Goal: Use online tool/utility: Utilize a website feature to perform a specific function

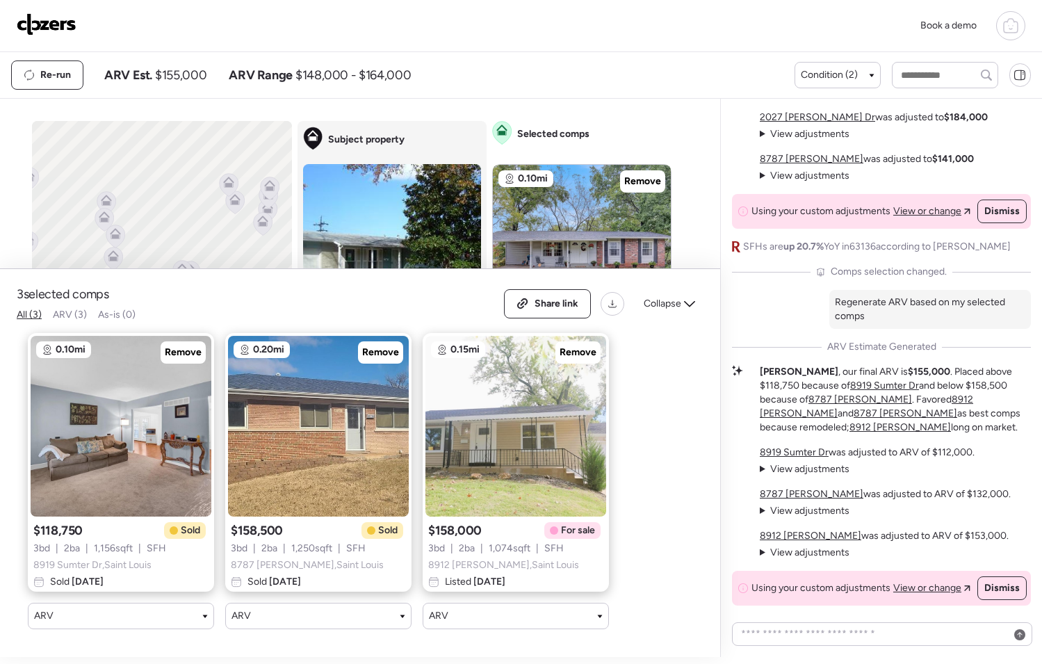
click at [48, 24] on img at bounding box center [47, 24] width 60 height 22
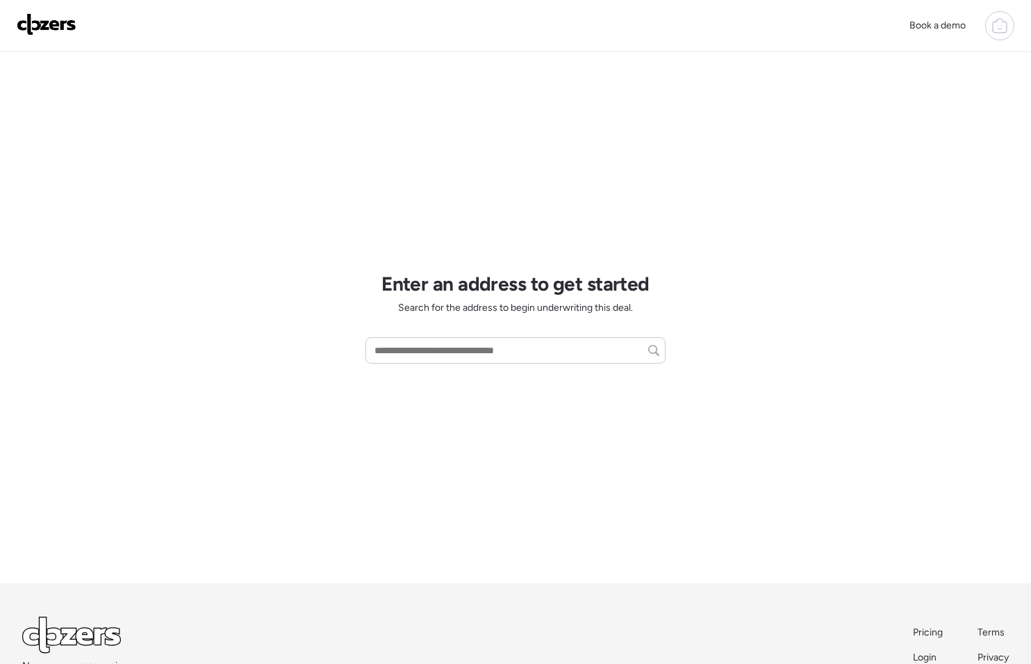
click at [986, 30] on div at bounding box center [999, 25] width 29 height 29
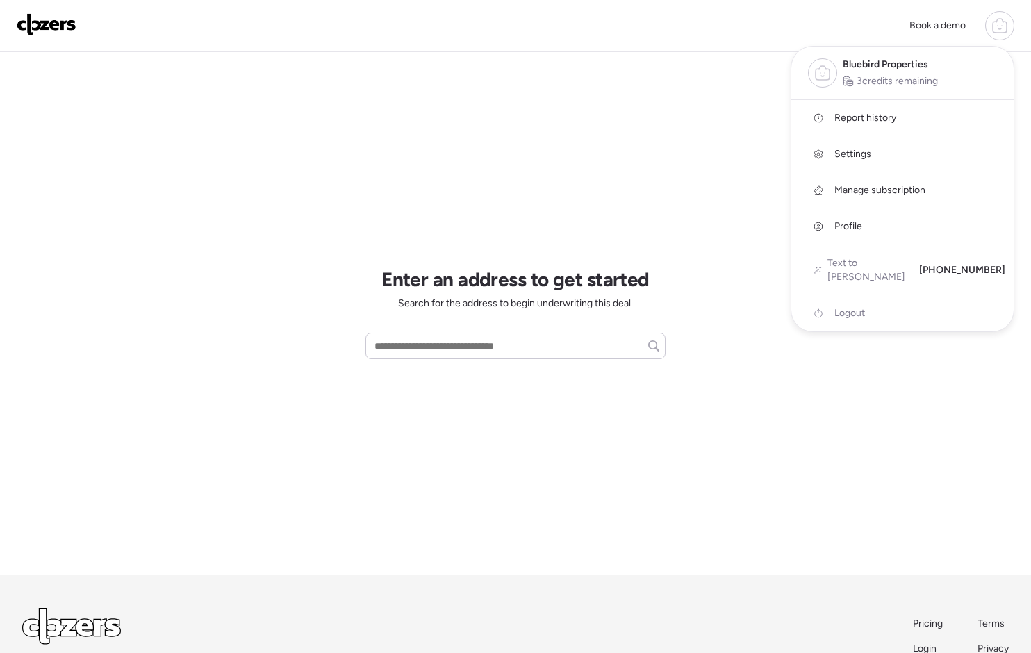
click at [899, 120] on link "Report history" at bounding box center [903, 118] width 222 height 36
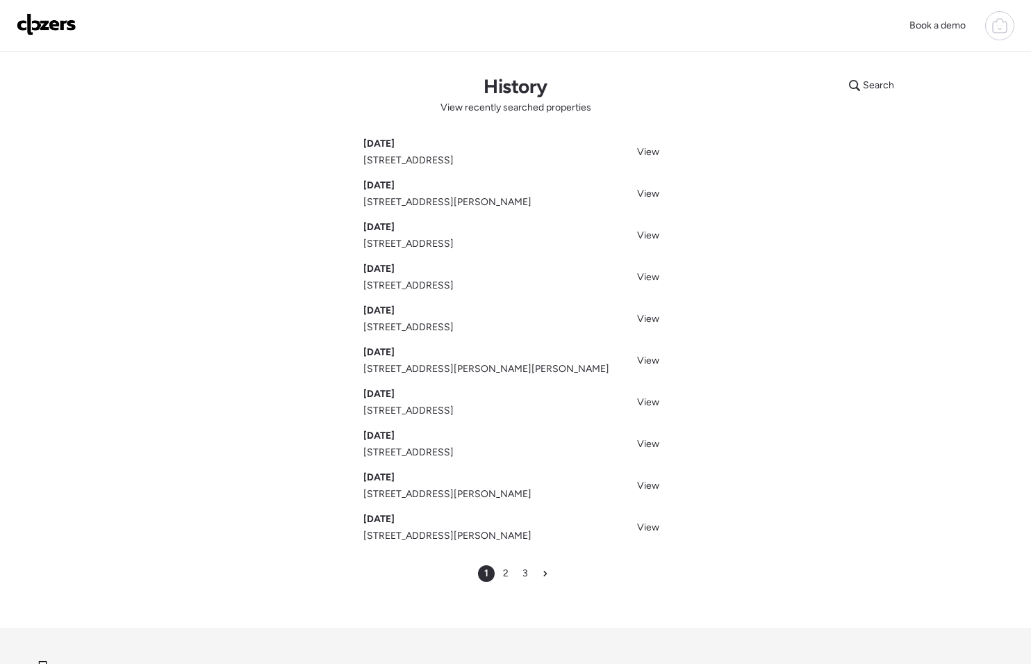
click at [45, 31] on img at bounding box center [47, 24] width 60 height 22
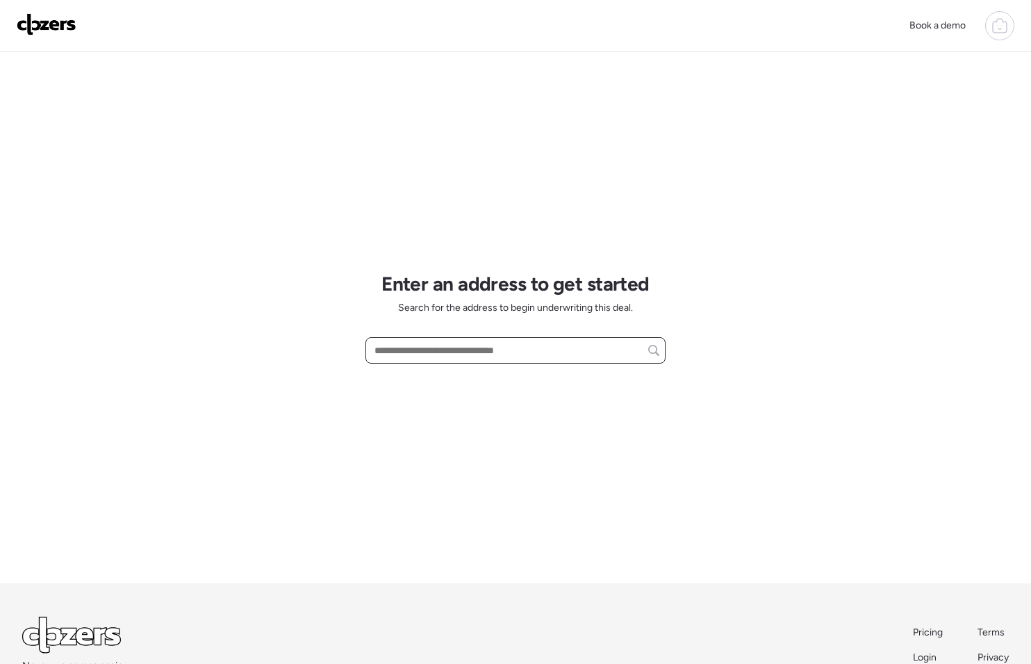
click at [402, 341] on input "text" at bounding box center [516, 350] width 288 height 19
paste input "**********"
click at [565, 349] on input "**********" at bounding box center [516, 350] width 288 height 19
drag, startPoint x: 547, startPoint y: 355, endPoint x: 447, endPoint y: 350, distance: 100.2
click at [446, 350] on input "**********" at bounding box center [516, 350] width 288 height 19
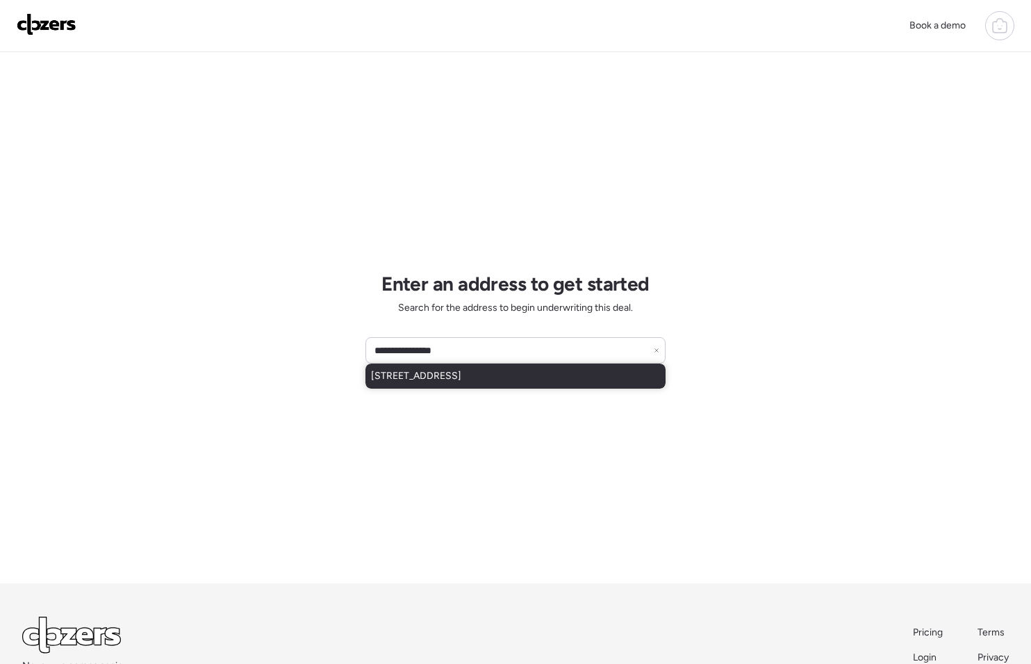
click at [448, 372] on span "9120 Macon Ave, Saint Louis, MO, 63134" at bounding box center [416, 376] width 90 height 14
type input "**********"
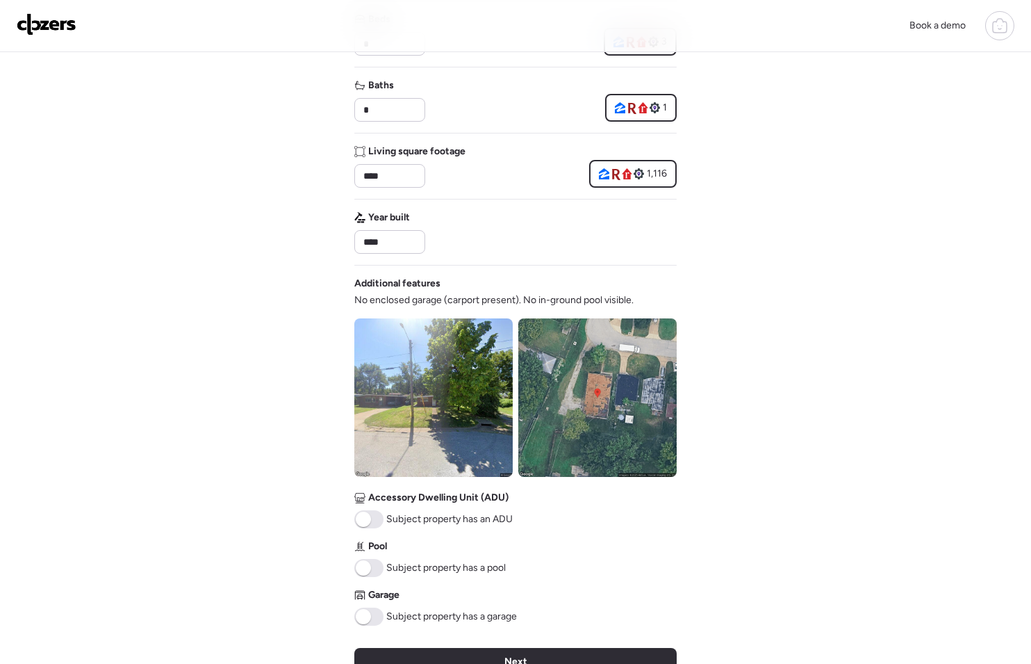
scroll to position [320, 0]
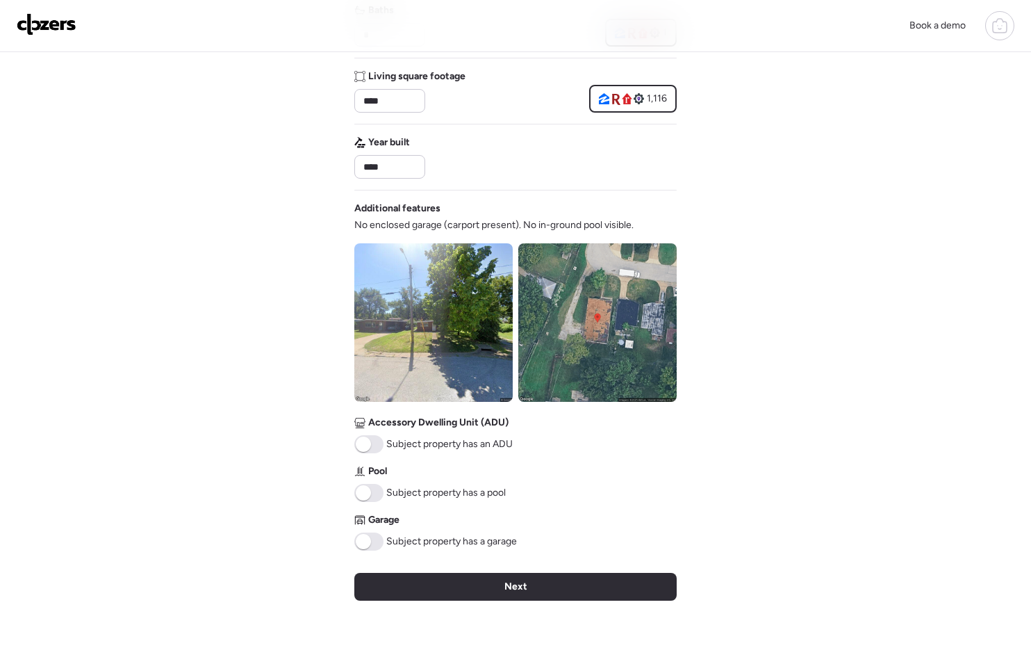
click at [530, 579] on div "Next" at bounding box center [515, 587] width 322 height 28
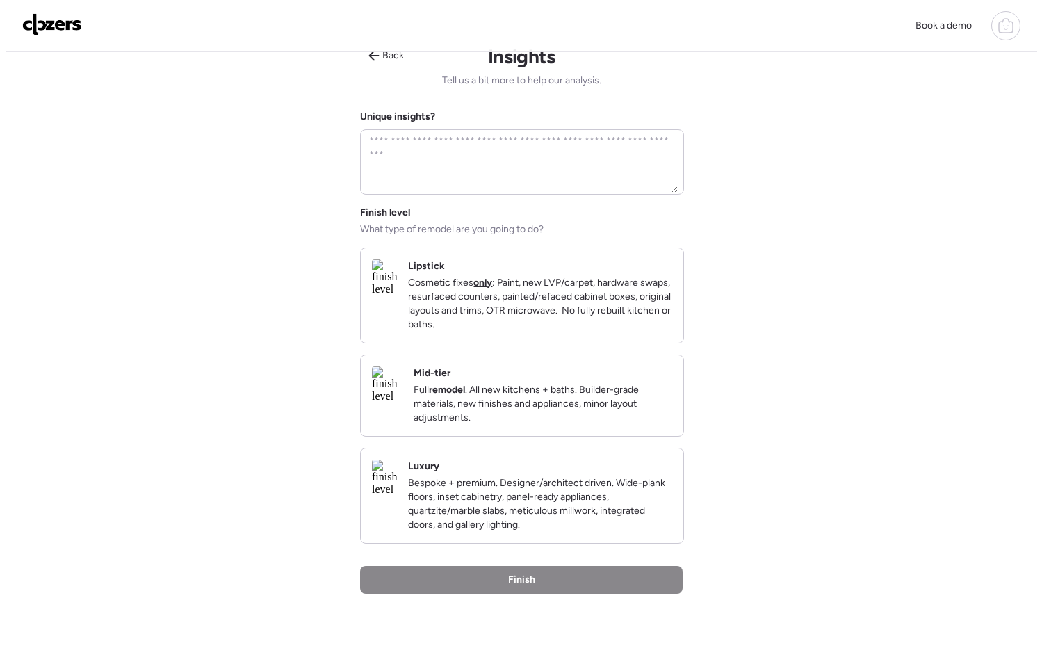
scroll to position [0, 0]
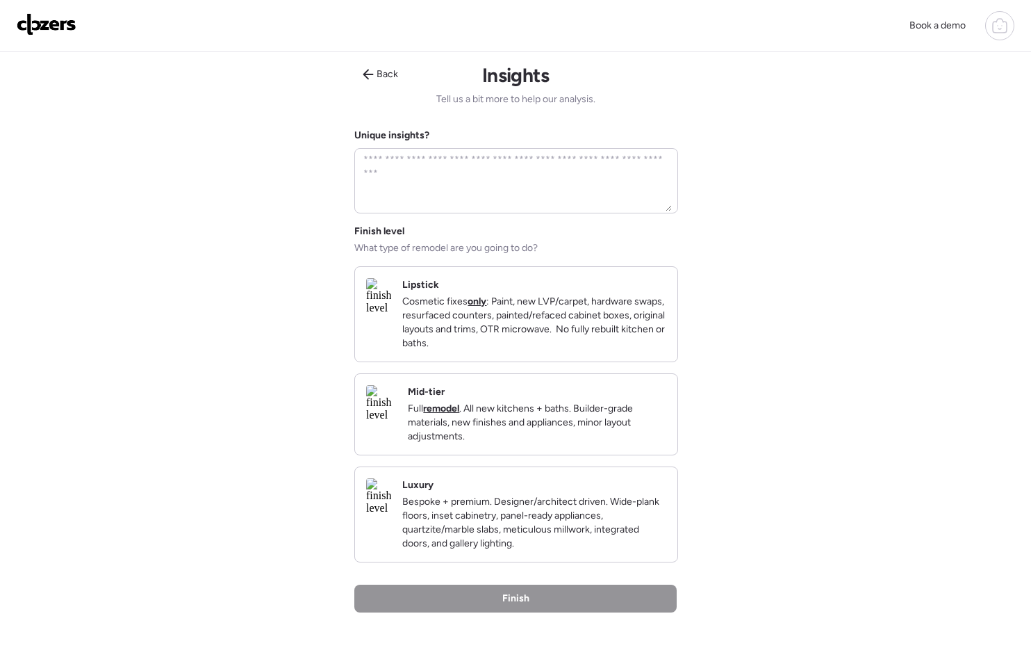
click at [565, 430] on p "Full remodel . All new kitchens + baths. Builder-grade materials, new finishes …" at bounding box center [537, 423] width 259 height 42
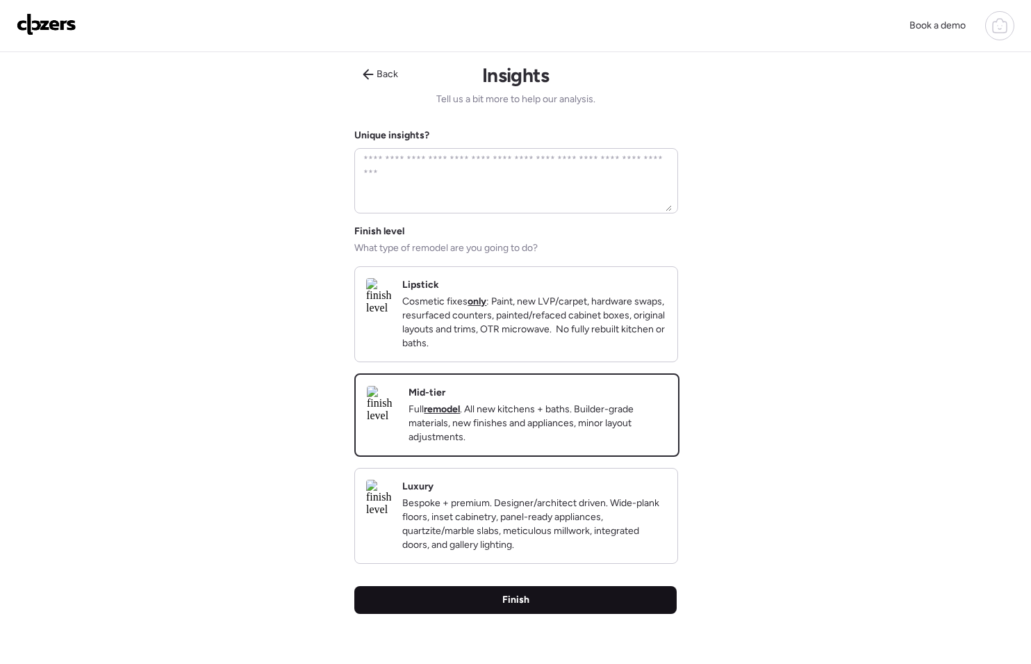
click at [562, 614] on div "Finish" at bounding box center [515, 600] width 322 height 28
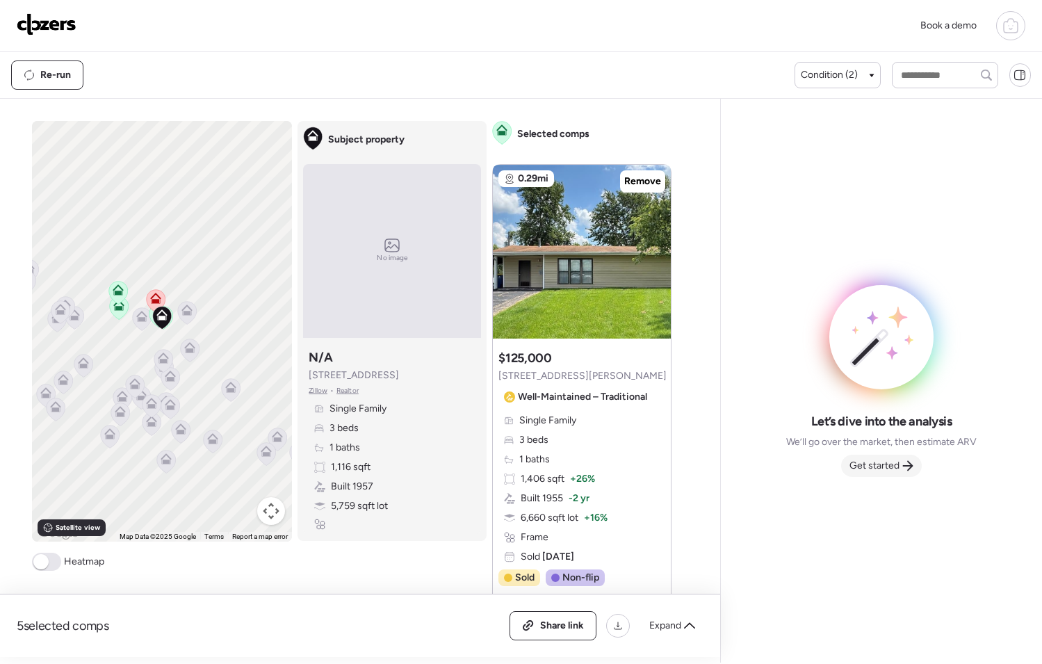
click at [879, 457] on div "Get started" at bounding box center [881, 465] width 81 height 22
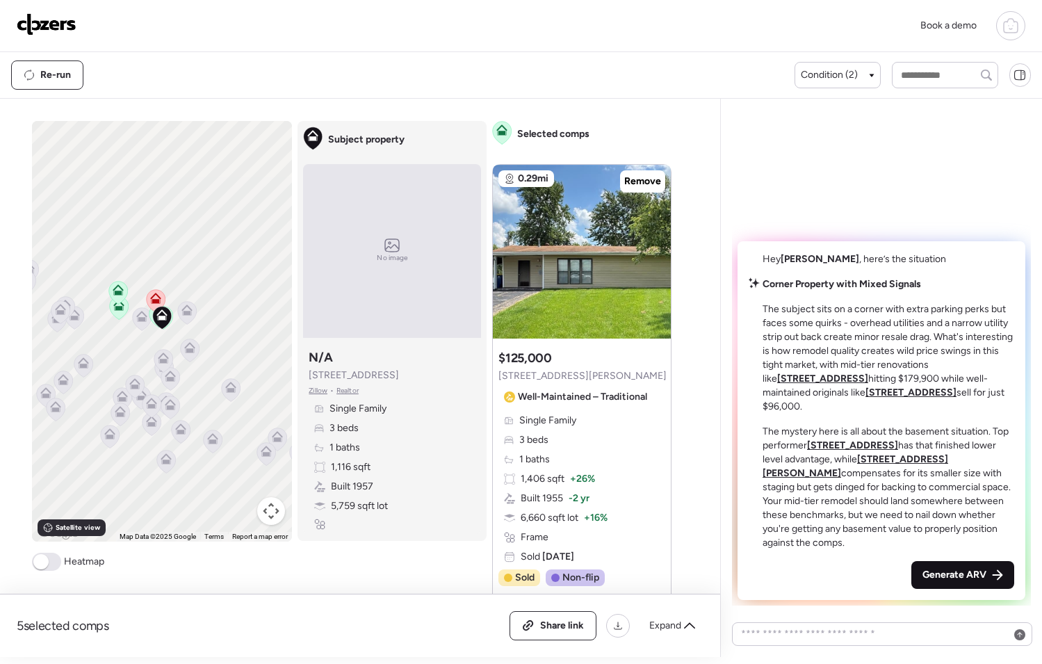
click at [973, 563] on div "Generate ARV" at bounding box center [962, 575] width 103 height 28
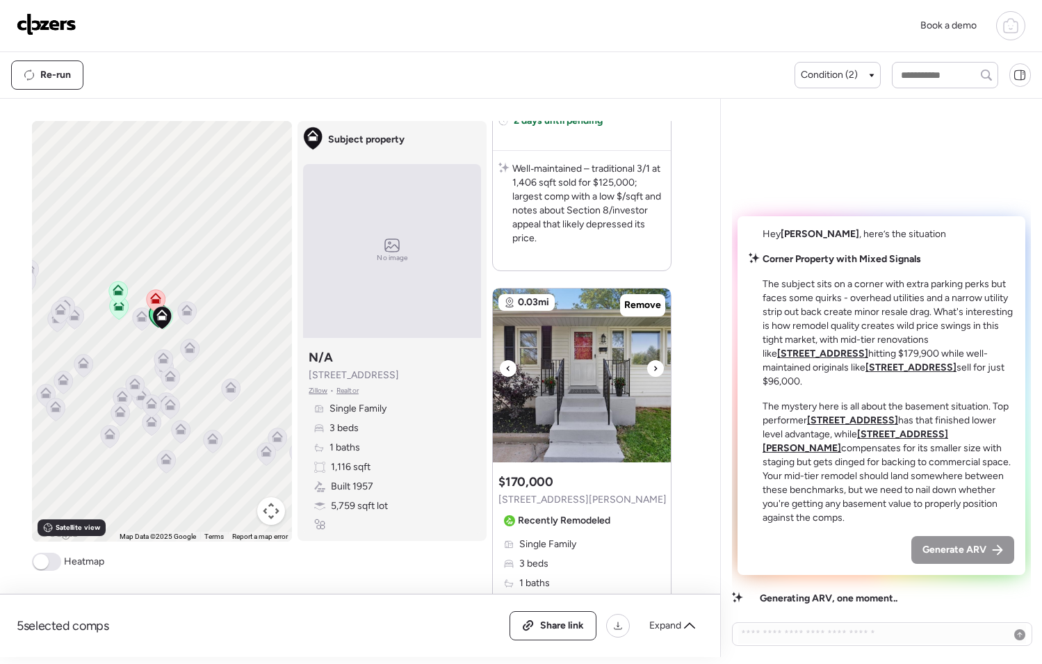
scroll to position [603, 0]
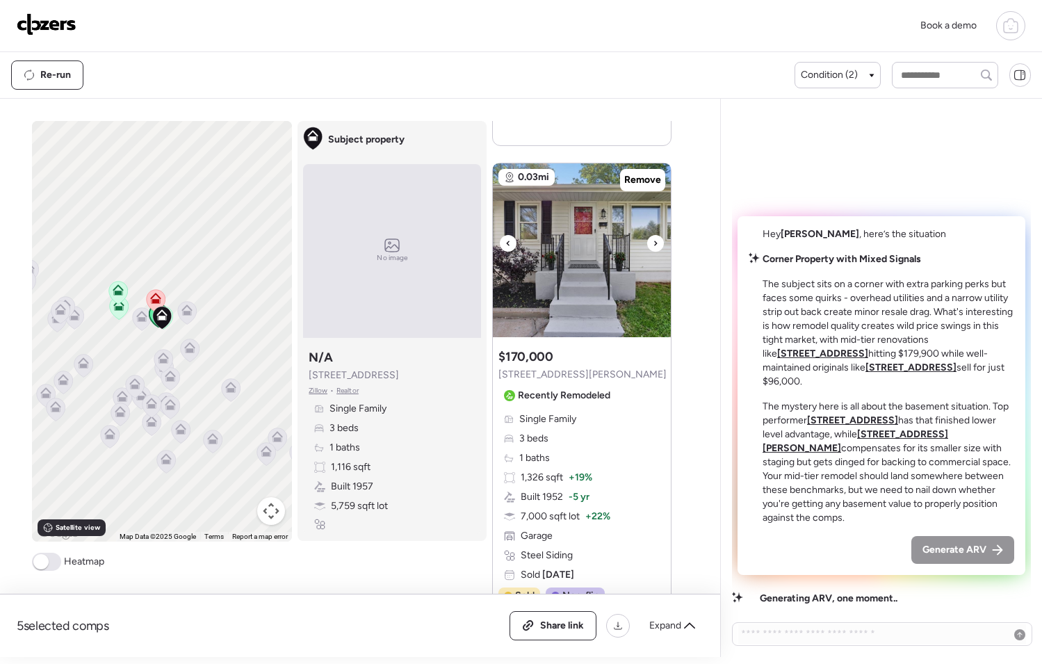
click at [653, 240] on icon at bounding box center [656, 243] width 6 height 17
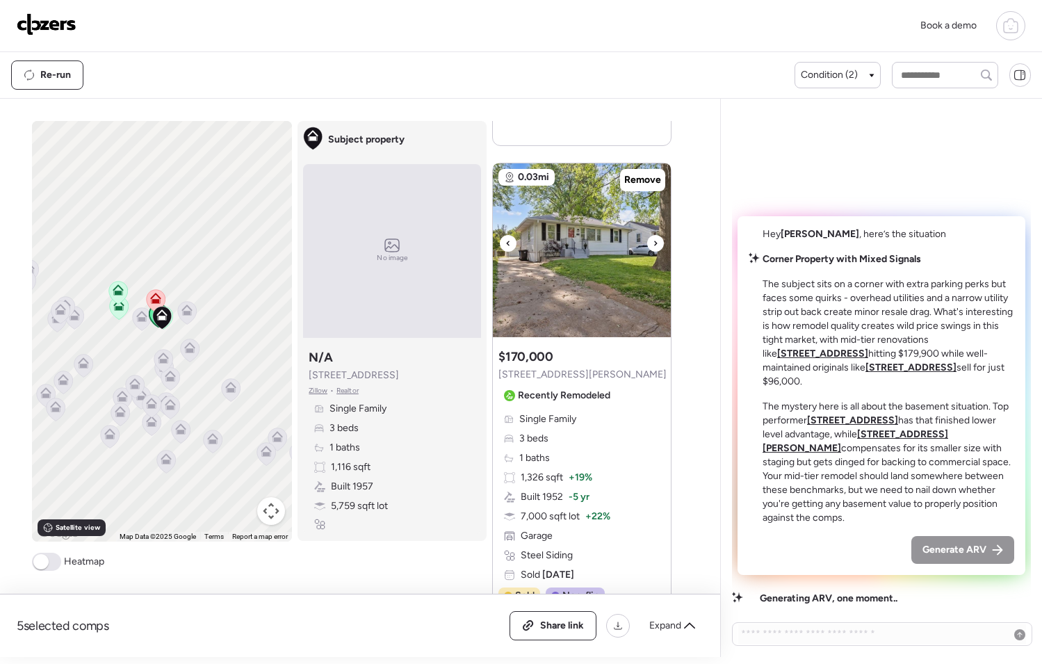
click at [653, 240] on icon at bounding box center [656, 243] width 6 height 17
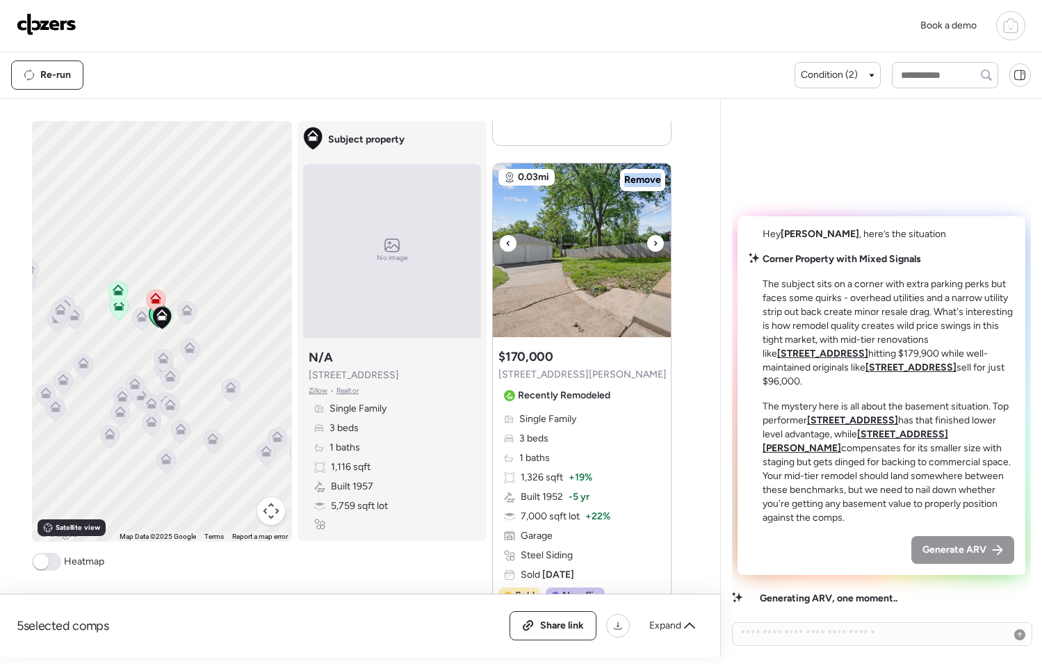
click at [653, 240] on icon at bounding box center [656, 243] width 6 height 17
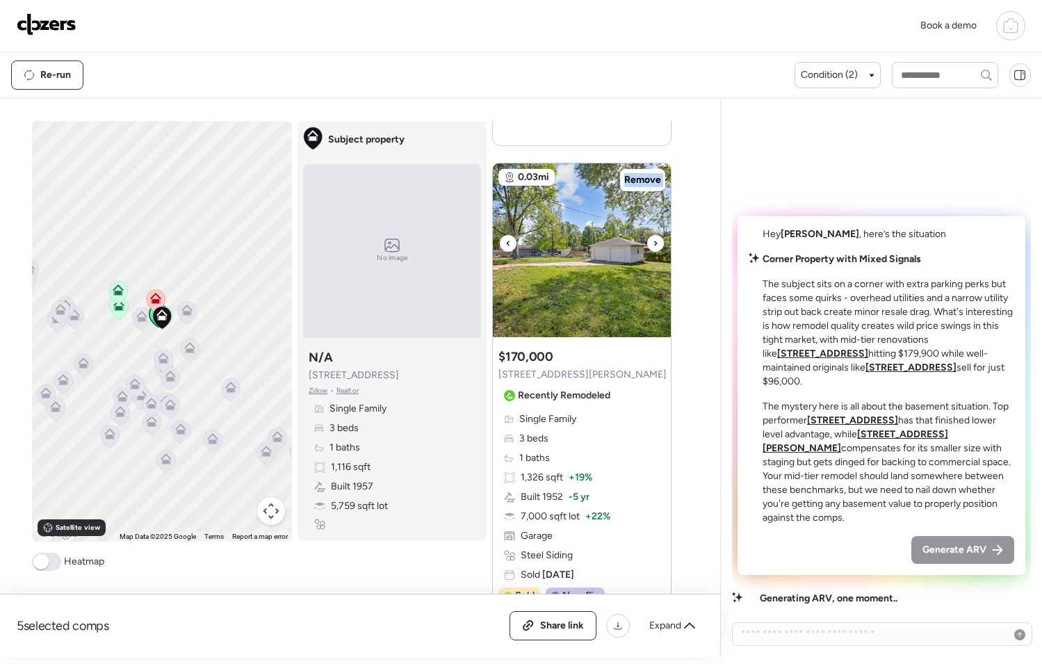
click at [653, 240] on icon at bounding box center [656, 243] width 6 height 17
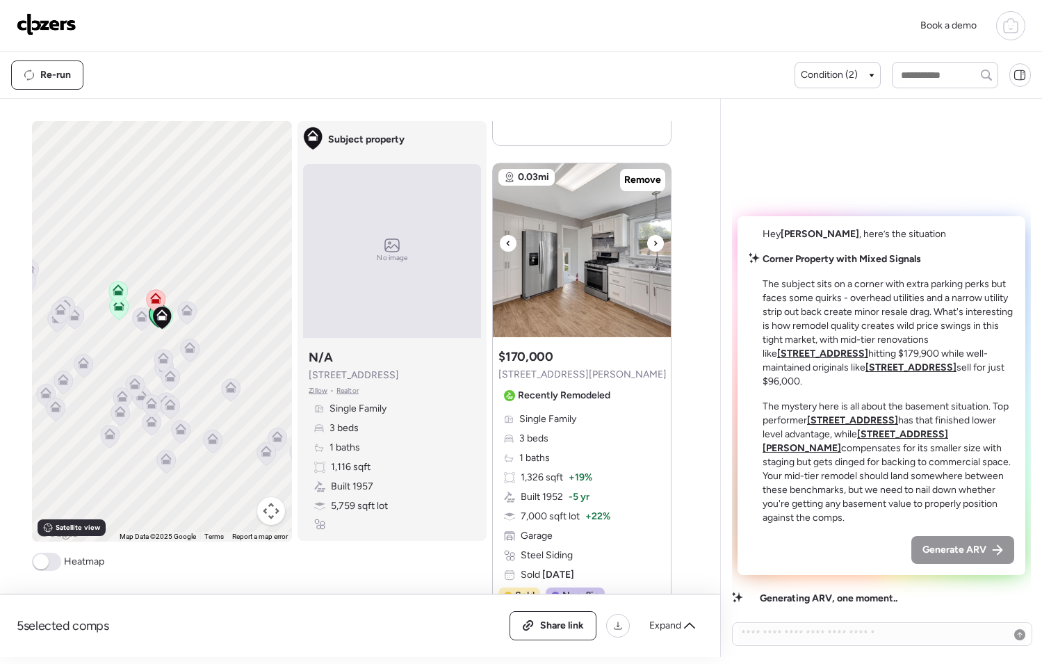
click at [653, 240] on icon at bounding box center [656, 243] width 6 height 17
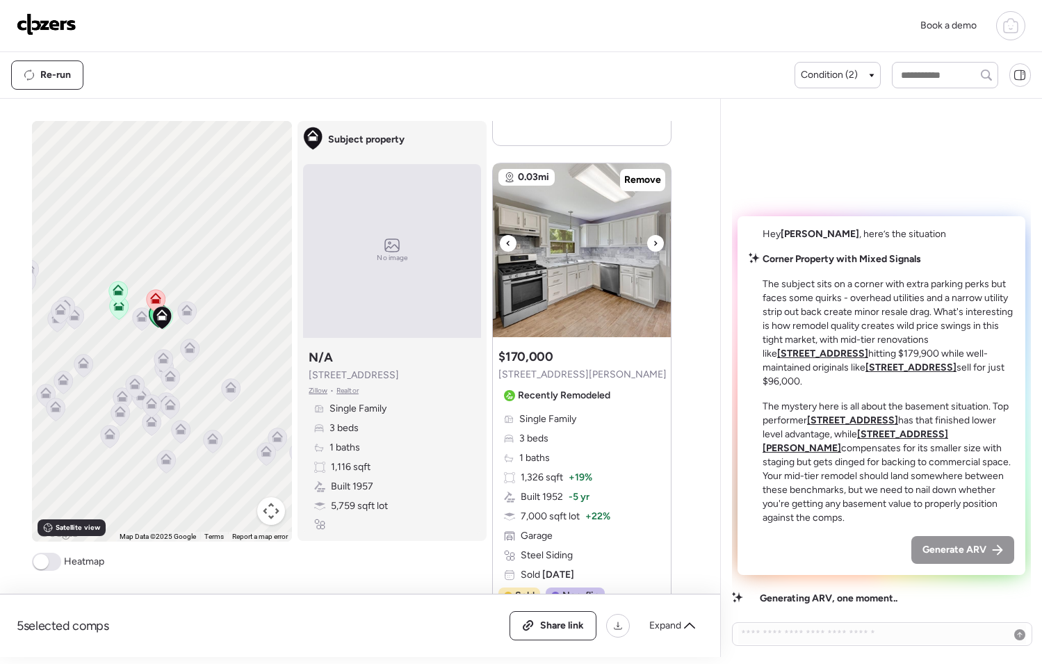
click at [653, 240] on icon at bounding box center [656, 243] width 6 height 17
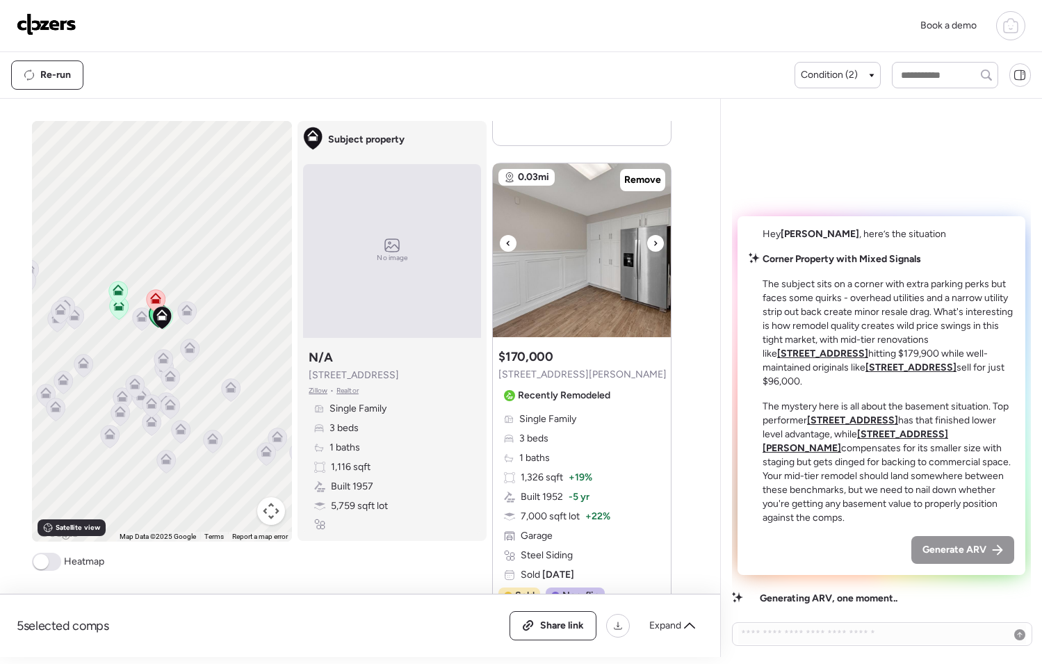
click at [653, 240] on icon at bounding box center [656, 243] width 6 height 17
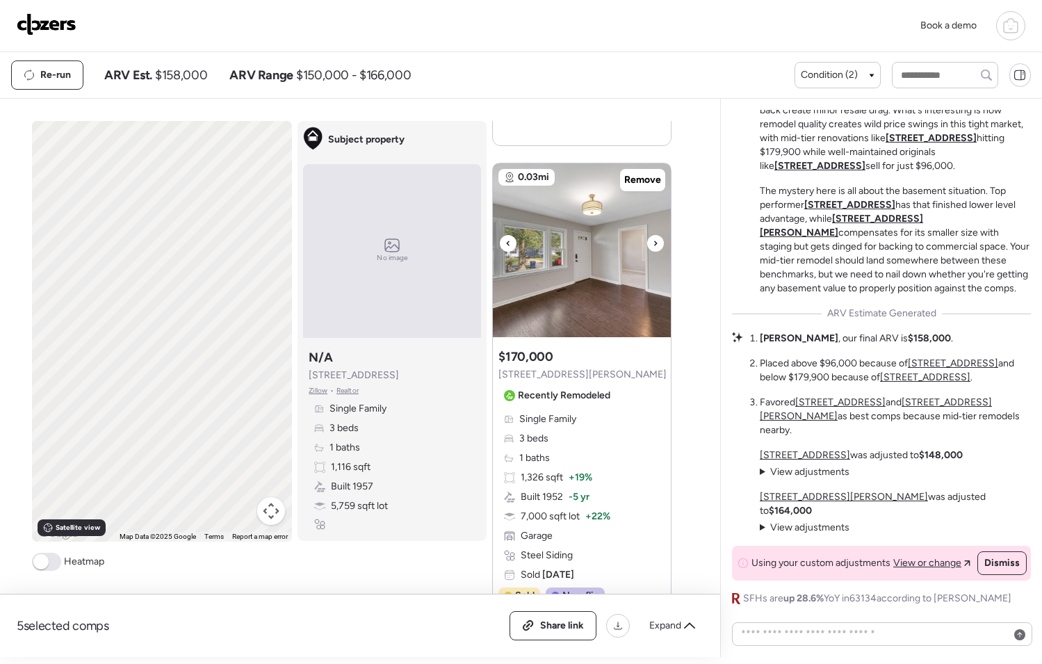
click at [653, 240] on icon at bounding box center [656, 243] width 6 height 17
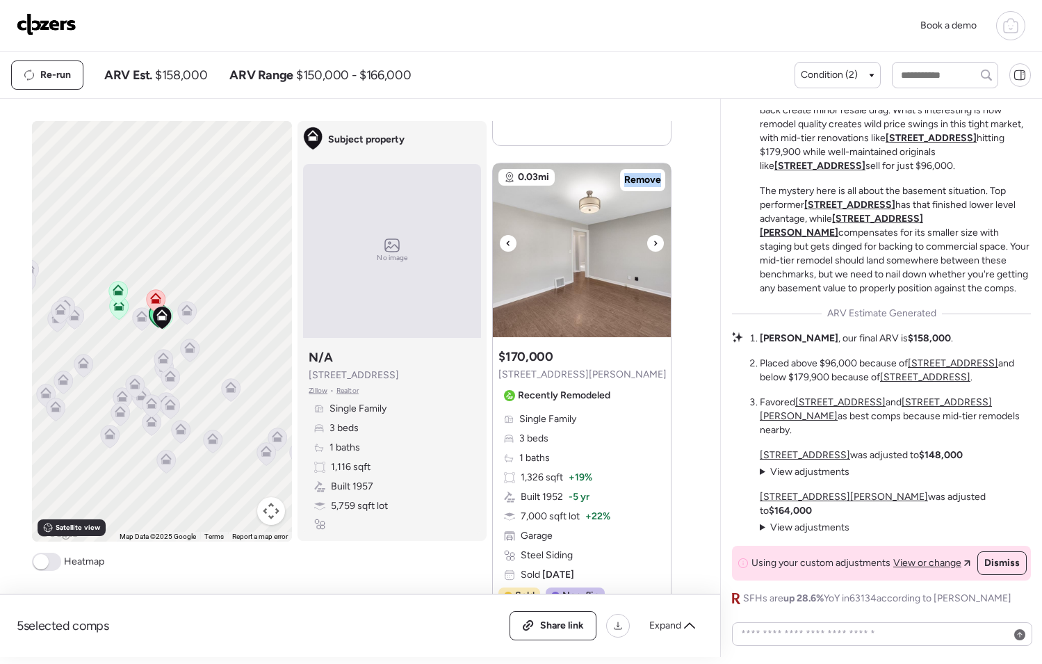
click at [653, 240] on icon at bounding box center [656, 243] width 6 height 17
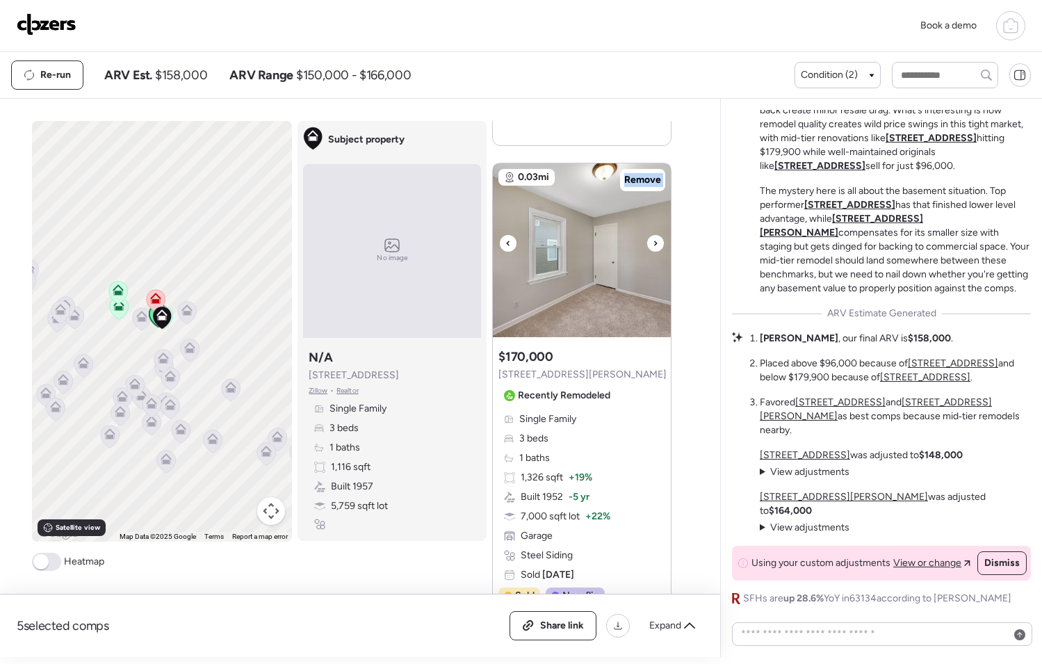
click at [653, 240] on icon at bounding box center [656, 243] width 6 height 17
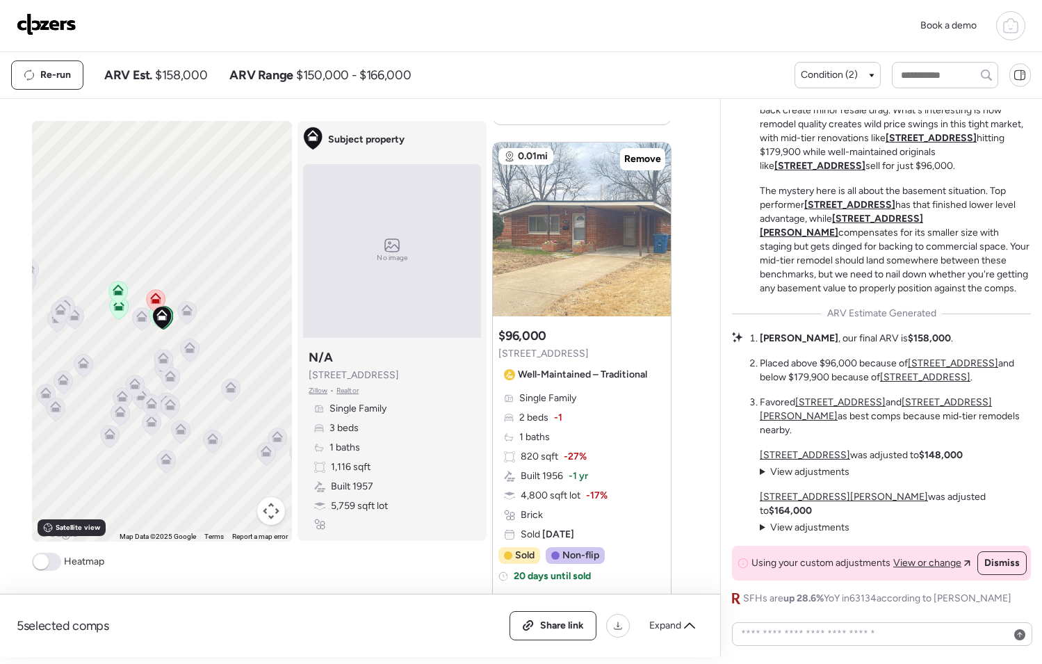
scroll to position [1117, 0]
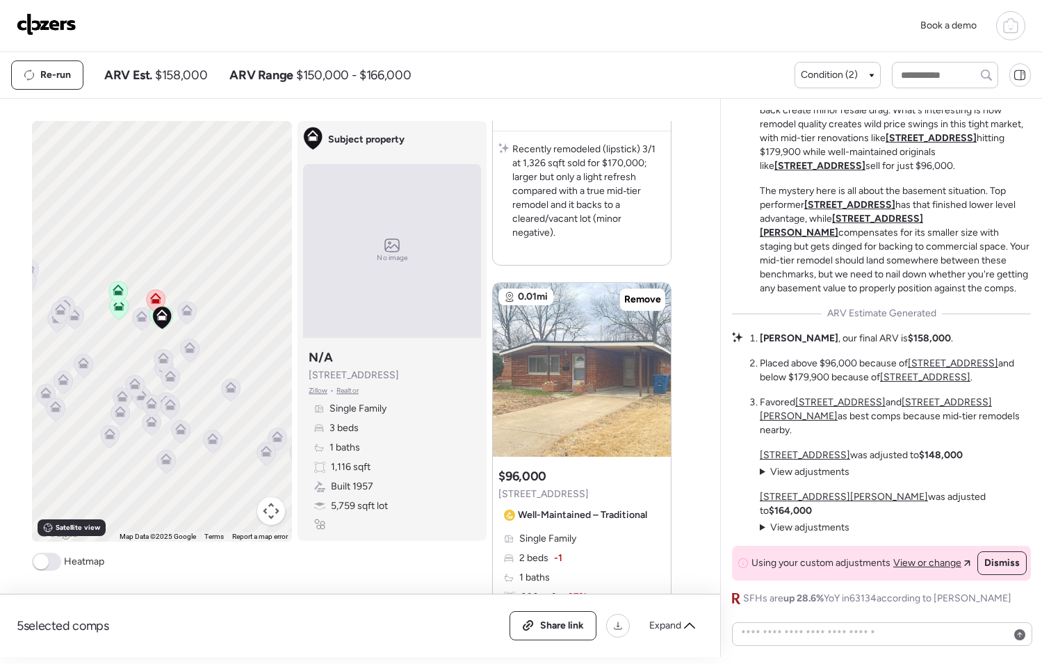
click at [150, 298] on icon at bounding box center [155, 298] width 11 height 11
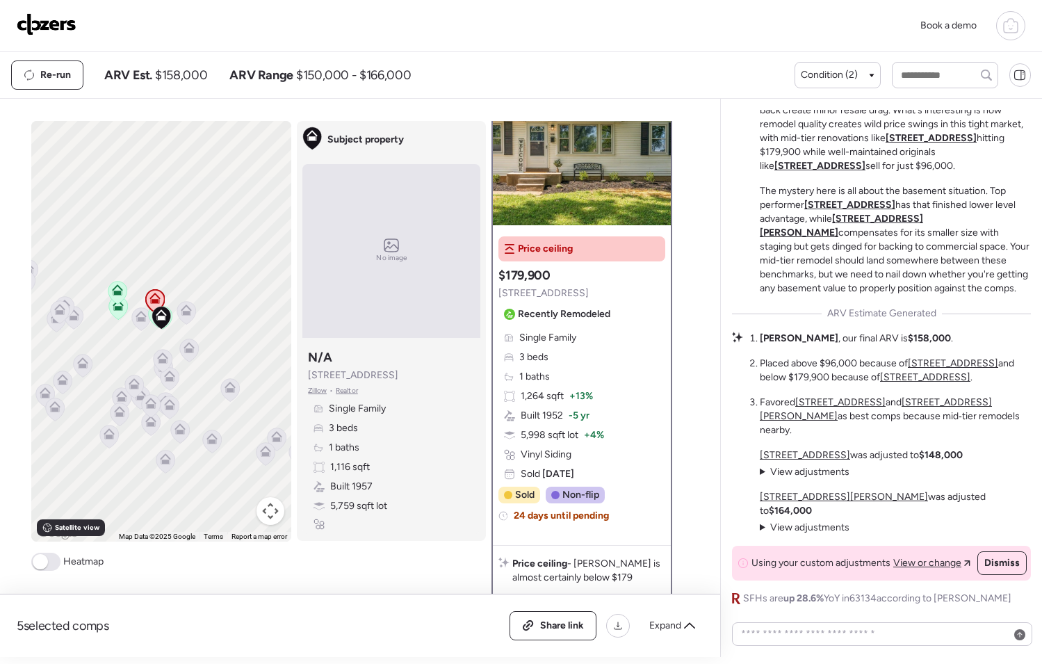
scroll to position [0, 0]
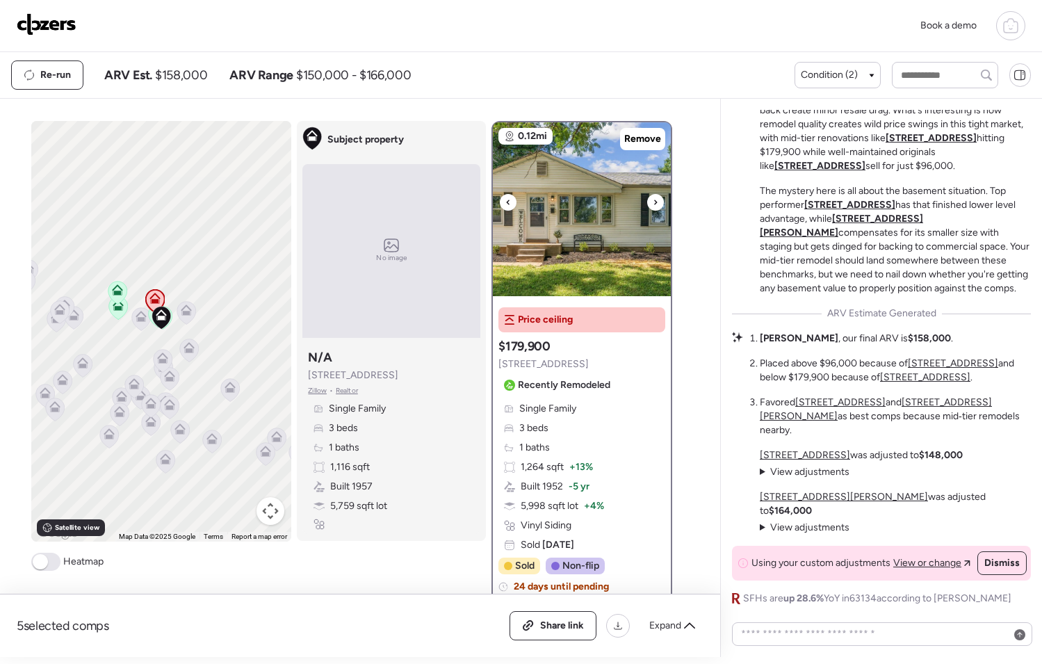
click at [655, 201] on icon at bounding box center [656, 201] width 3 height 5
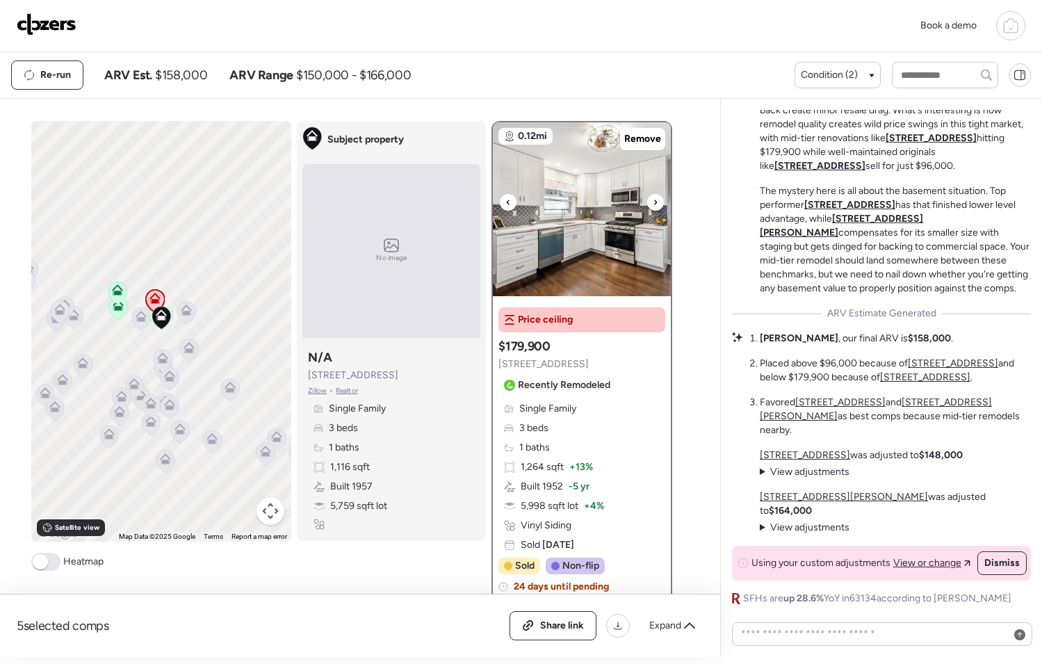
click at [655, 201] on icon at bounding box center [656, 201] width 3 height 5
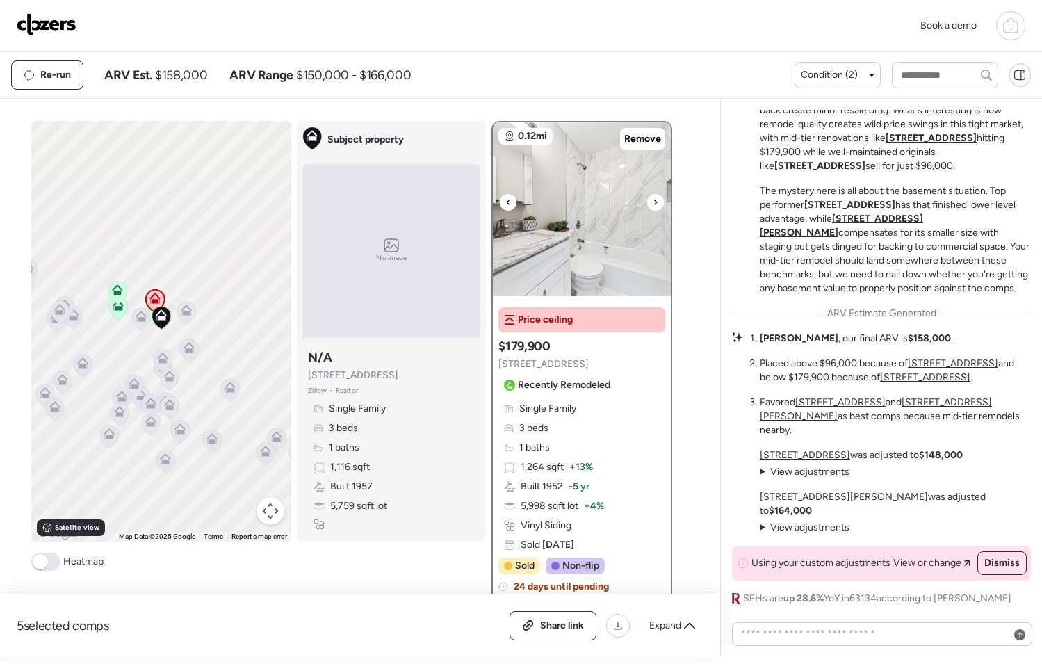
click at [655, 201] on icon at bounding box center [656, 201] width 3 height 5
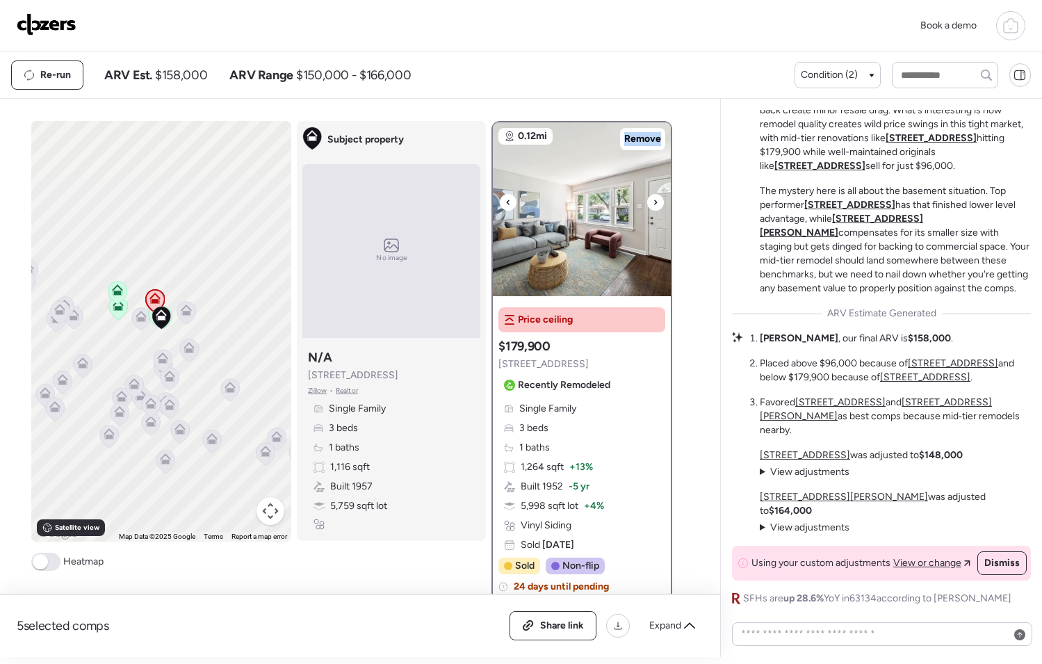
click at [655, 201] on icon at bounding box center [656, 201] width 3 height 5
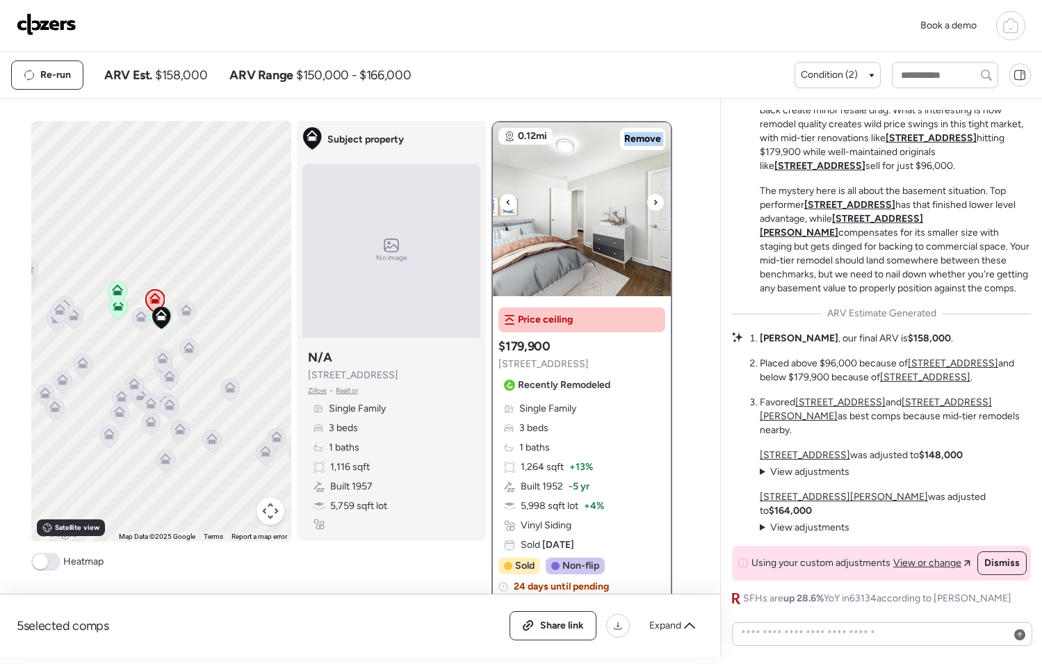
click at [655, 201] on icon at bounding box center [656, 201] width 3 height 5
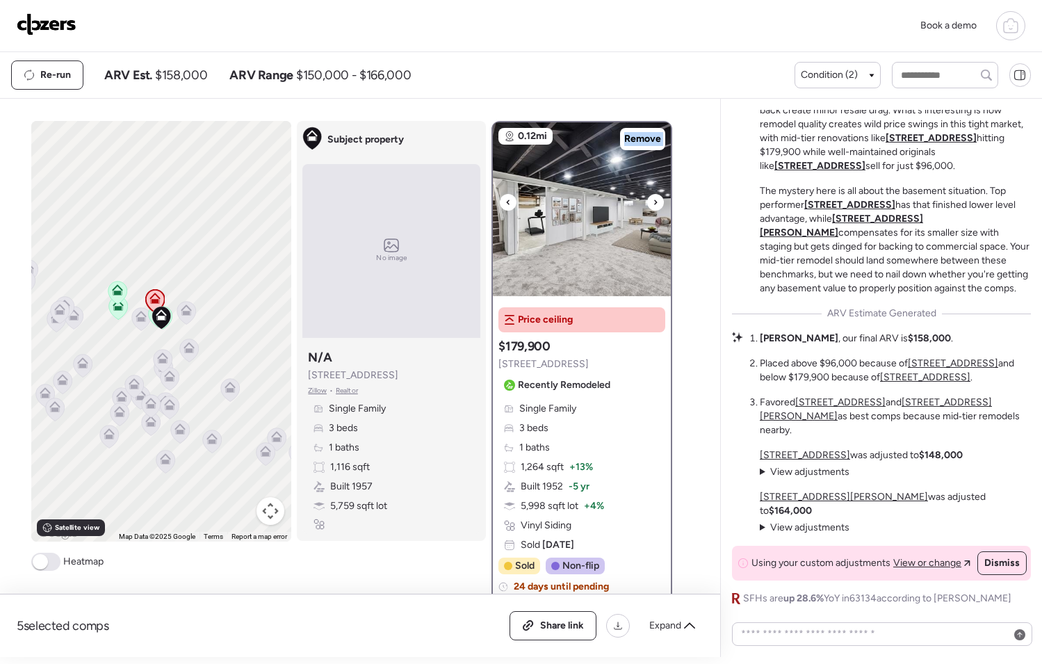
click at [655, 201] on icon at bounding box center [656, 201] width 3 height 5
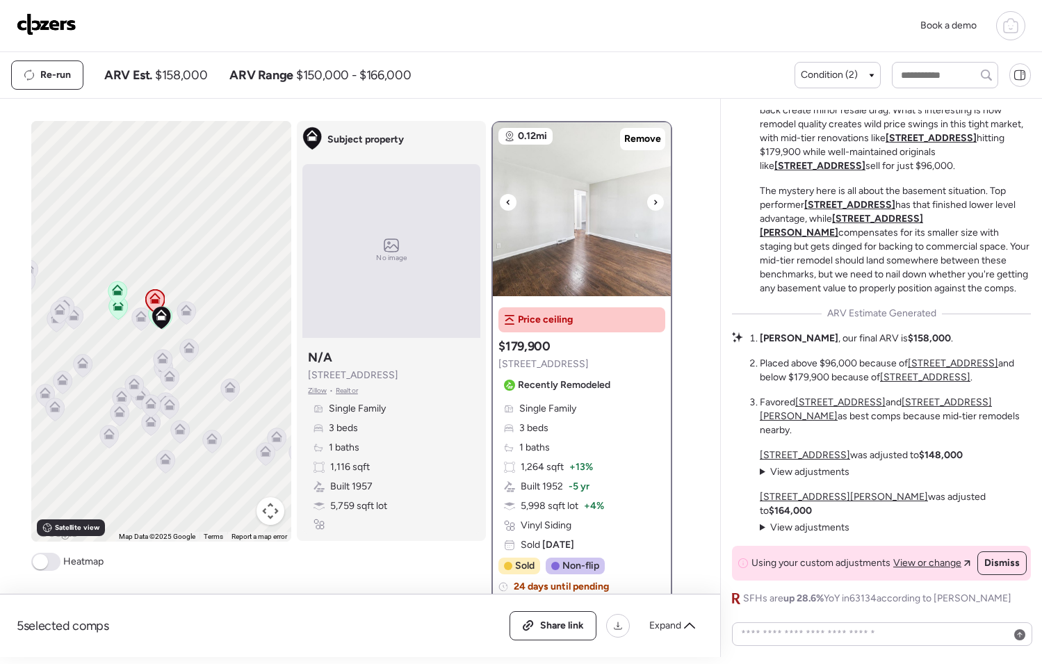
click at [655, 201] on icon at bounding box center [656, 201] width 3 height 5
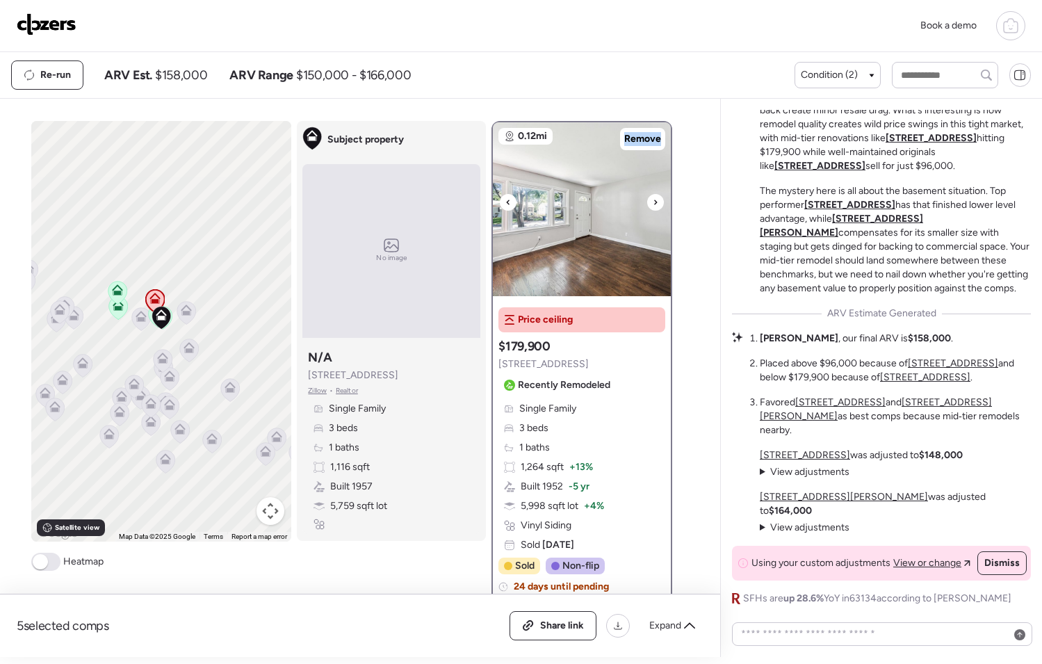
click at [655, 201] on icon at bounding box center [656, 201] width 3 height 5
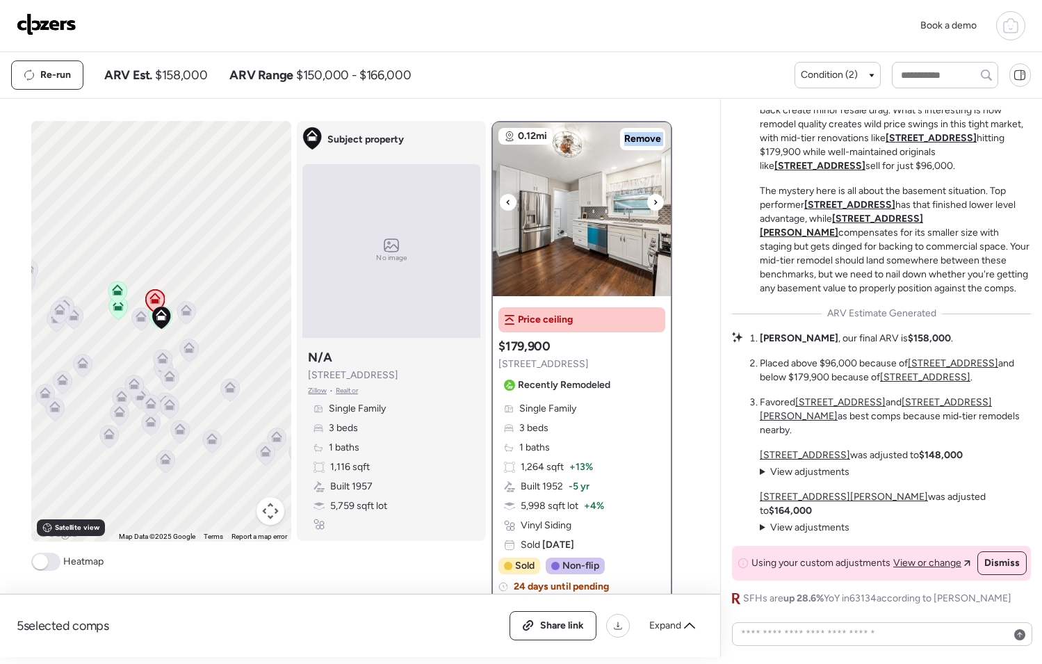
click at [655, 201] on icon at bounding box center [656, 201] width 3 height 5
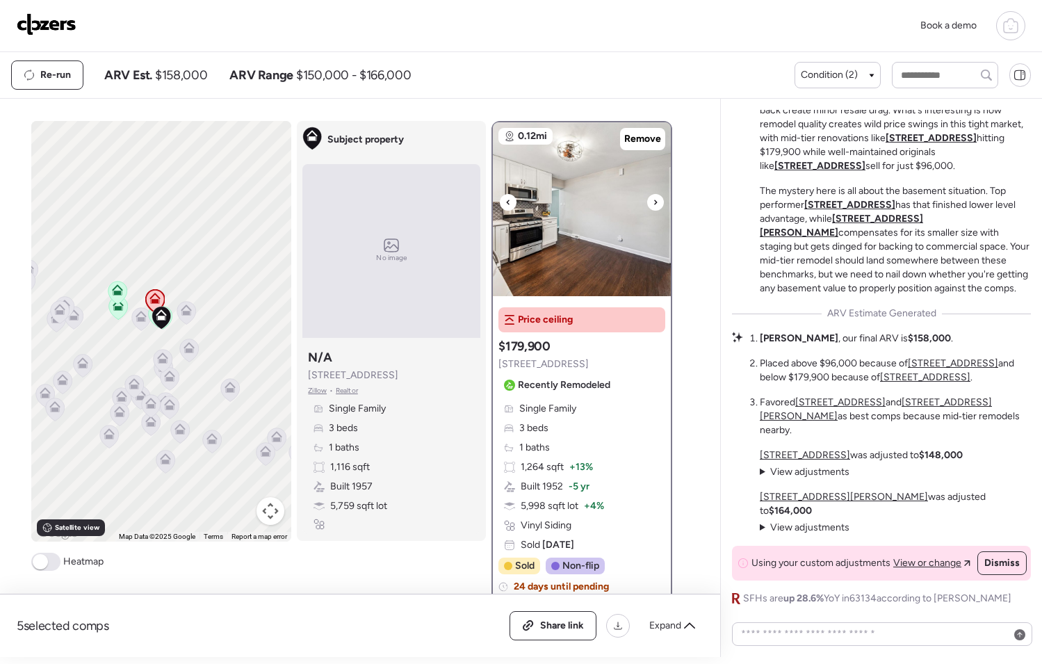
click at [655, 201] on icon at bounding box center [656, 201] width 3 height 5
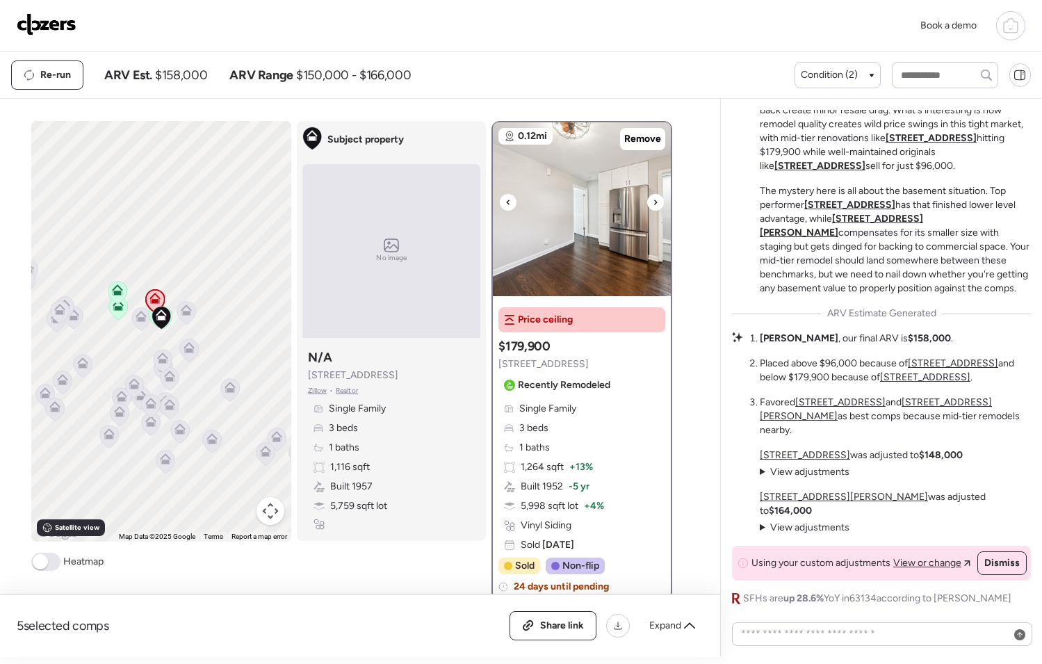
click at [655, 201] on icon at bounding box center [656, 201] width 3 height 5
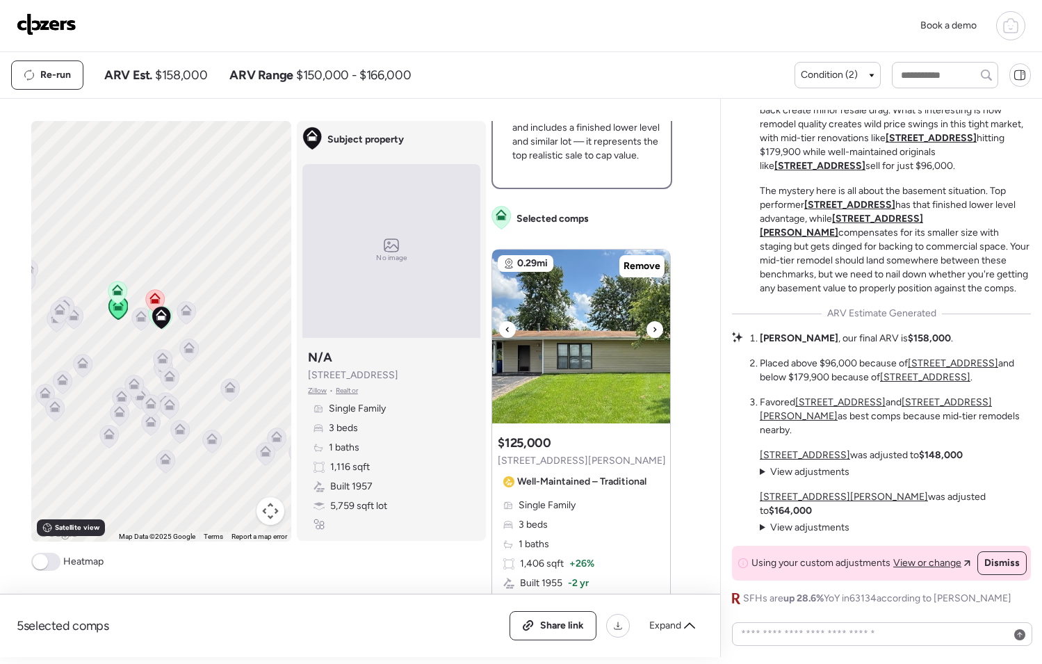
scroll to position [568, 0]
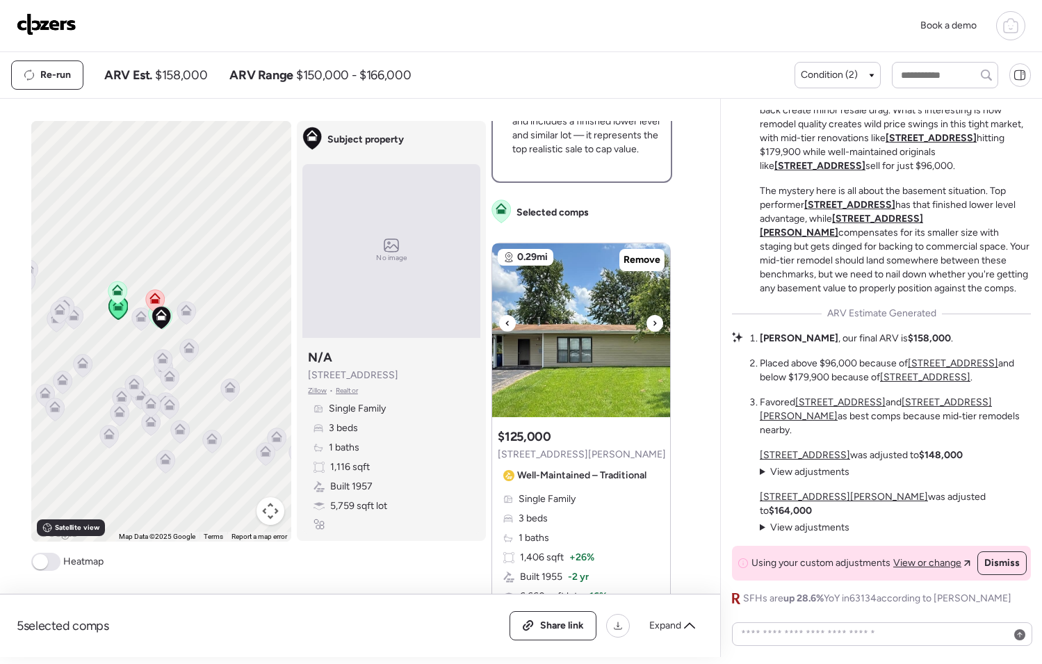
click at [655, 320] on div at bounding box center [654, 323] width 17 height 17
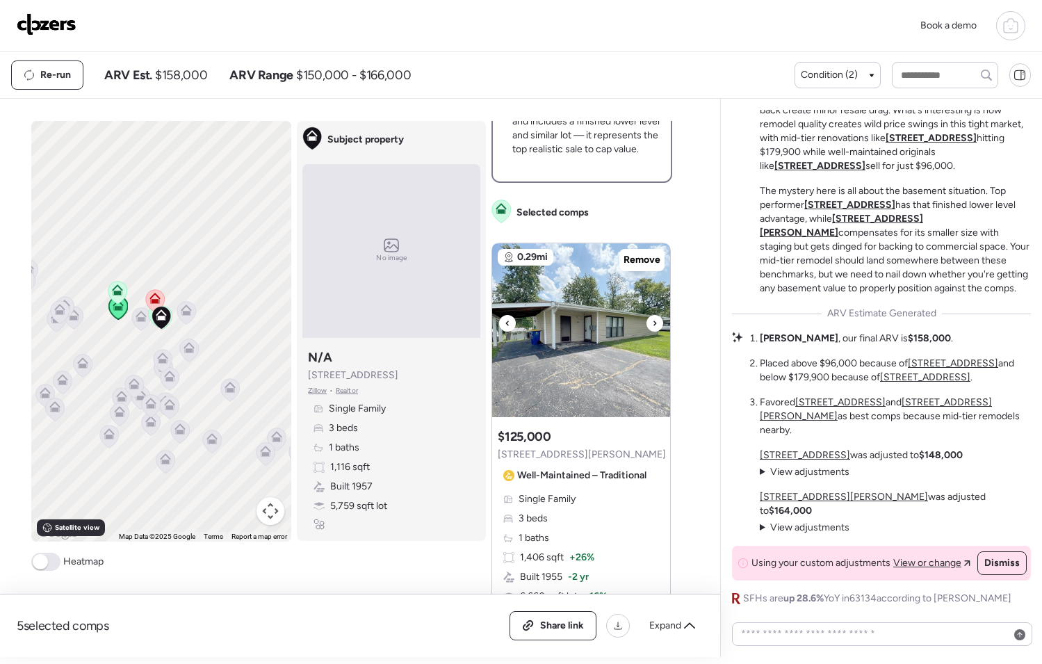
click at [655, 324] on div at bounding box center [654, 323] width 17 height 17
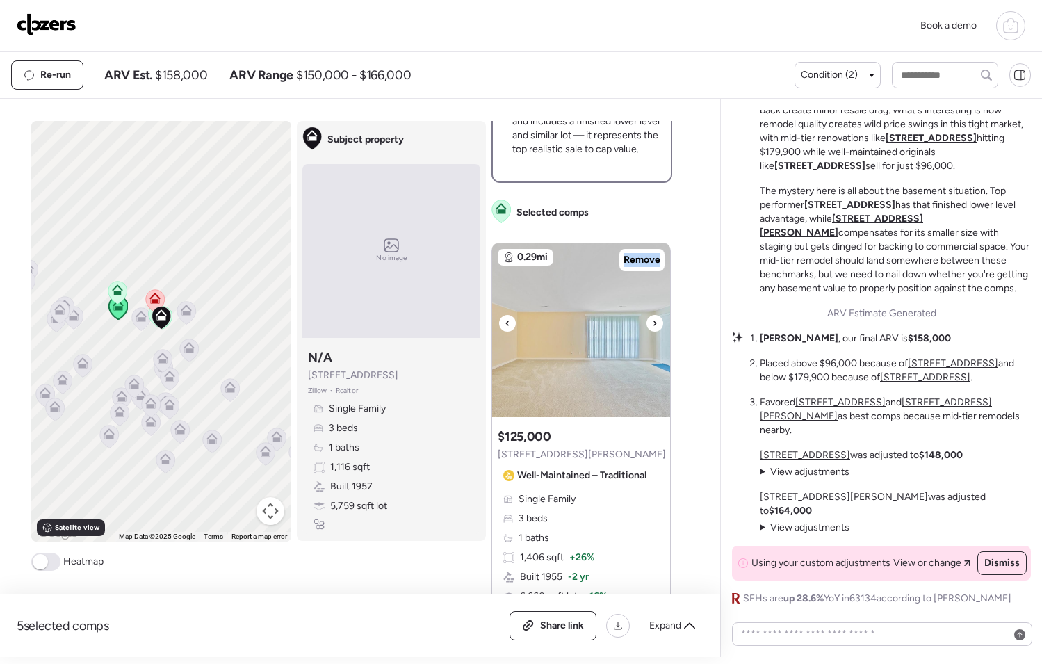
click at [655, 324] on div at bounding box center [654, 323] width 17 height 17
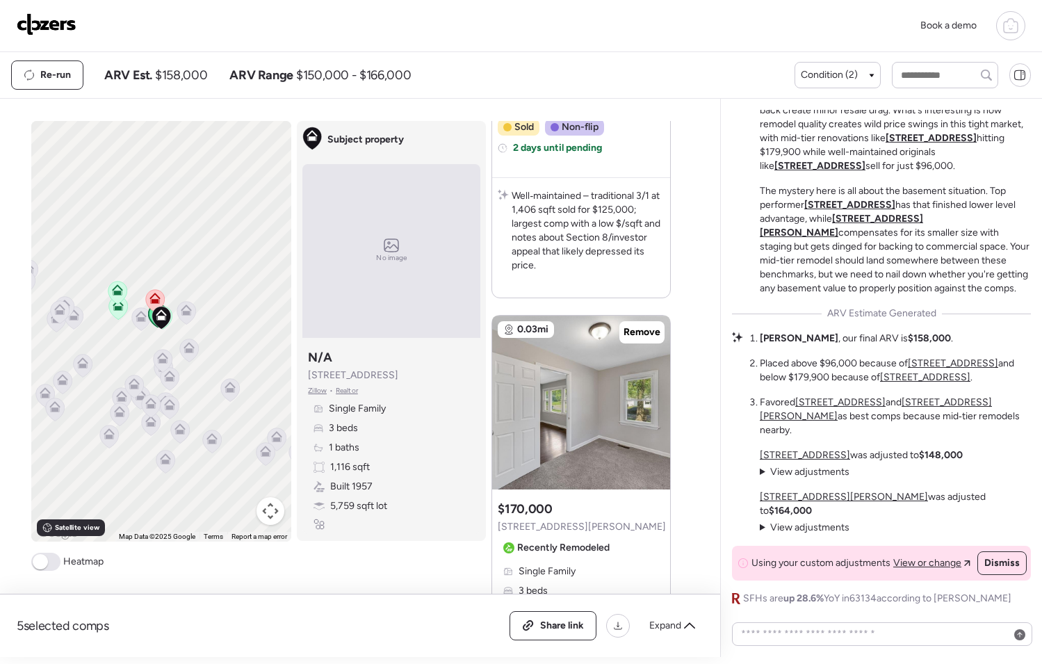
scroll to position [1238, 0]
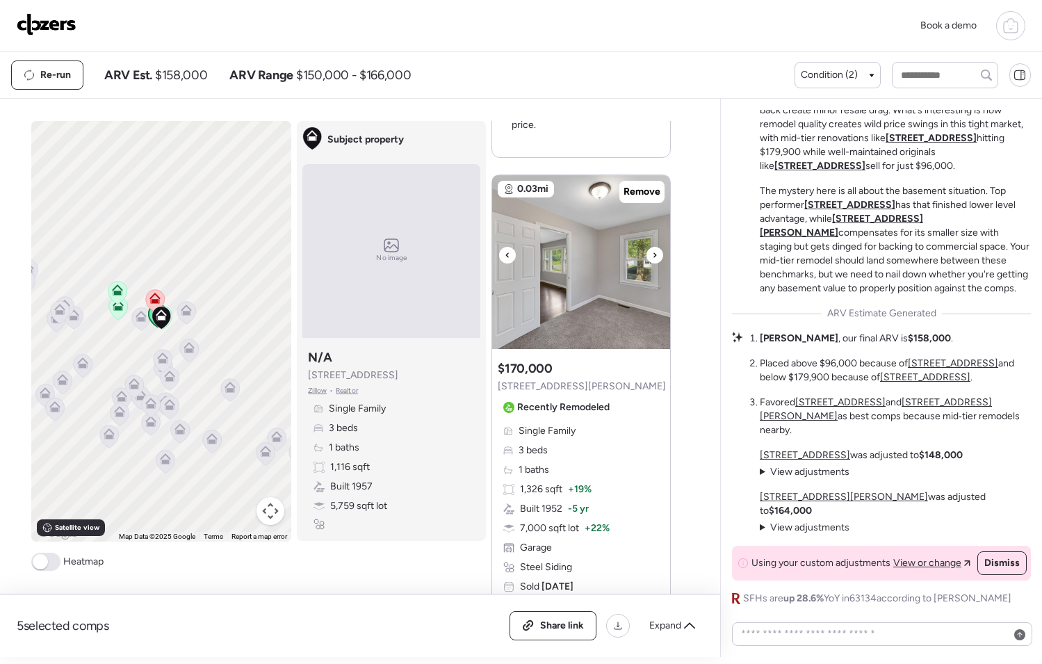
click at [652, 252] on icon at bounding box center [655, 255] width 6 height 17
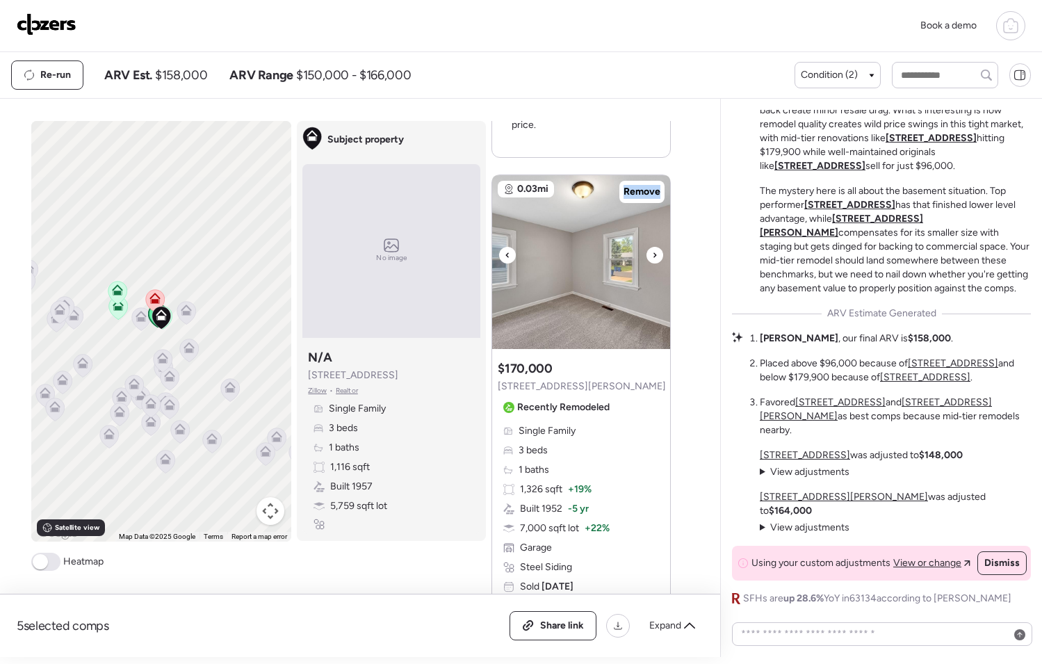
click at [652, 252] on icon at bounding box center [655, 255] width 6 height 17
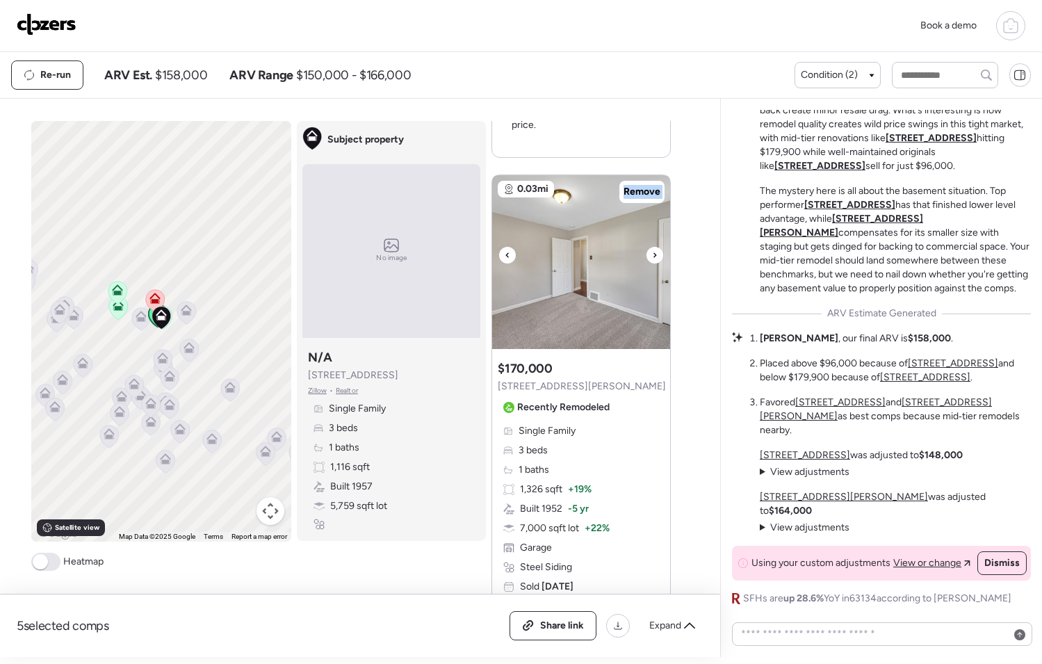
click at [652, 252] on icon at bounding box center [655, 255] width 6 height 17
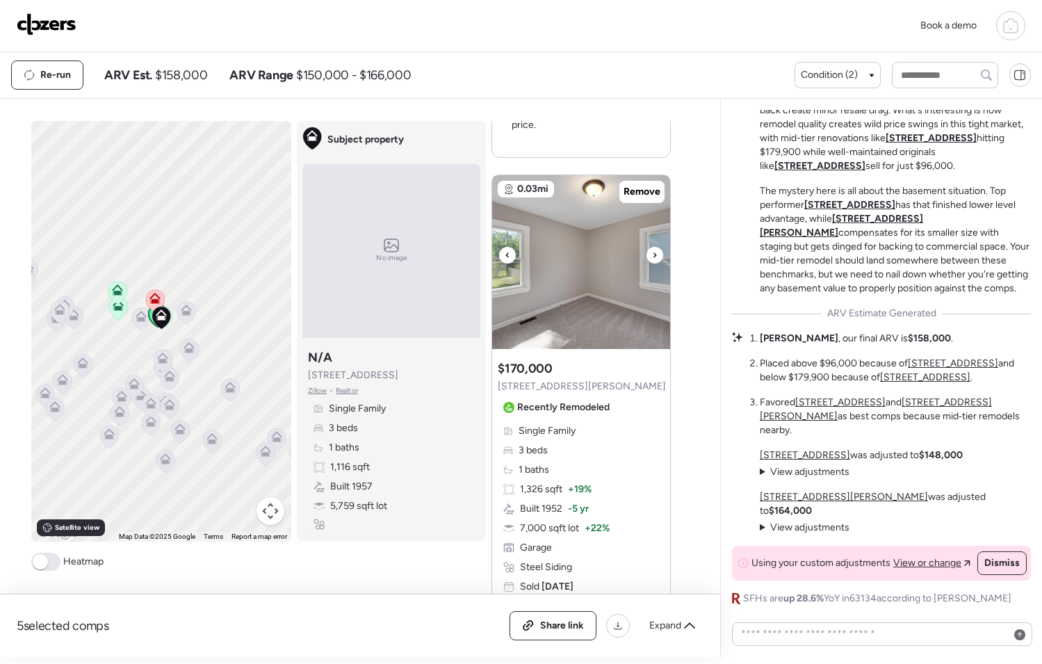
click at [652, 252] on icon at bounding box center [655, 255] width 6 height 17
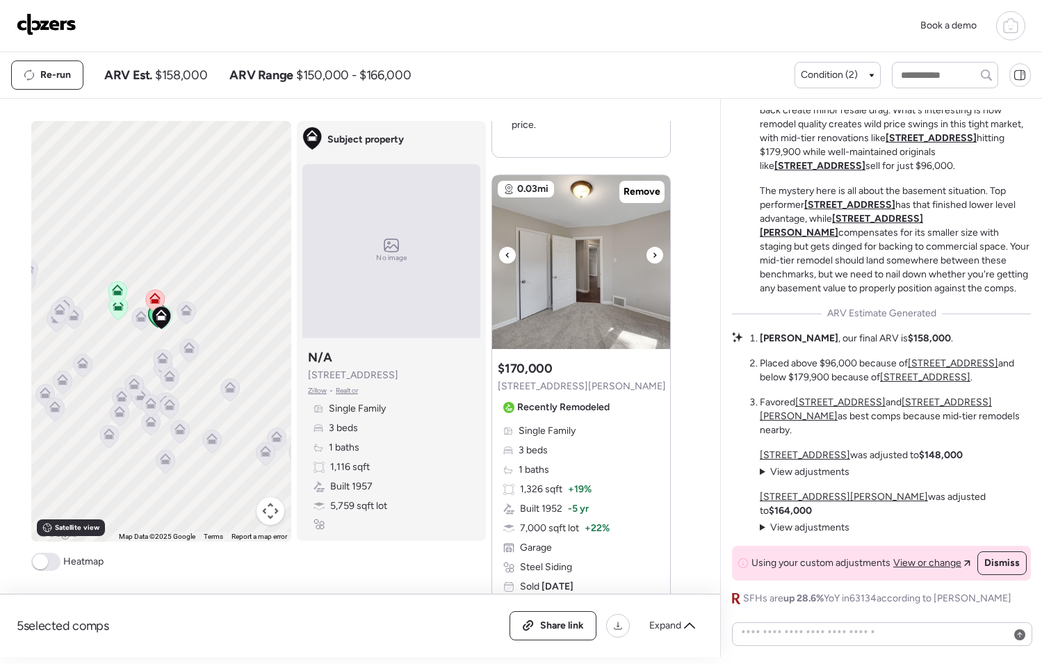
click at [652, 252] on icon at bounding box center [655, 255] width 6 height 17
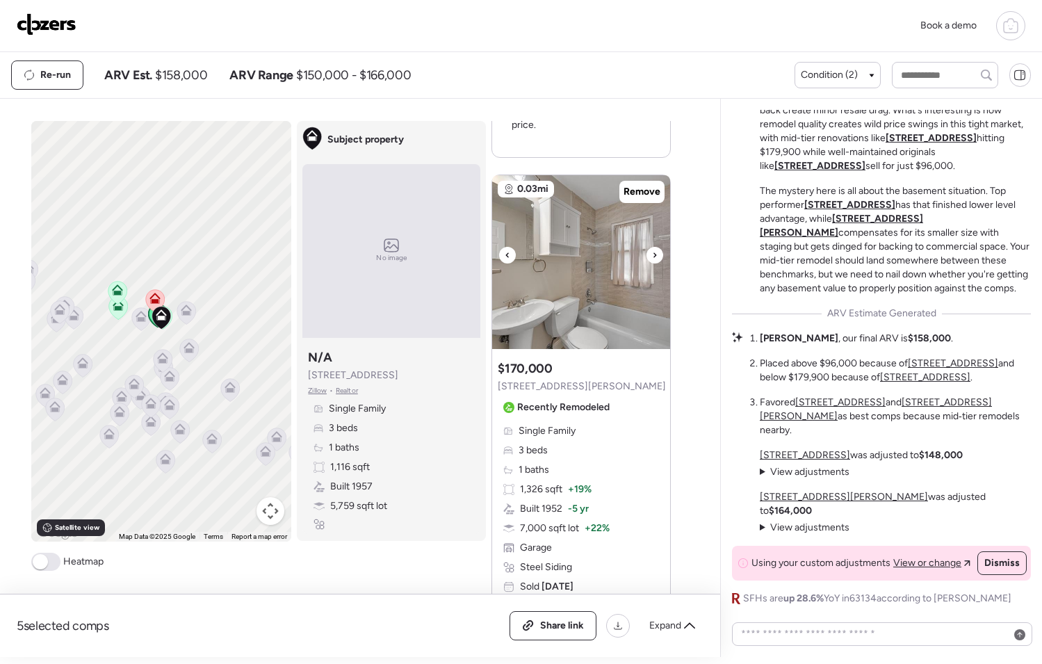
click at [652, 254] on icon at bounding box center [655, 255] width 6 height 17
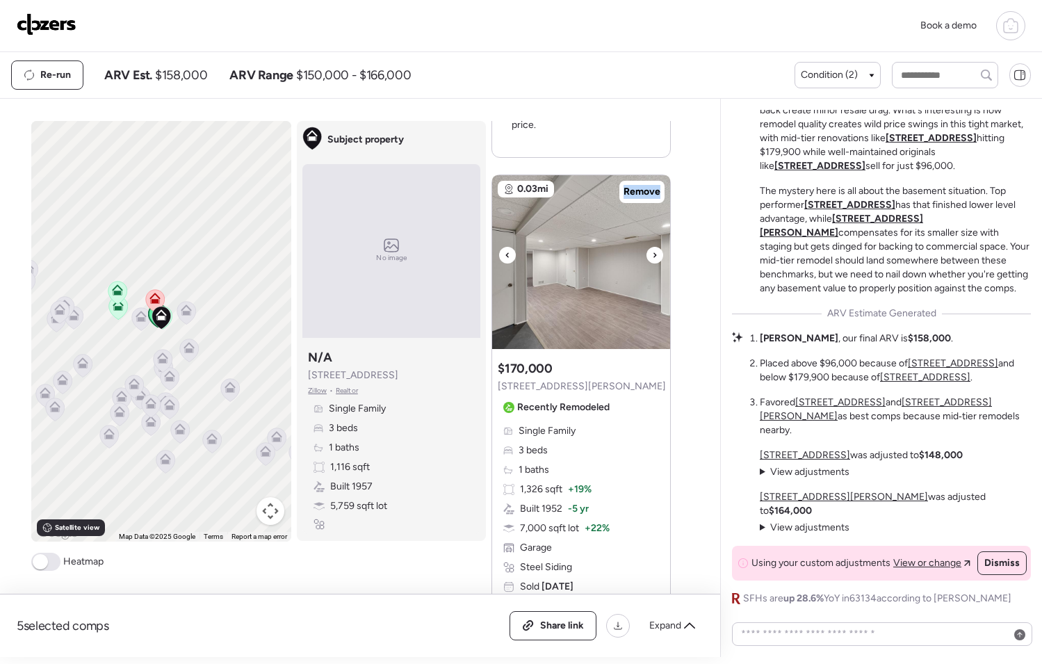
click at [652, 254] on icon at bounding box center [655, 255] width 6 height 17
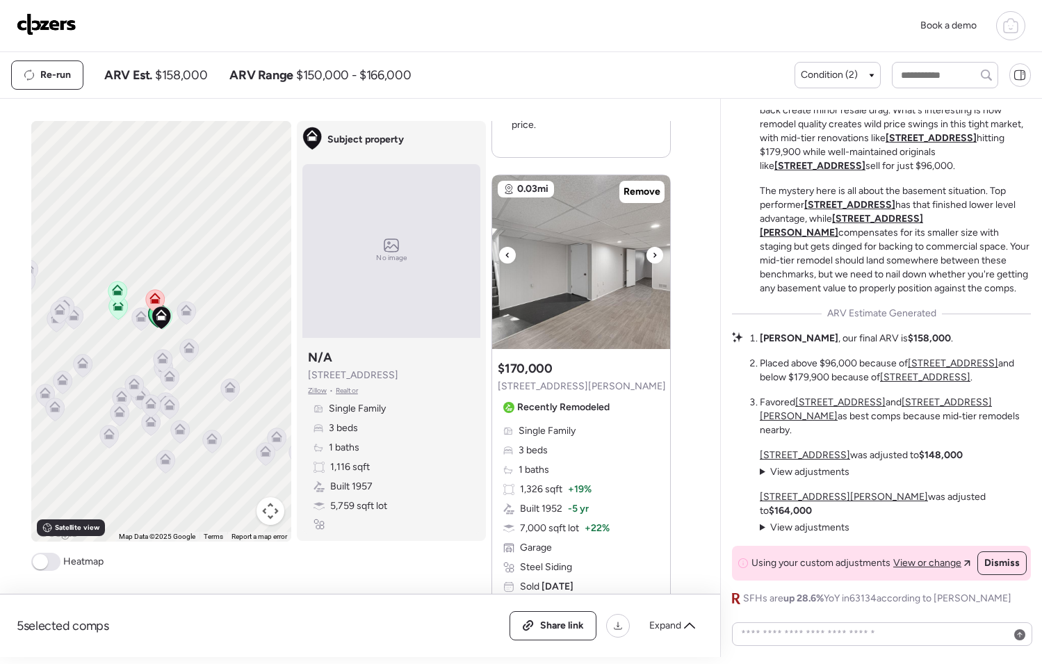
click at [652, 254] on icon at bounding box center [655, 255] width 6 height 17
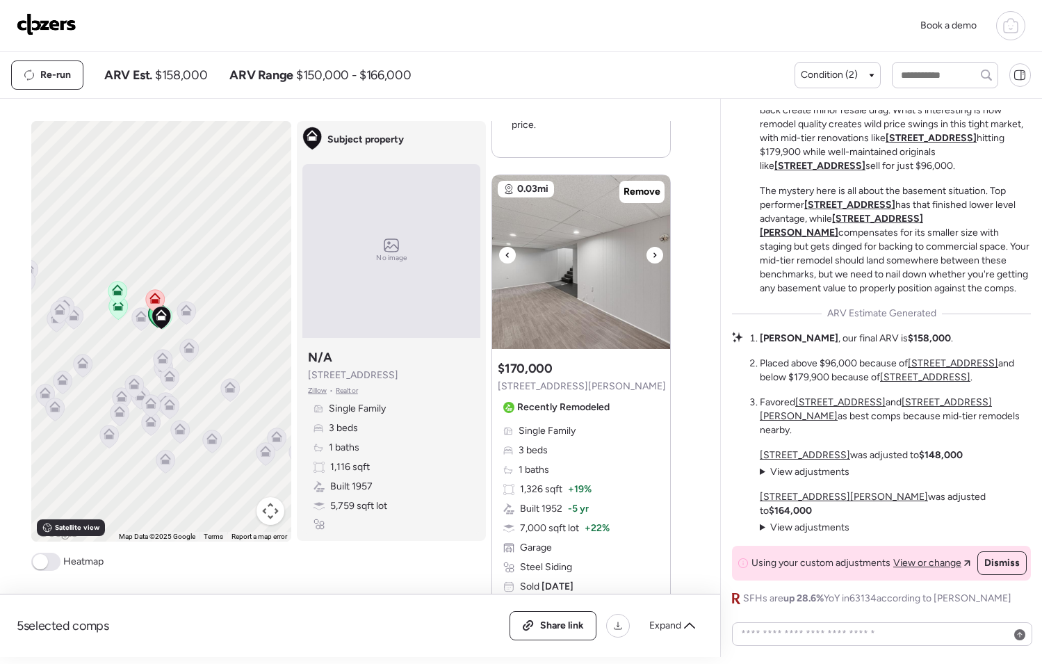
click at [652, 256] on icon at bounding box center [655, 255] width 6 height 17
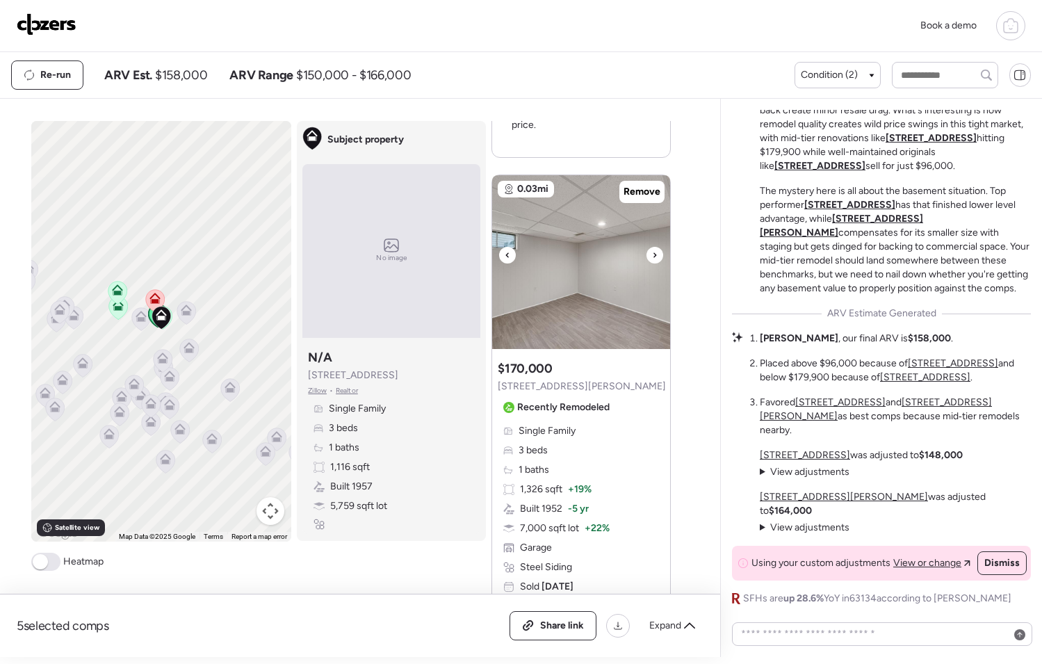
click at [652, 256] on icon at bounding box center [655, 255] width 6 height 17
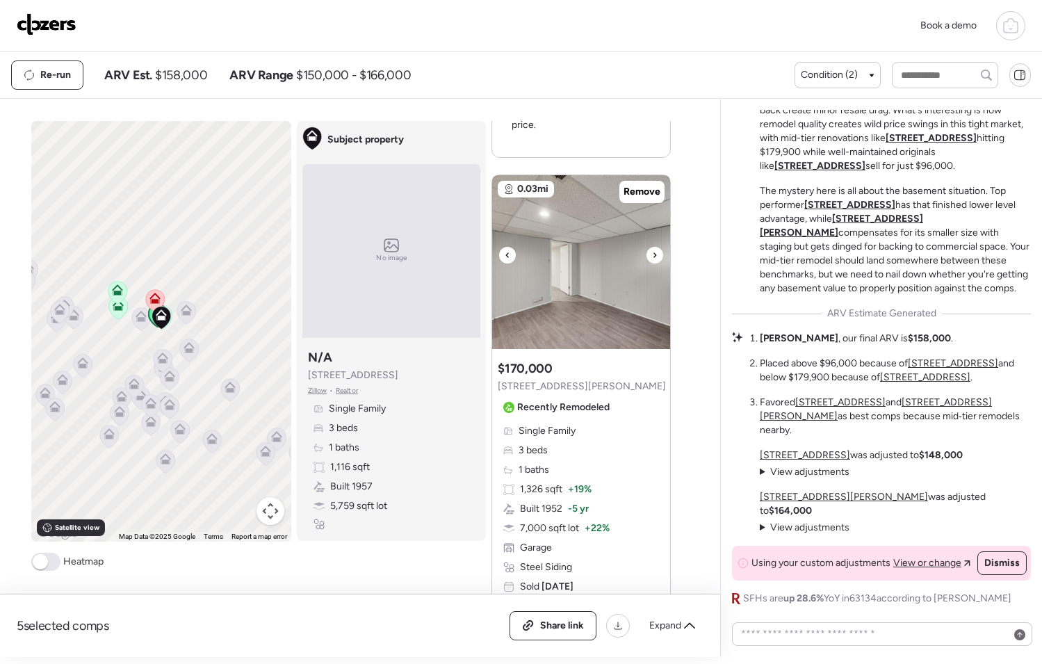
click at [652, 256] on icon at bounding box center [655, 255] width 6 height 17
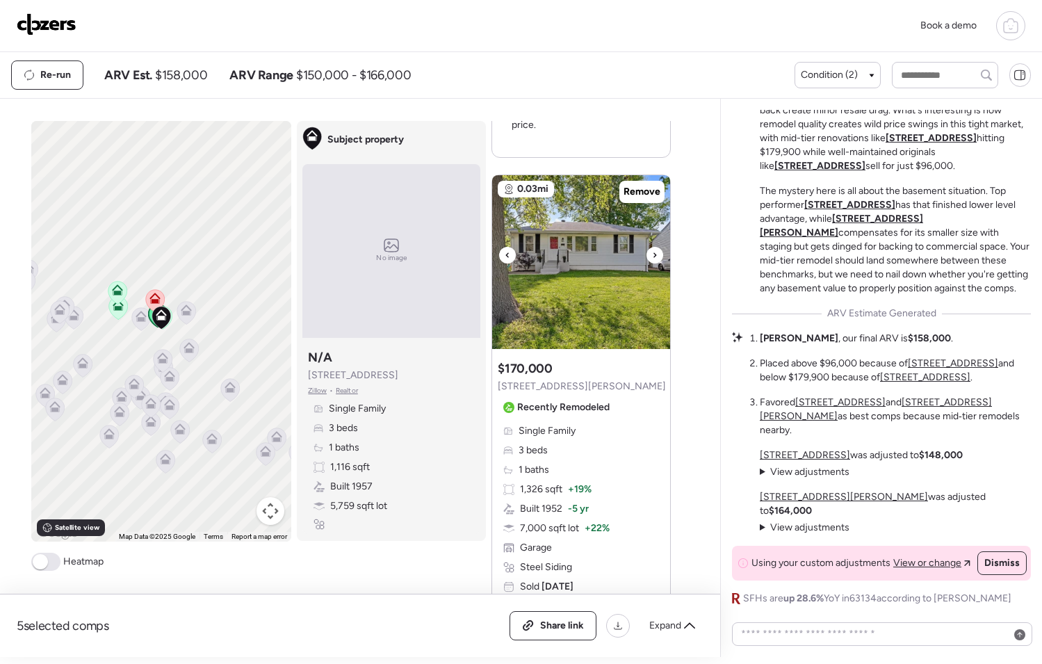
click at [652, 256] on icon at bounding box center [655, 255] width 6 height 17
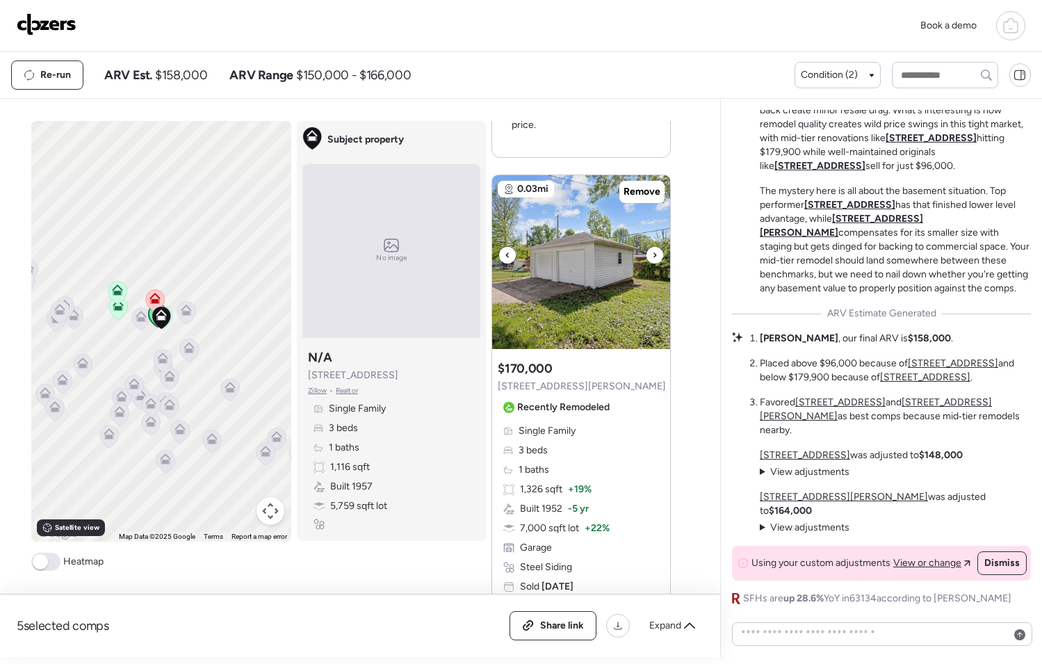
click at [652, 256] on icon at bounding box center [655, 255] width 6 height 17
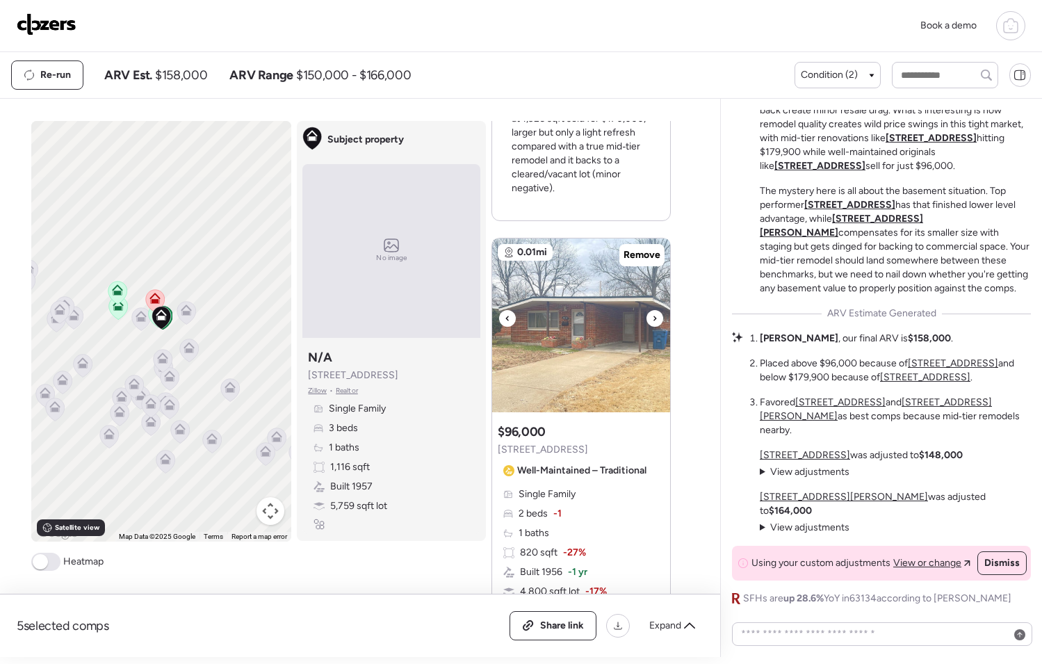
scroll to position [1819, 0]
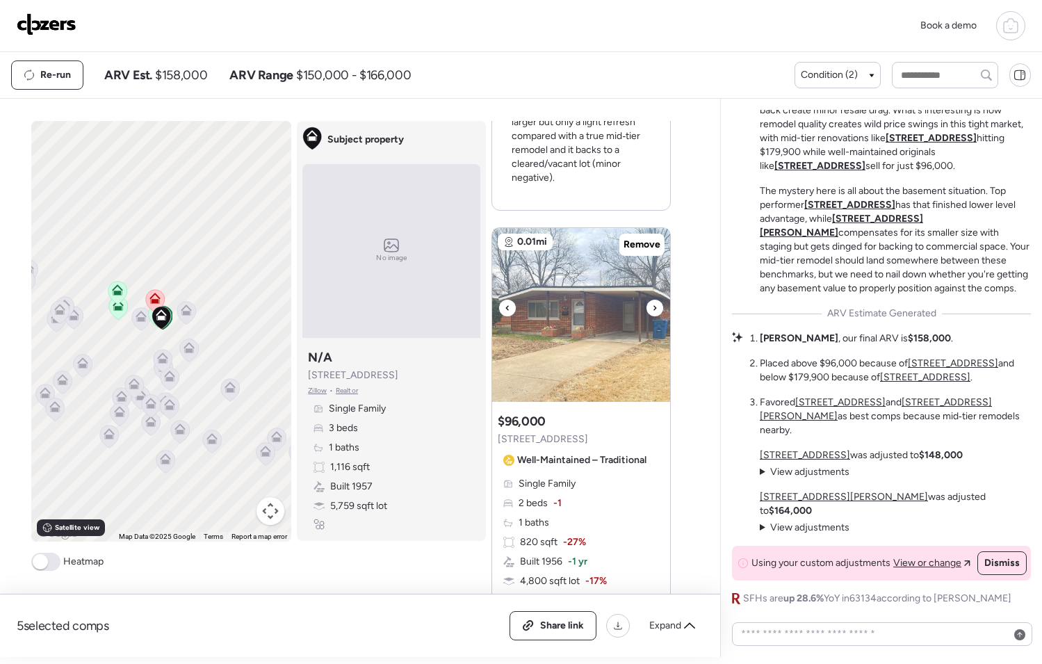
click at [653, 307] on div at bounding box center [654, 308] width 17 height 17
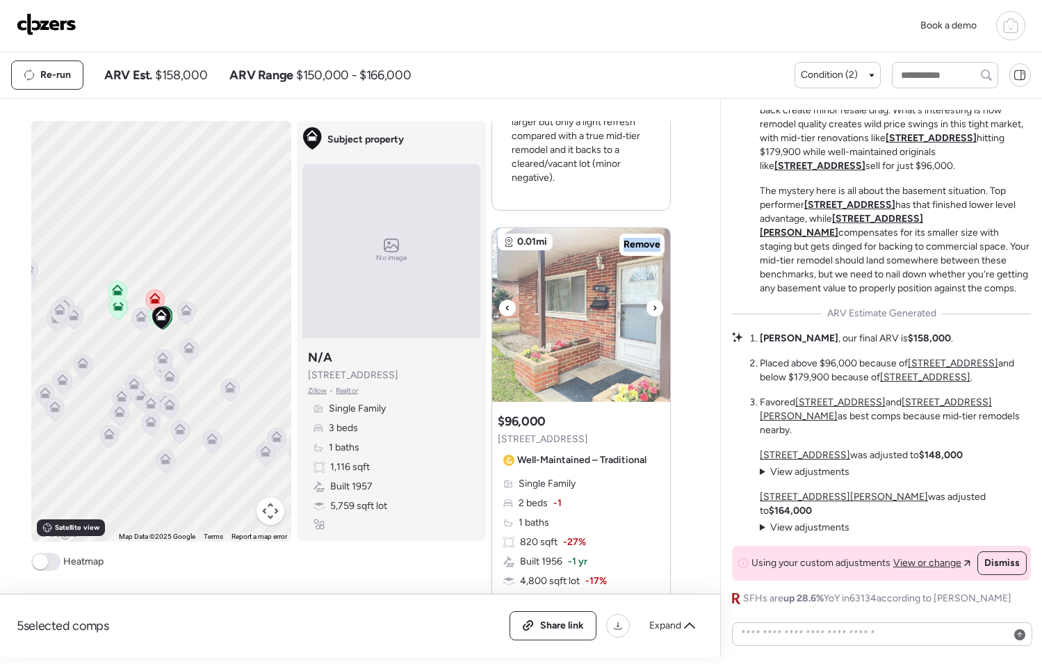
click at [653, 307] on div at bounding box center [654, 308] width 17 height 17
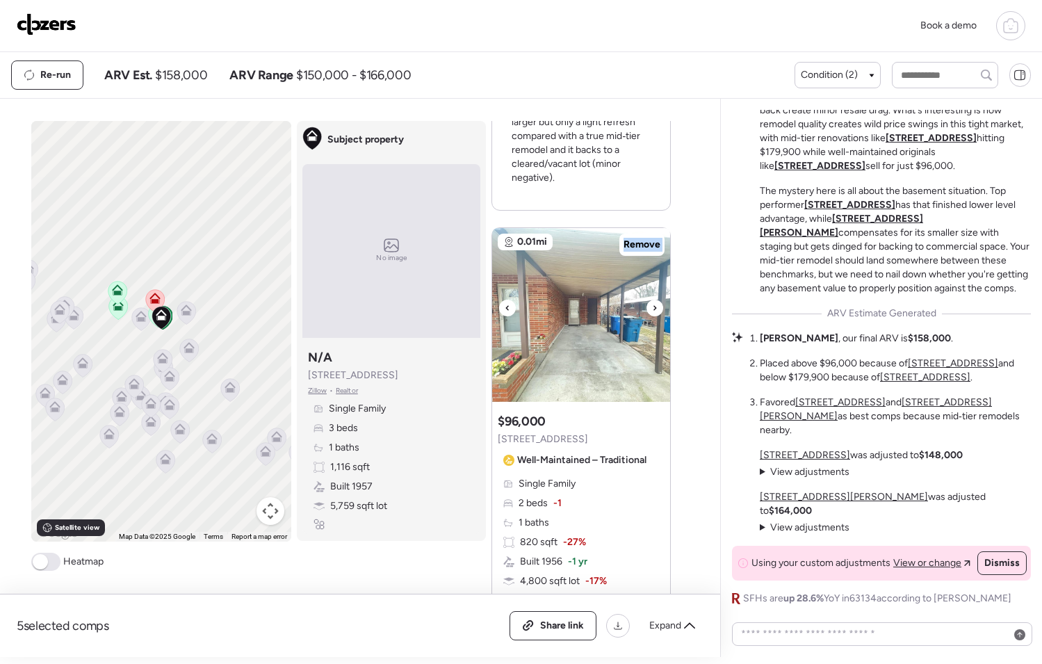
click at [653, 307] on div at bounding box center [654, 308] width 17 height 17
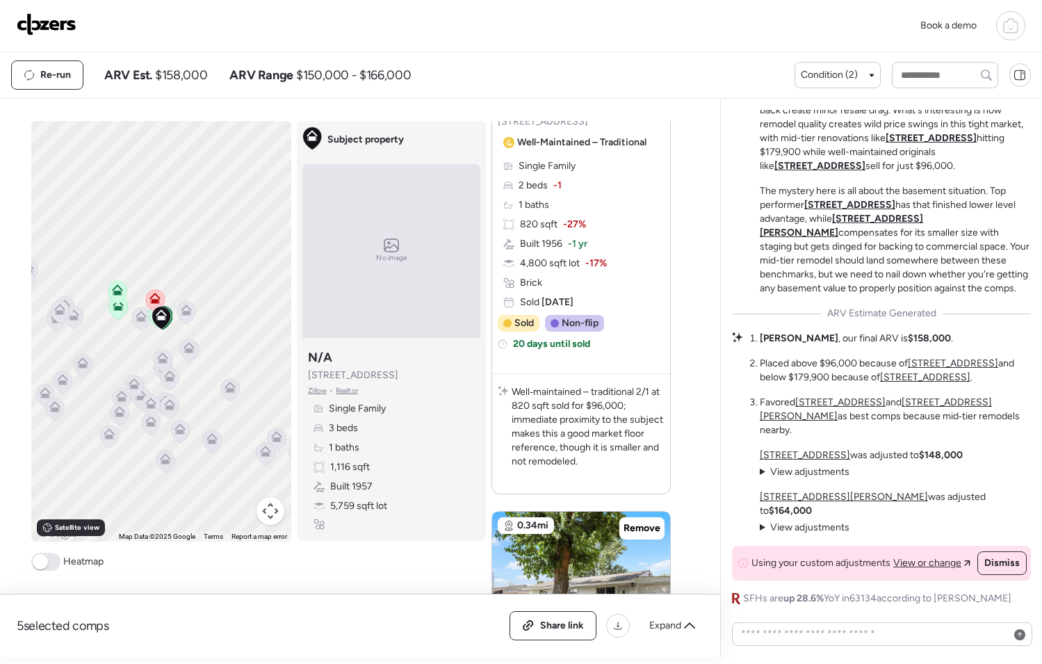
scroll to position [2338, 0]
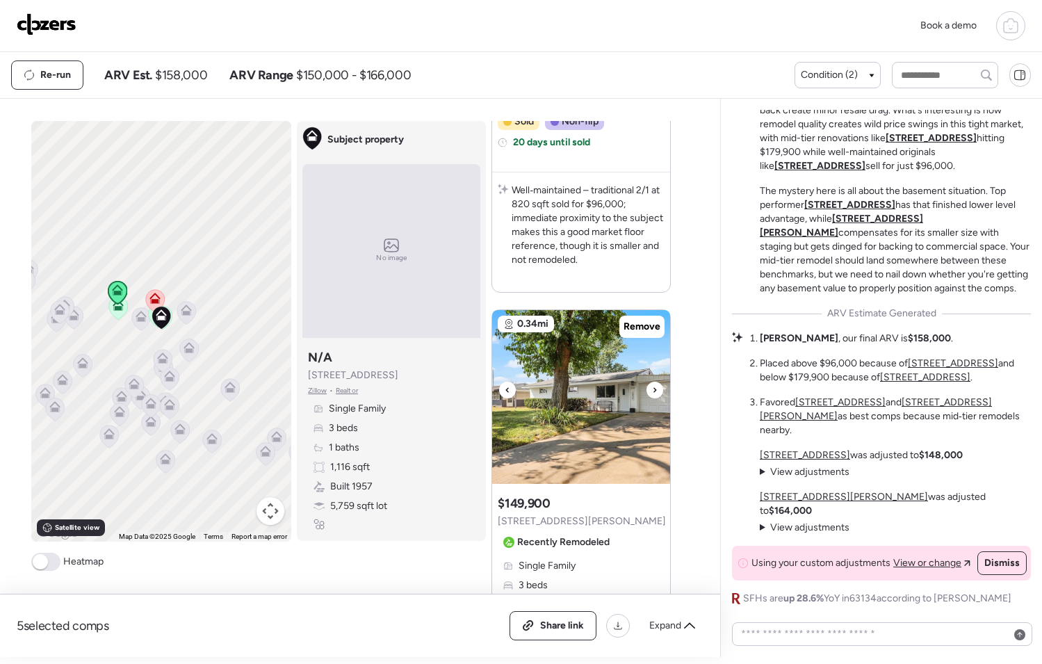
click at [654, 391] on div at bounding box center [654, 390] width 17 height 17
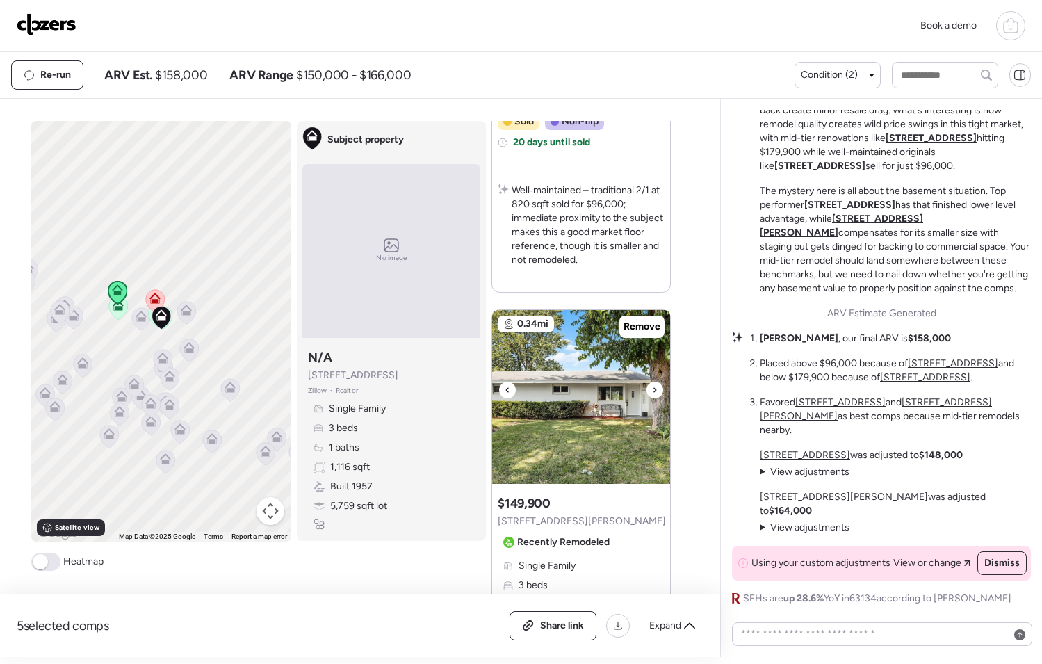
click at [654, 391] on div at bounding box center [654, 390] width 17 height 17
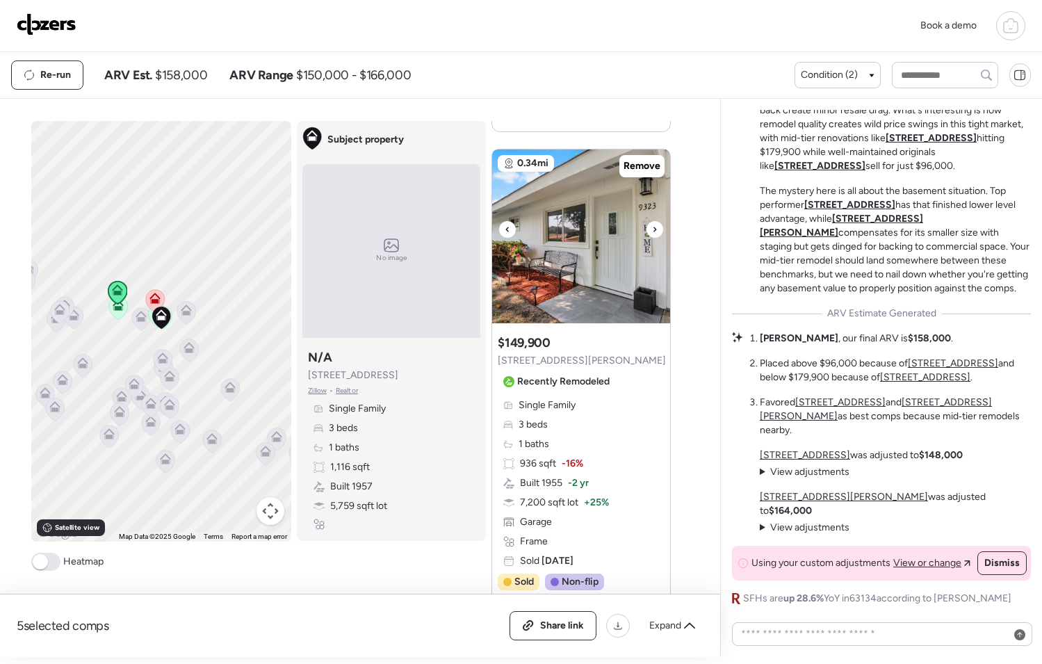
scroll to position [2502, 0]
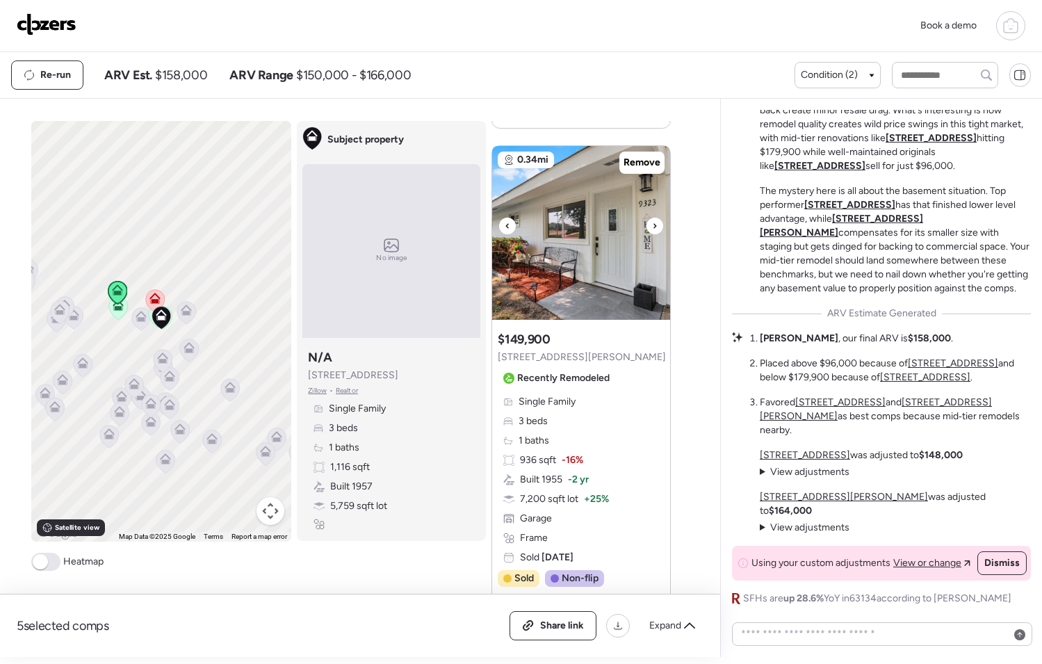
click at [654, 226] on icon at bounding box center [655, 225] width 3 height 5
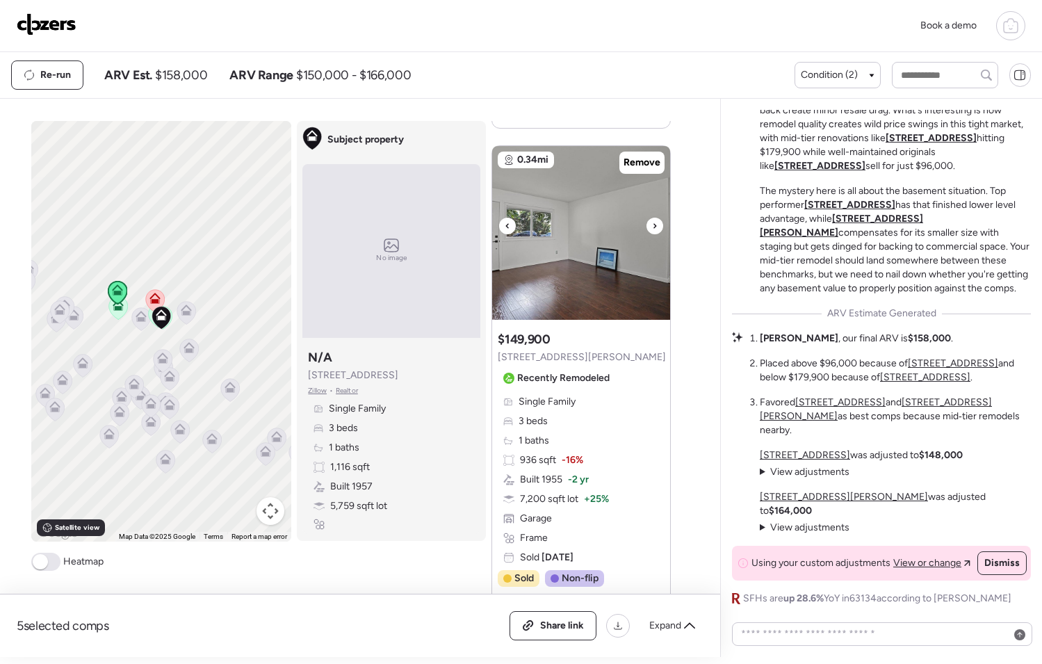
click at [654, 226] on icon at bounding box center [655, 225] width 3 height 5
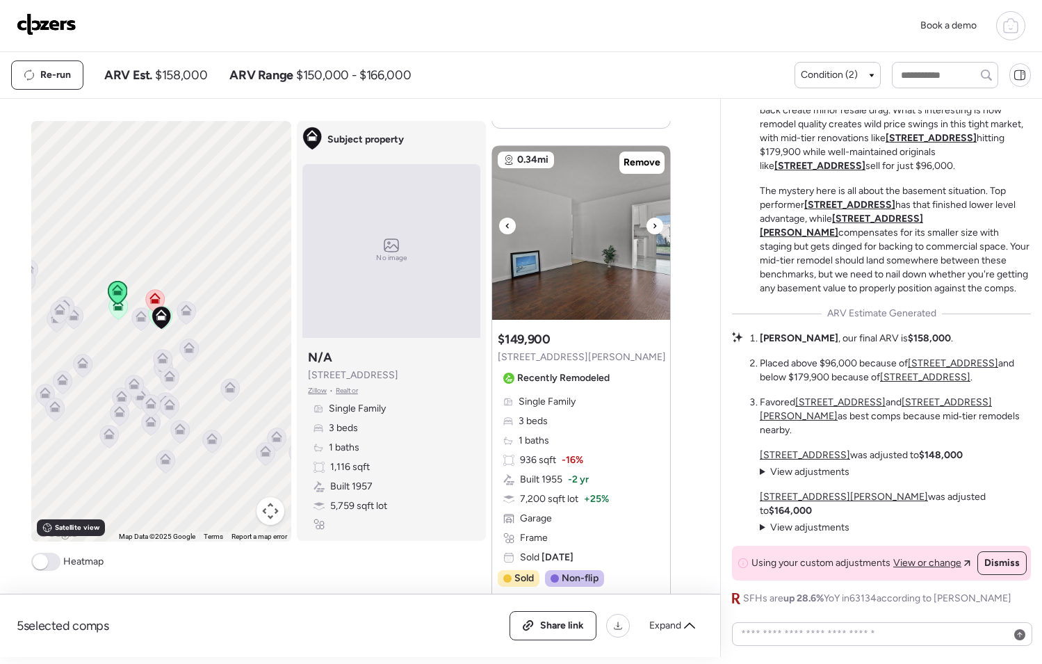
click at [654, 226] on icon at bounding box center [655, 225] width 3 height 5
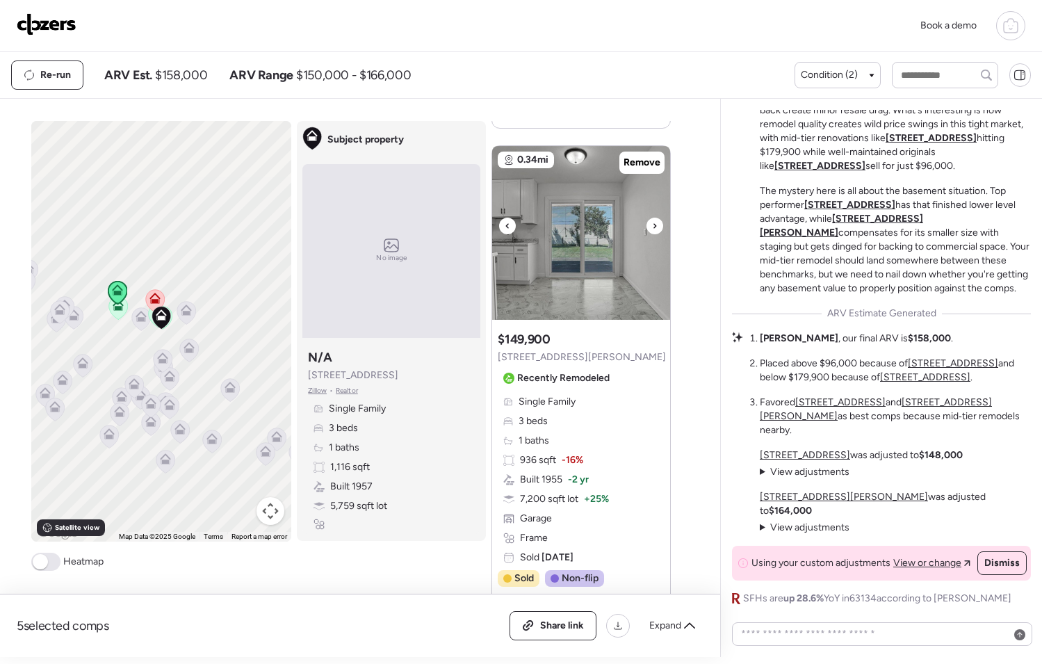
click at [654, 226] on icon at bounding box center [655, 225] width 3 height 5
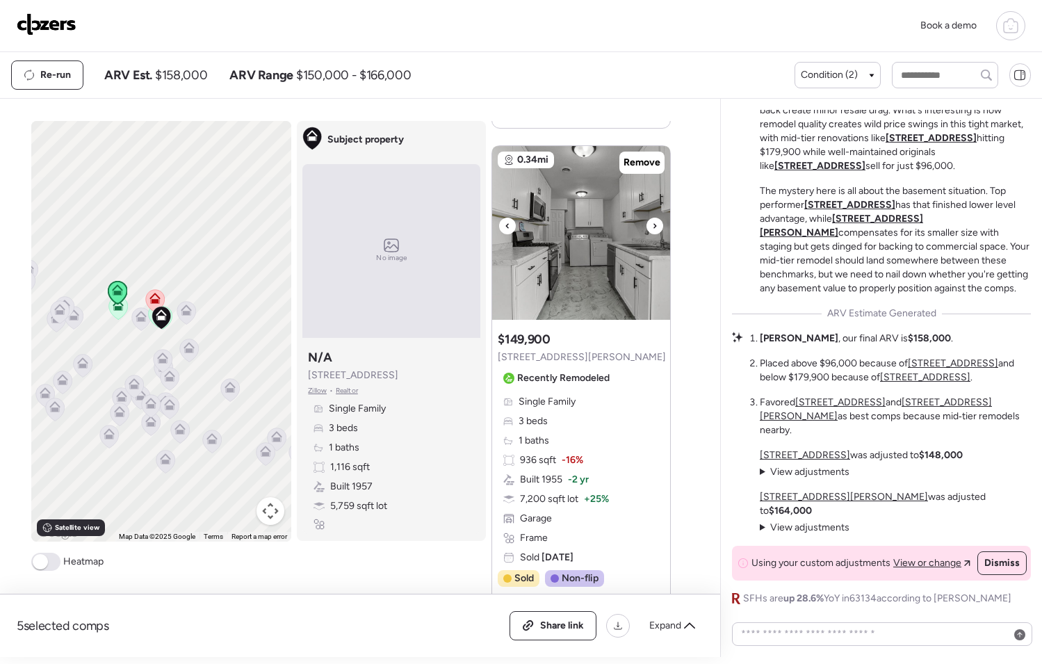
click at [654, 226] on icon at bounding box center [655, 225] width 3 height 5
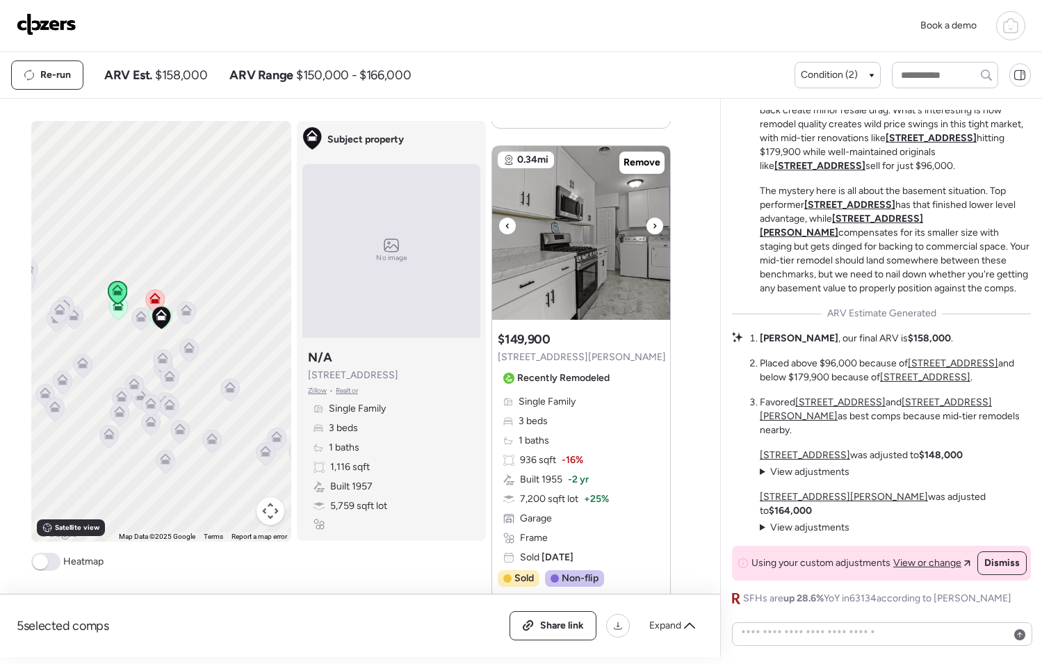
click at [654, 226] on icon at bounding box center [655, 225] width 3 height 5
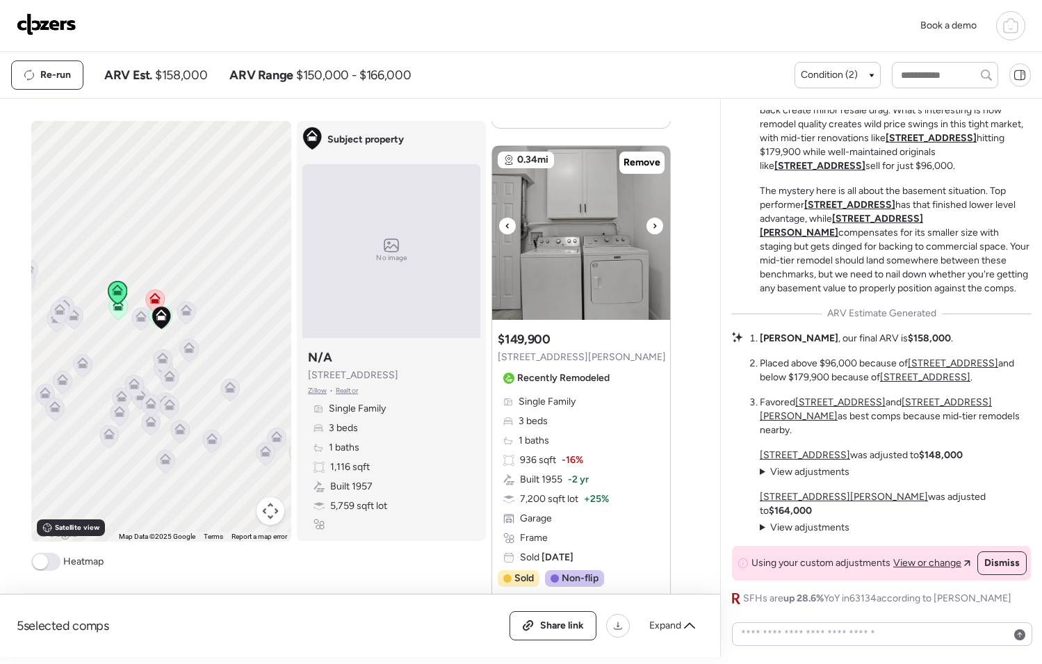
click at [654, 226] on icon at bounding box center [655, 225] width 3 height 5
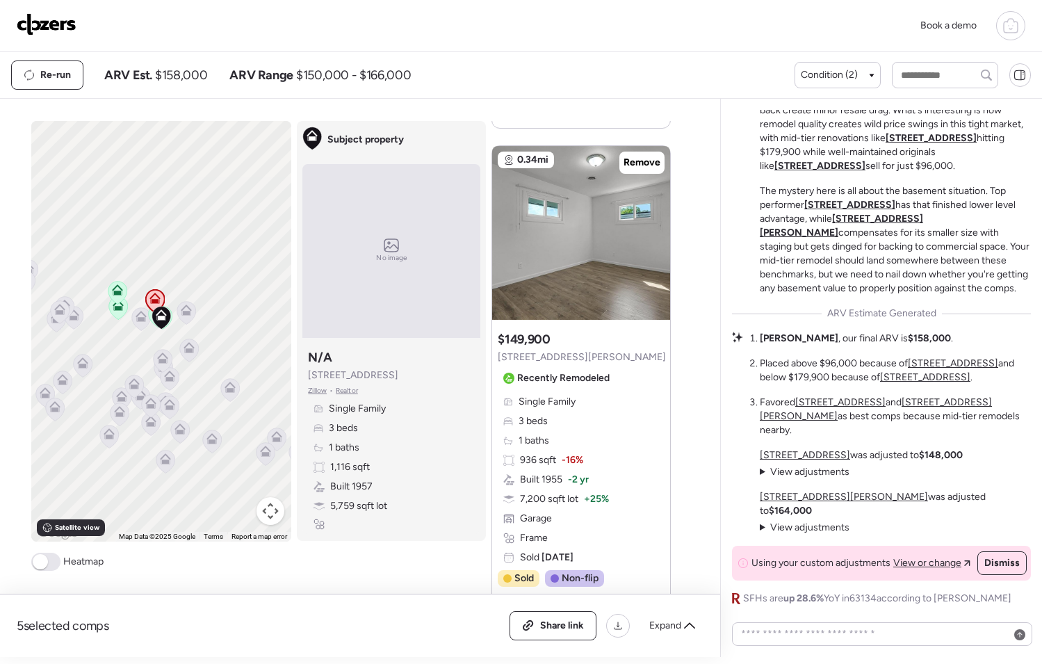
click at [136, 317] on icon at bounding box center [141, 316] width 11 height 11
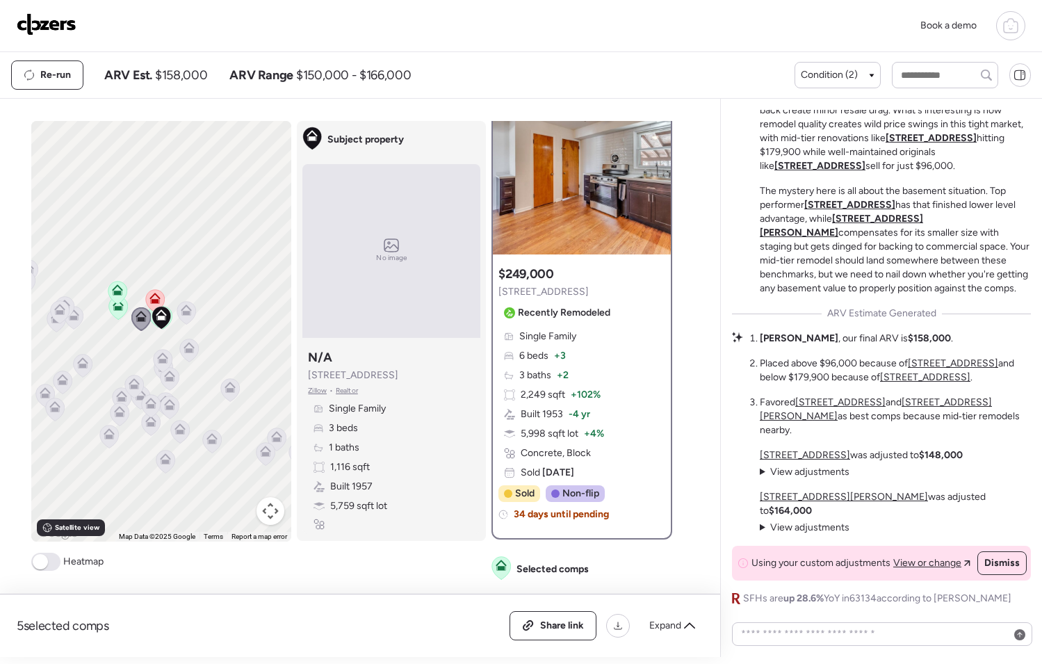
scroll to position [0, 0]
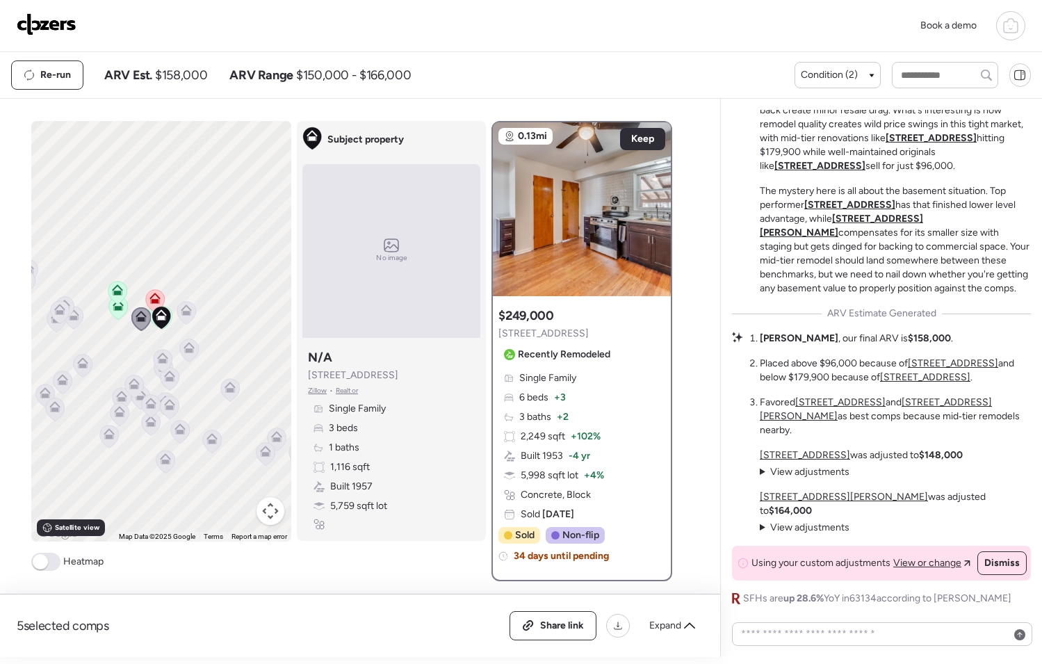
click at [184, 350] on icon at bounding box center [188, 350] width 9 height 4
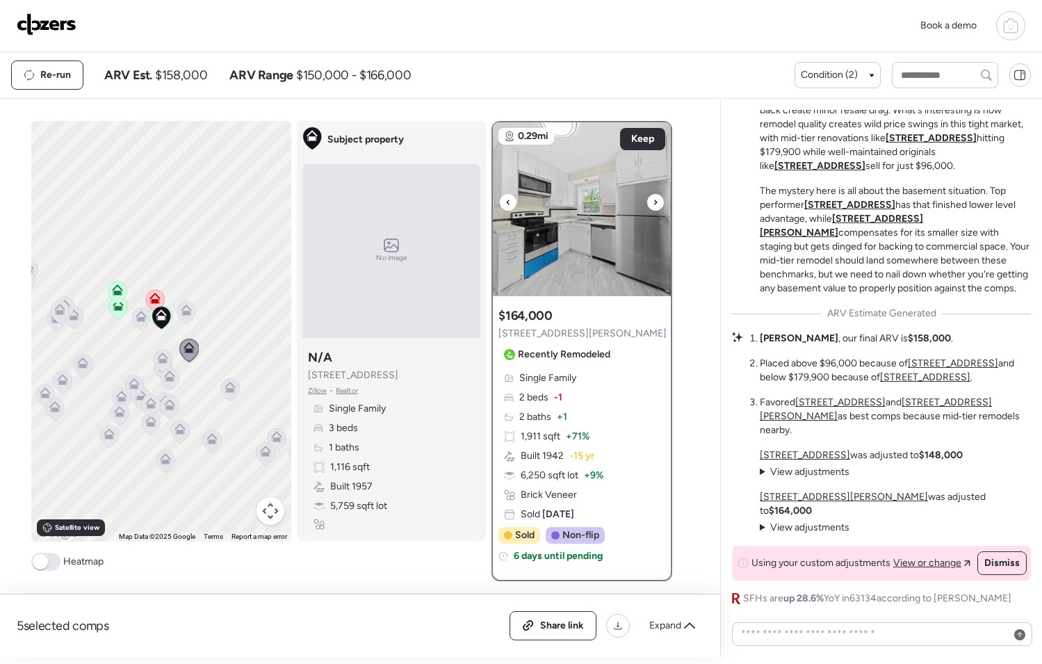
click at [647, 204] on div at bounding box center [655, 202] width 17 height 17
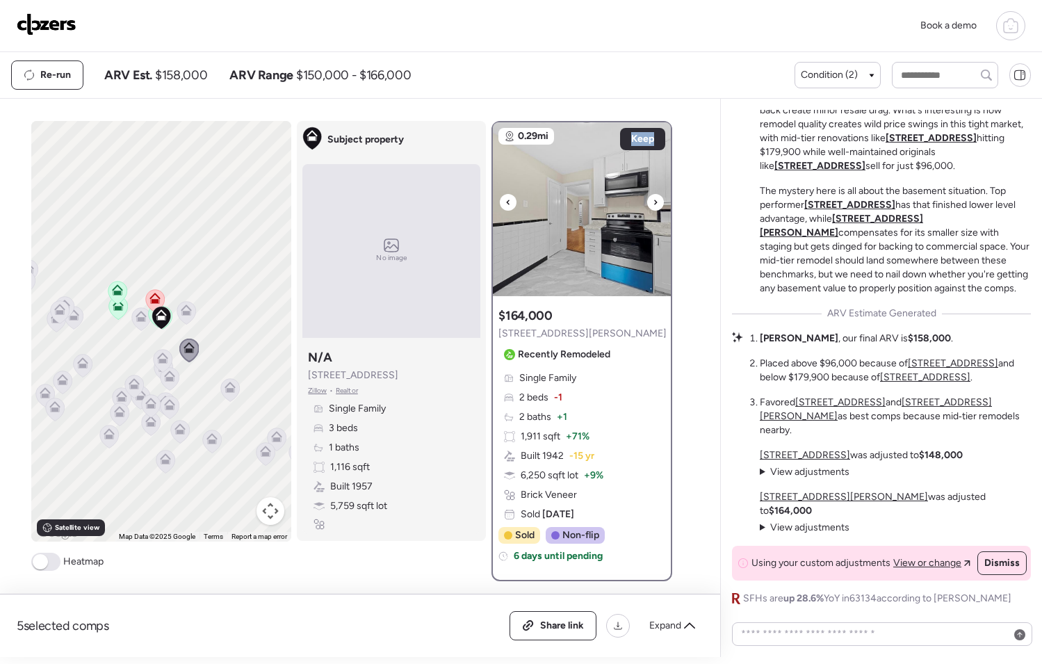
click at [647, 204] on div at bounding box center [655, 202] width 17 height 17
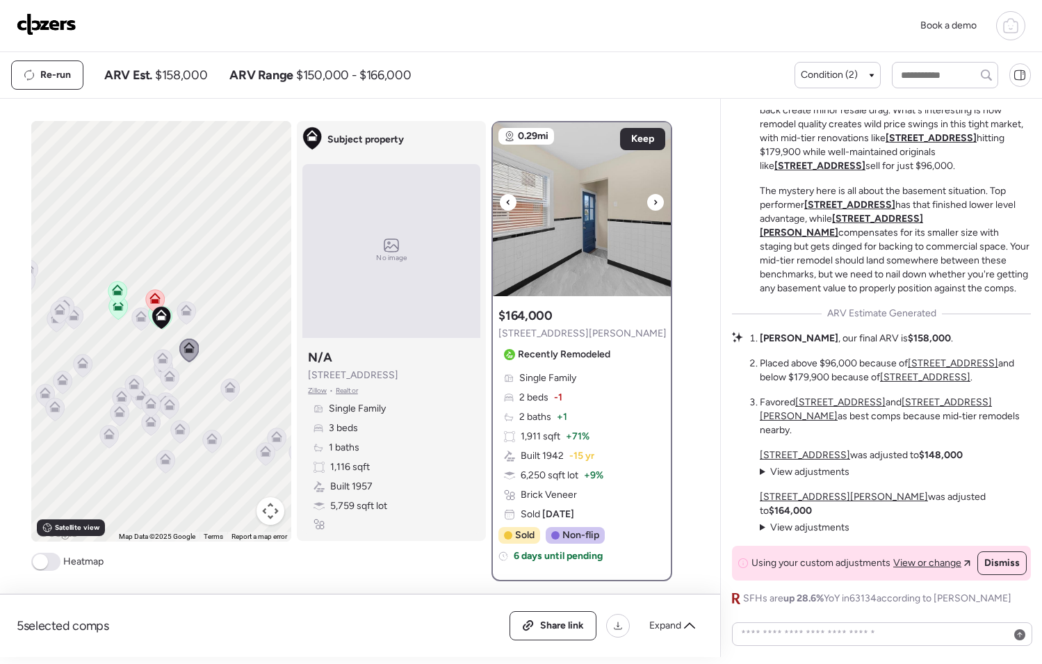
click at [647, 204] on div at bounding box center [655, 202] width 17 height 17
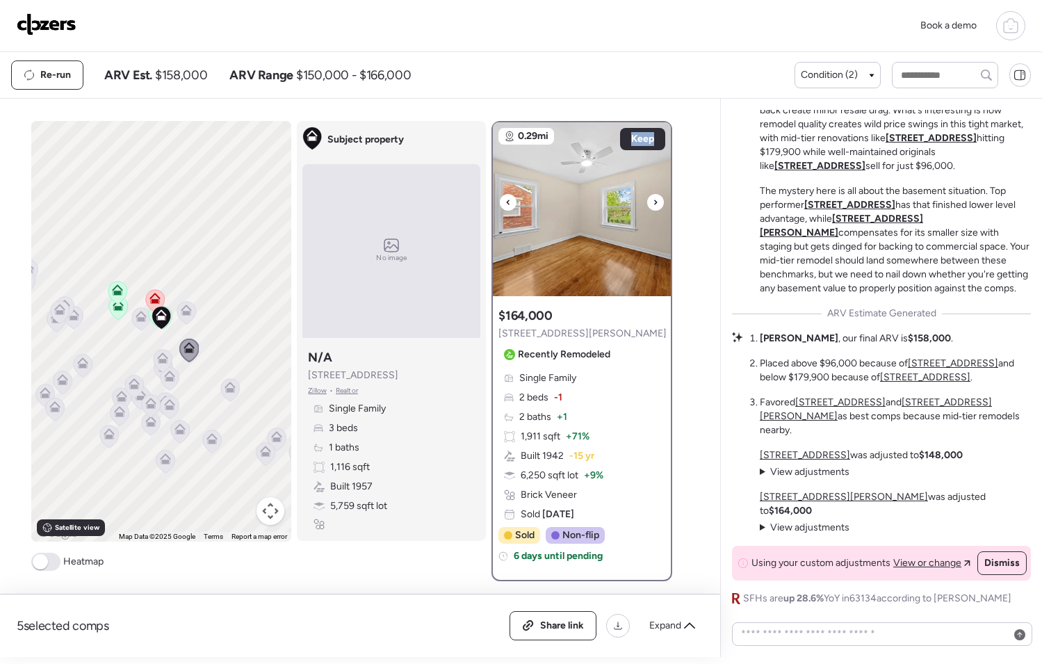
click at [647, 204] on div at bounding box center [655, 202] width 17 height 17
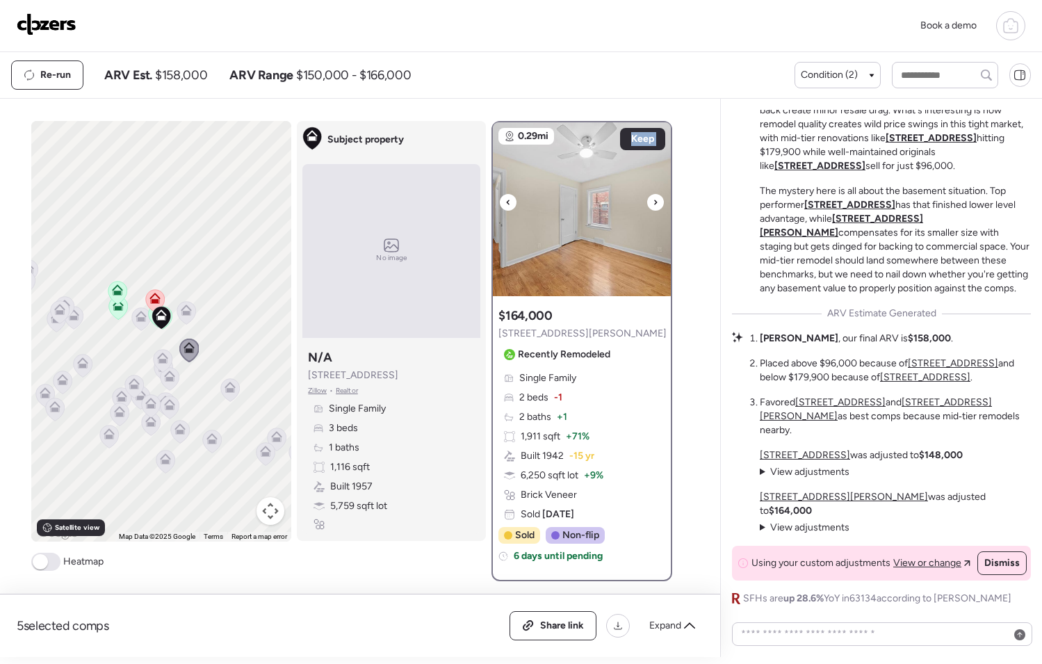
click at [647, 204] on div at bounding box center [655, 202] width 17 height 17
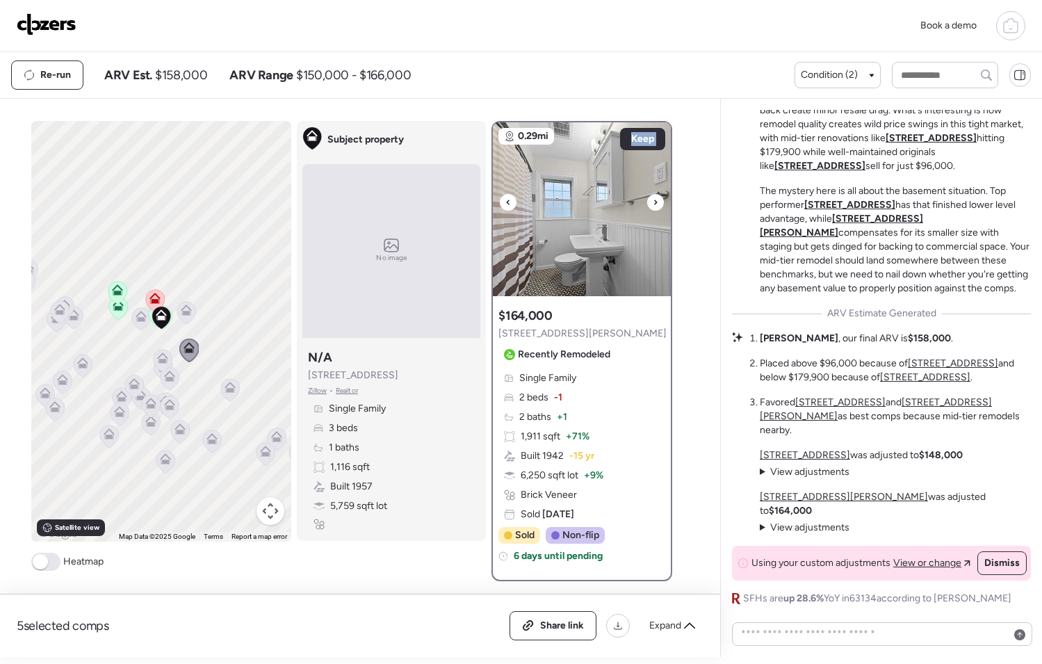
click at [647, 204] on div at bounding box center [655, 202] width 17 height 17
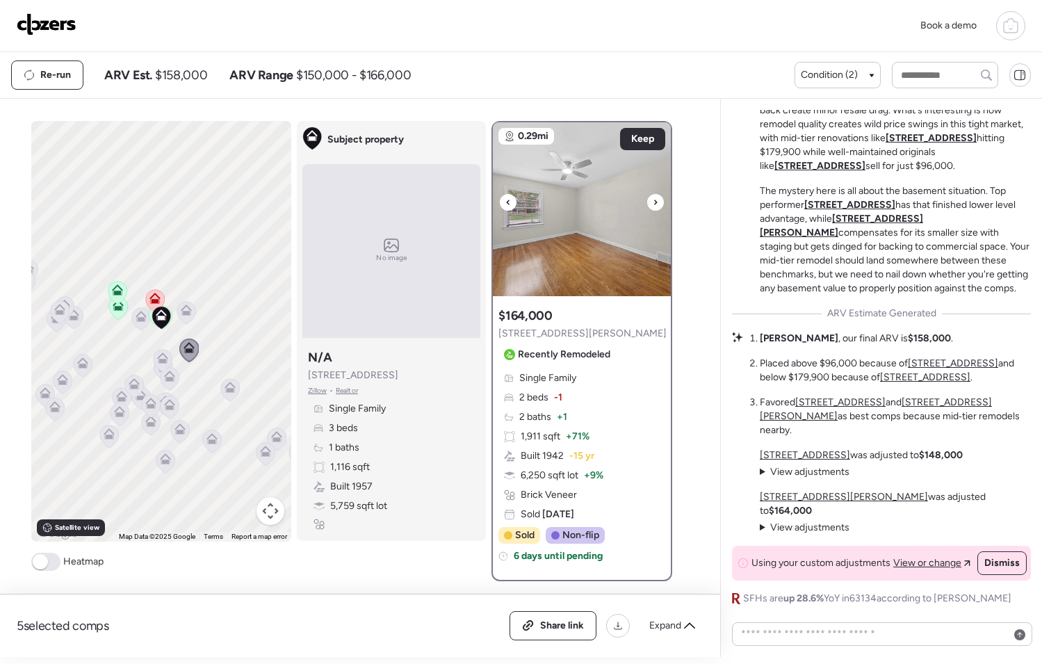
click at [647, 204] on div at bounding box center [655, 202] width 17 height 17
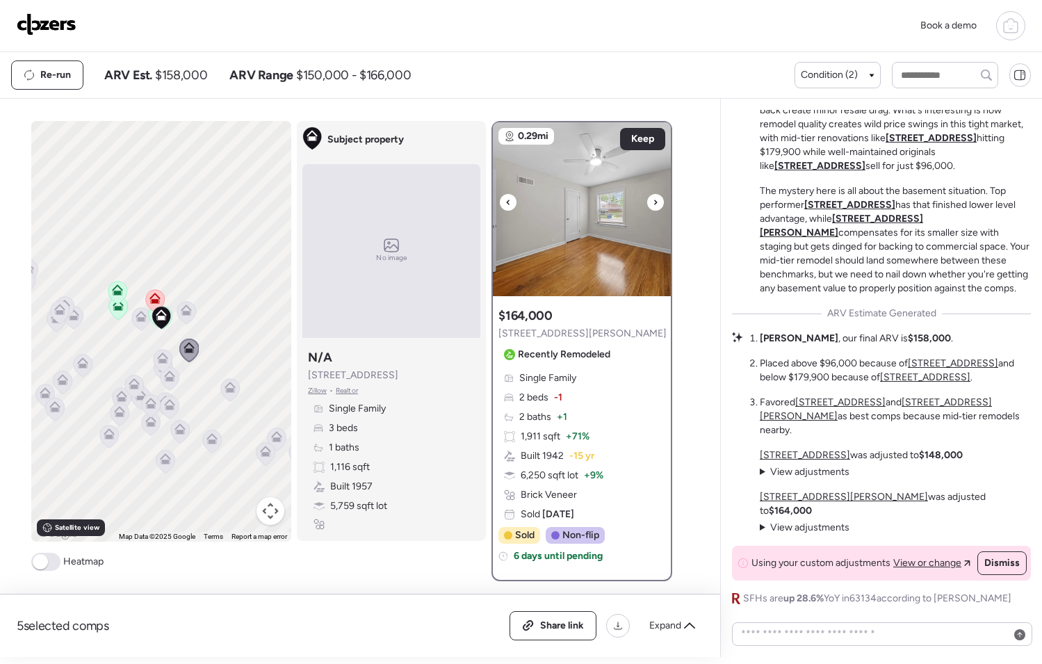
click at [647, 204] on div at bounding box center [655, 202] width 17 height 17
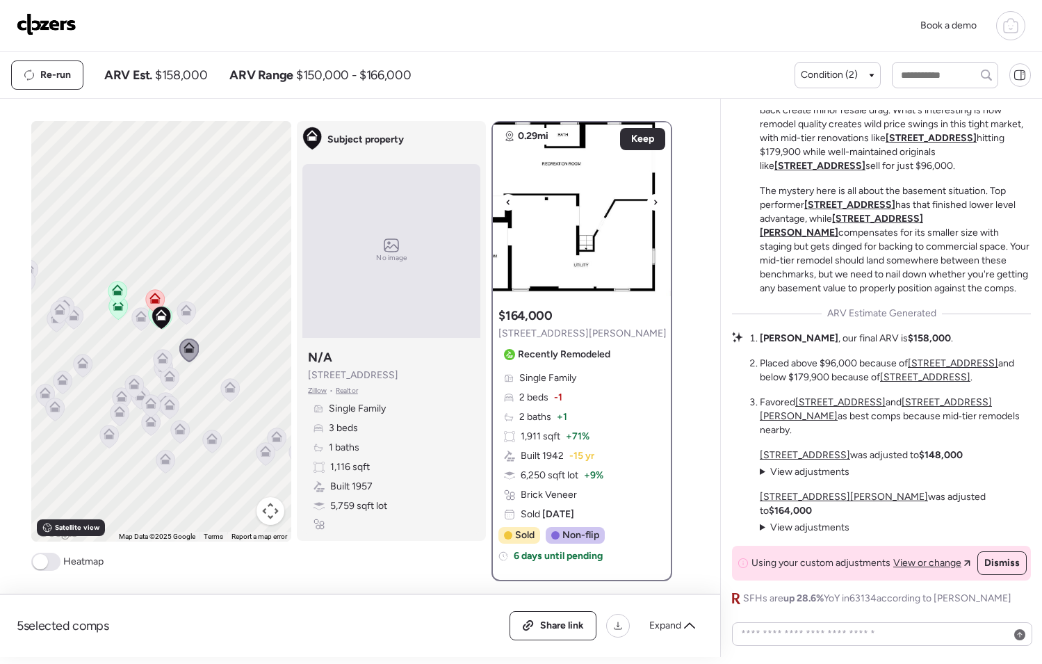
click at [647, 204] on div at bounding box center [655, 202] width 17 height 17
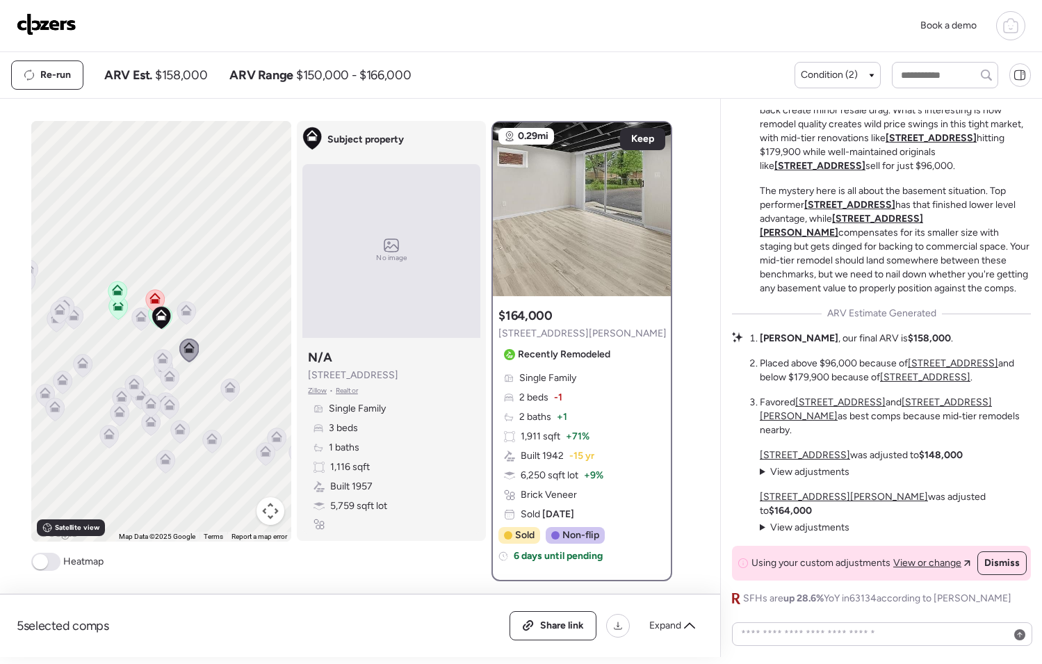
click at [163, 359] on icon at bounding box center [162, 357] width 11 height 11
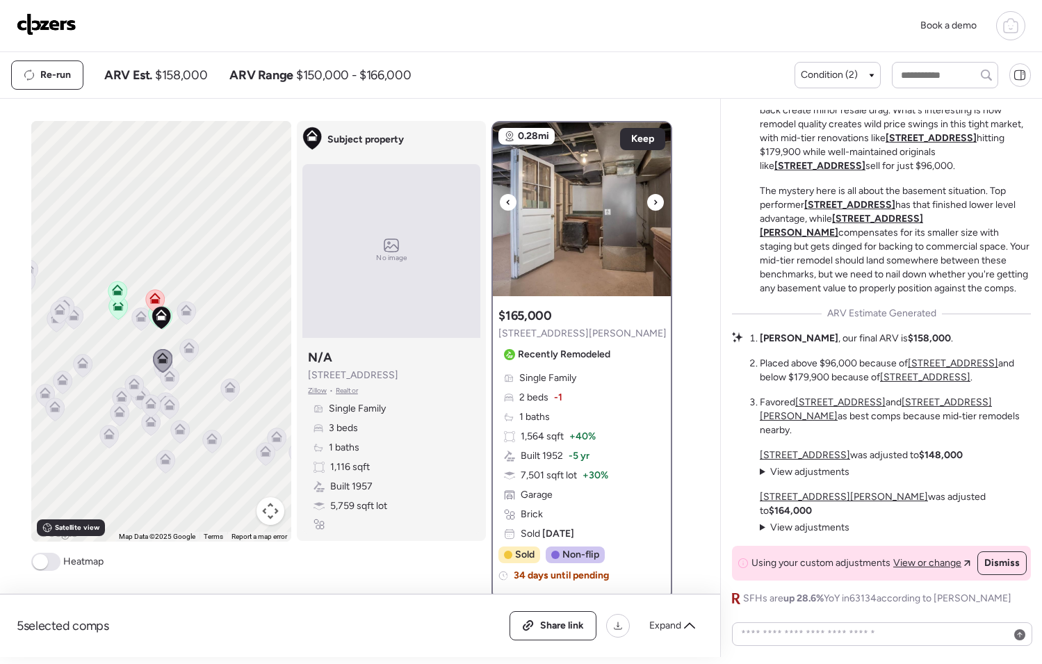
click at [653, 208] on icon at bounding box center [656, 202] width 6 height 17
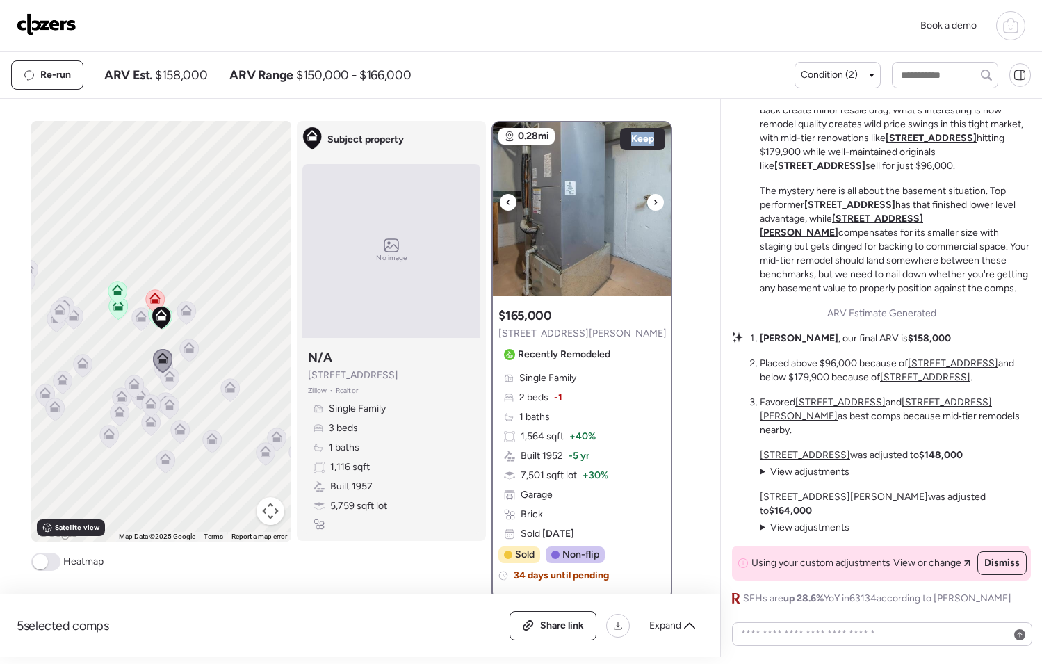
click at [653, 208] on icon at bounding box center [656, 202] width 6 height 17
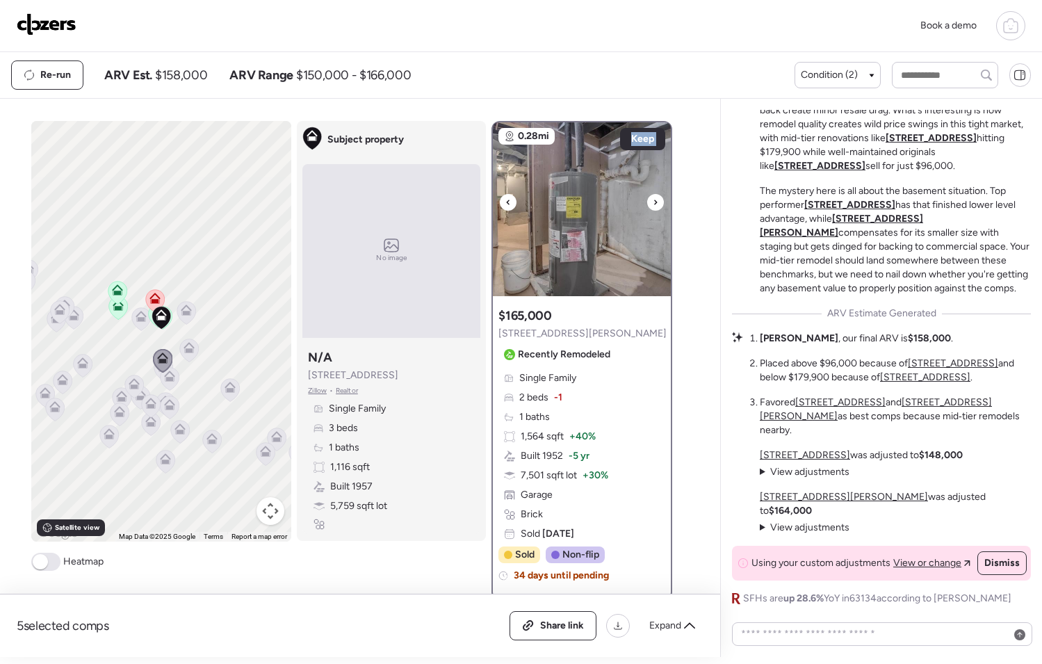
click at [653, 208] on icon at bounding box center [656, 202] width 6 height 17
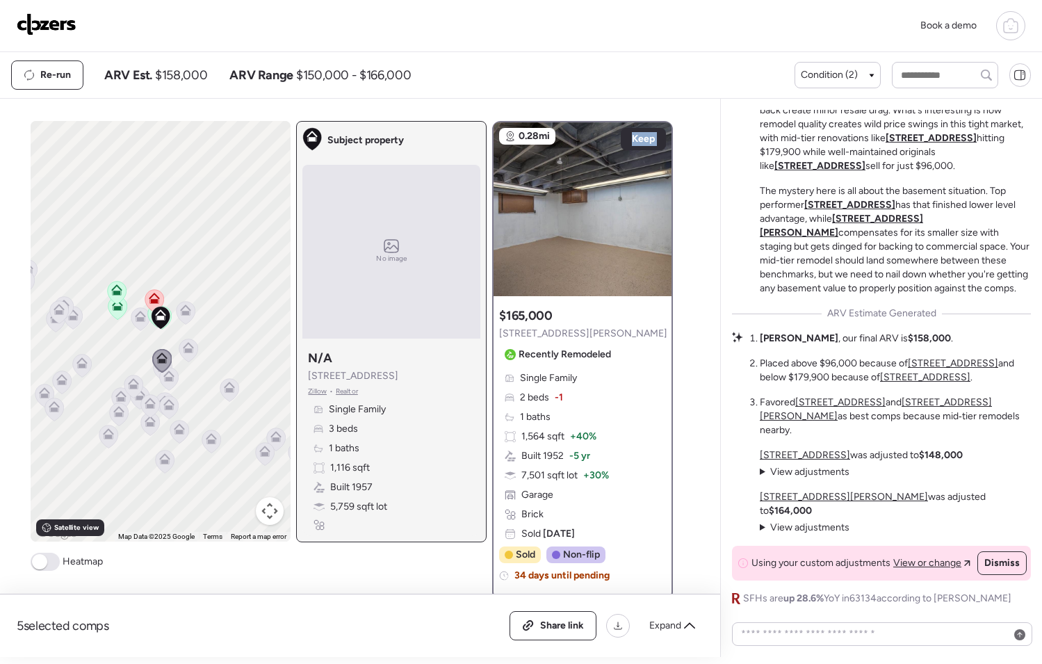
click at [129, 386] on icon at bounding box center [133, 386] width 9 height 4
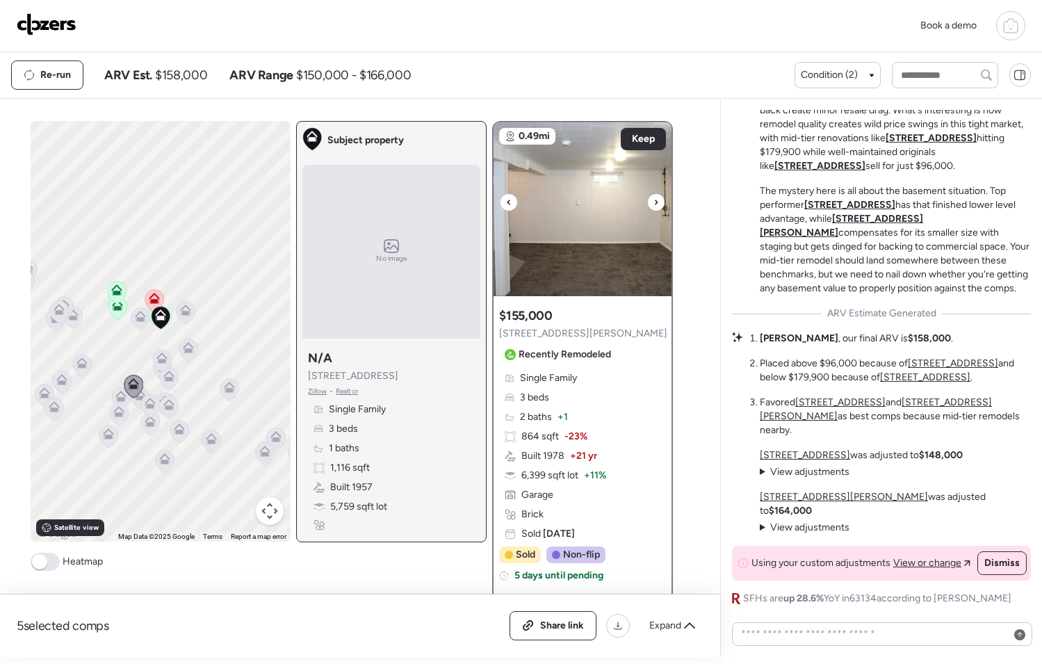
click at [653, 206] on icon at bounding box center [656, 202] width 6 height 17
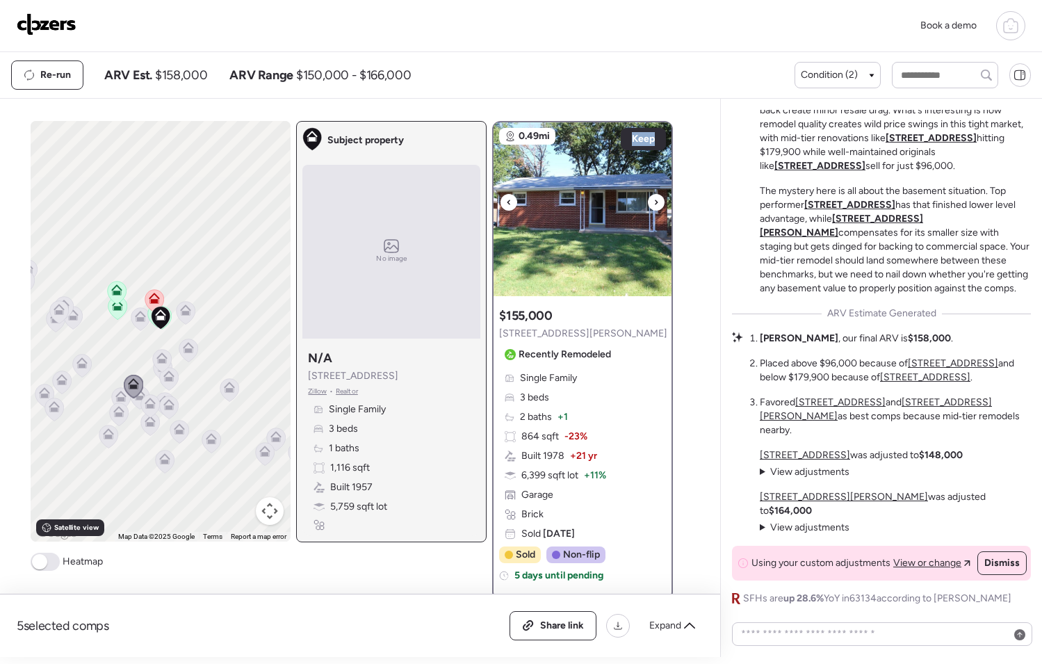
click at [653, 206] on icon at bounding box center [656, 202] width 6 height 17
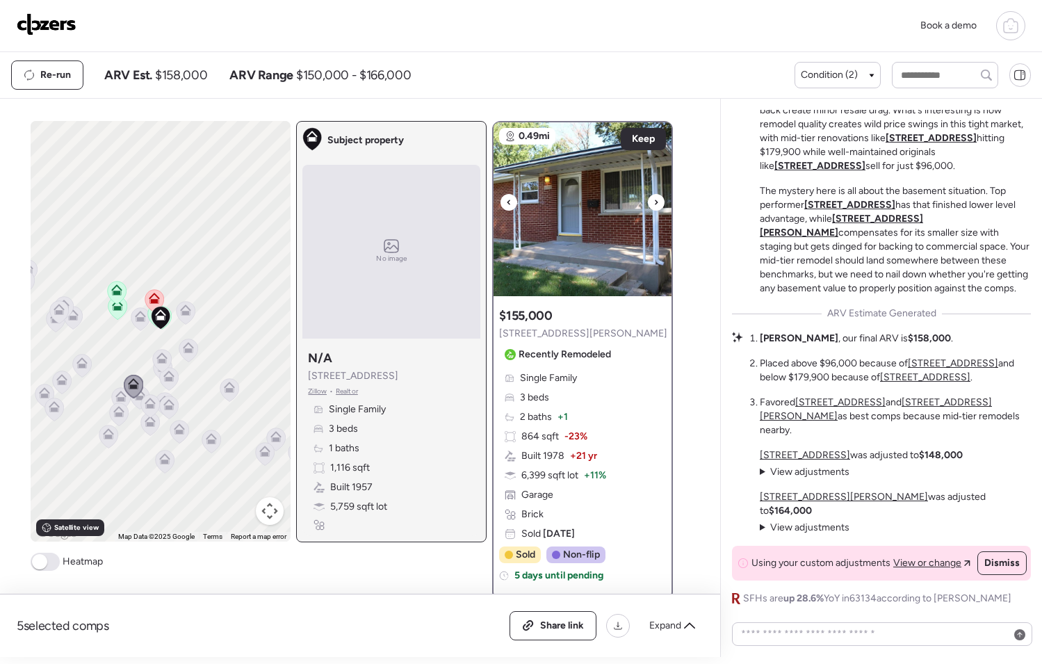
click at [653, 206] on icon at bounding box center [656, 202] width 6 height 17
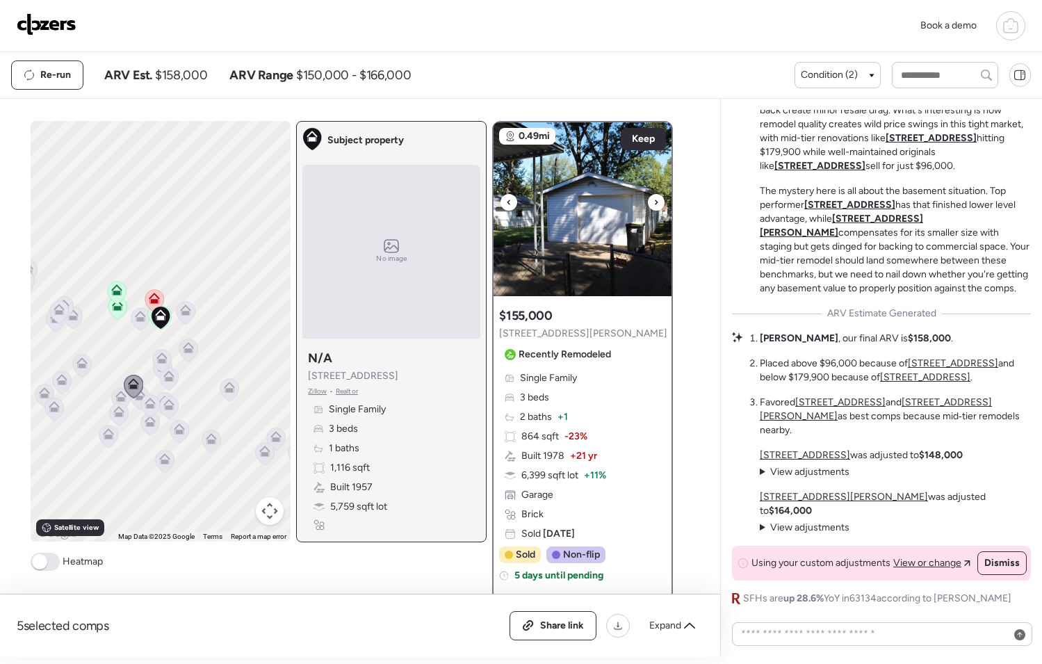
click at [653, 206] on icon at bounding box center [656, 202] width 6 height 17
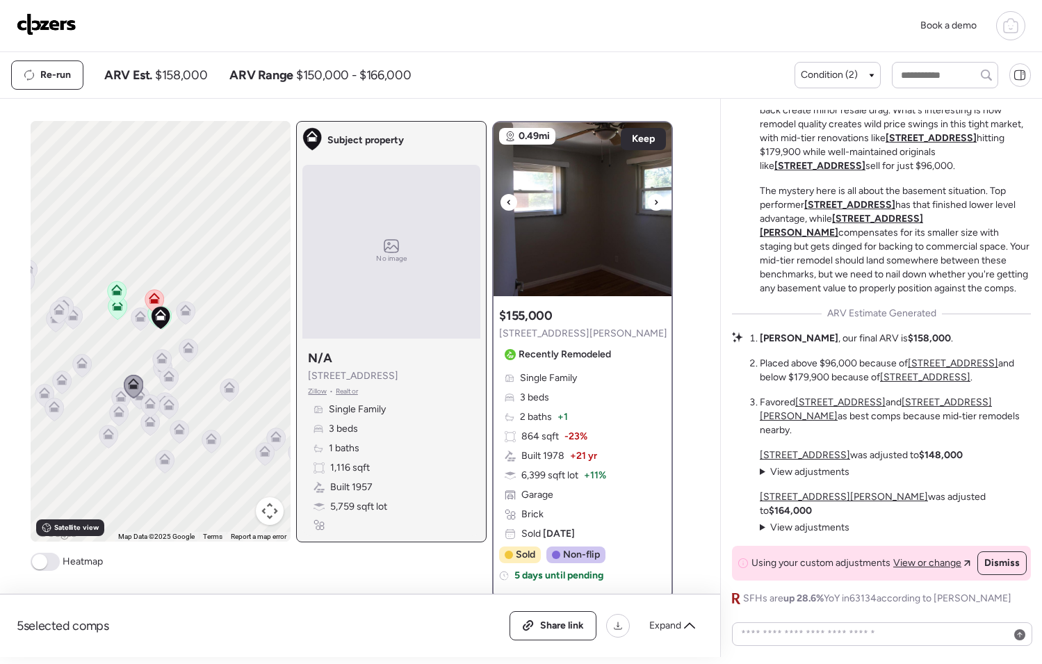
click at [653, 206] on icon at bounding box center [656, 202] width 6 height 17
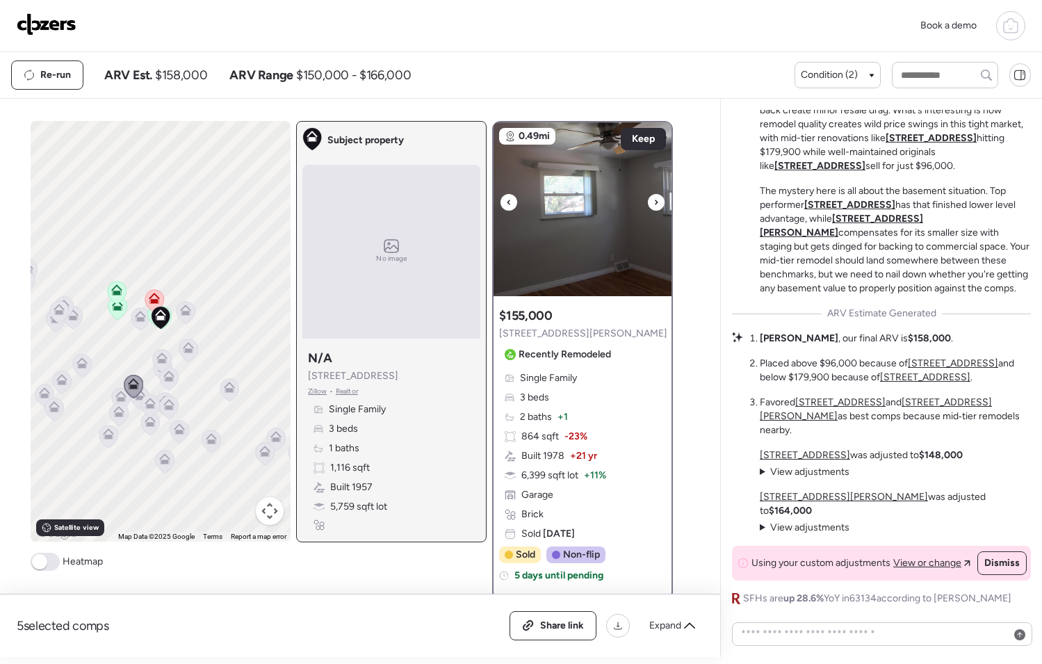
click at [653, 206] on icon at bounding box center [656, 202] width 6 height 17
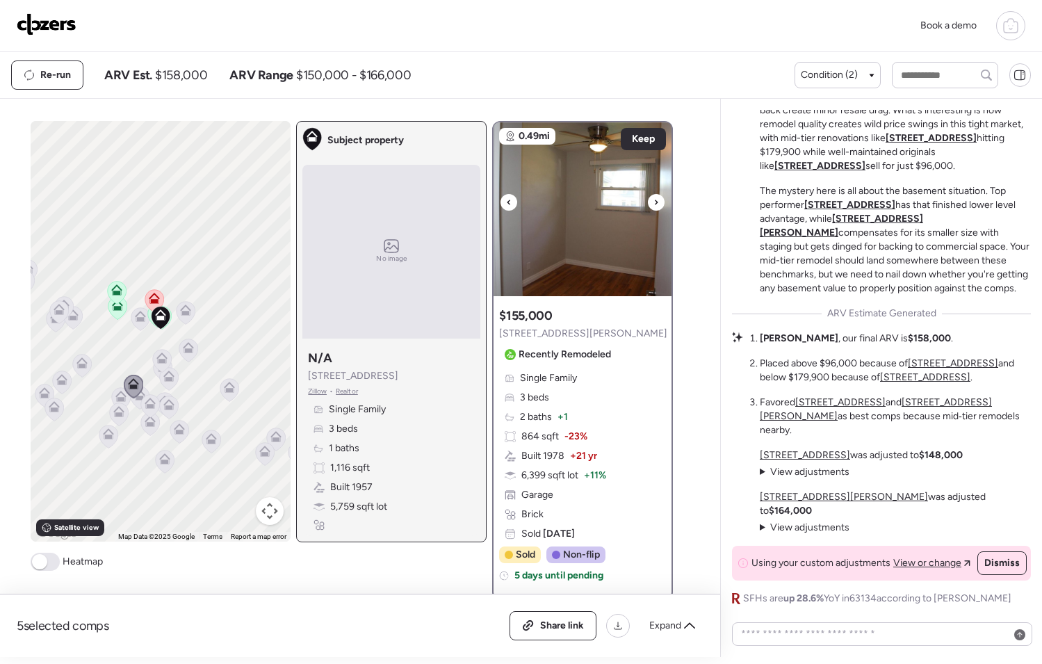
click at [653, 206] on icon at bounding box center [656, 202] width 6 height 17
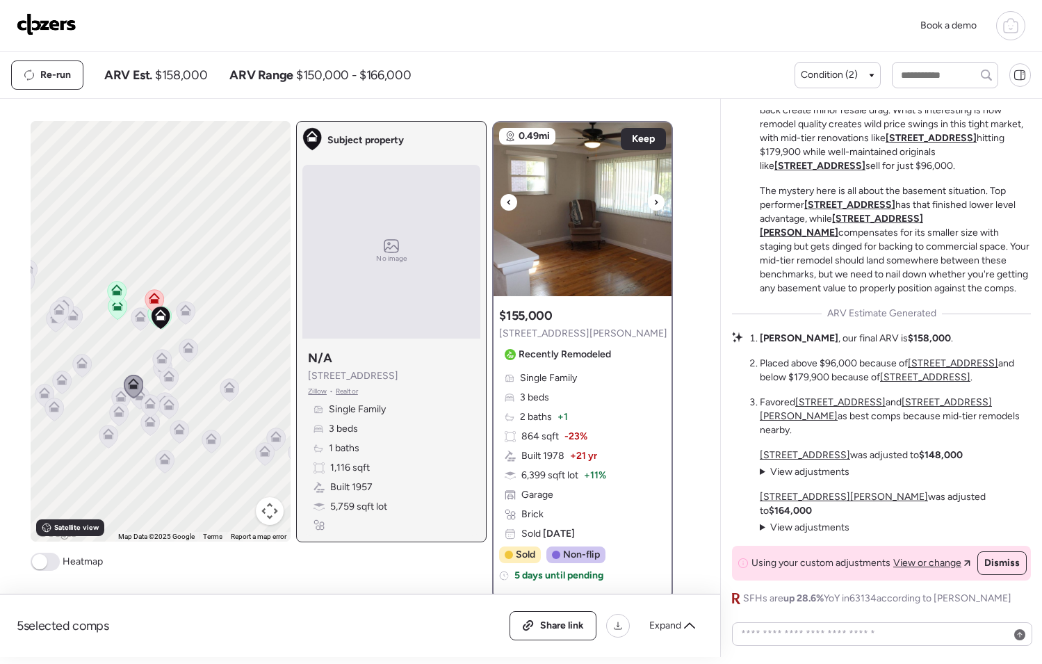
click at [653, 206] on icon at bounding box center [656, 202] width 6 height 17
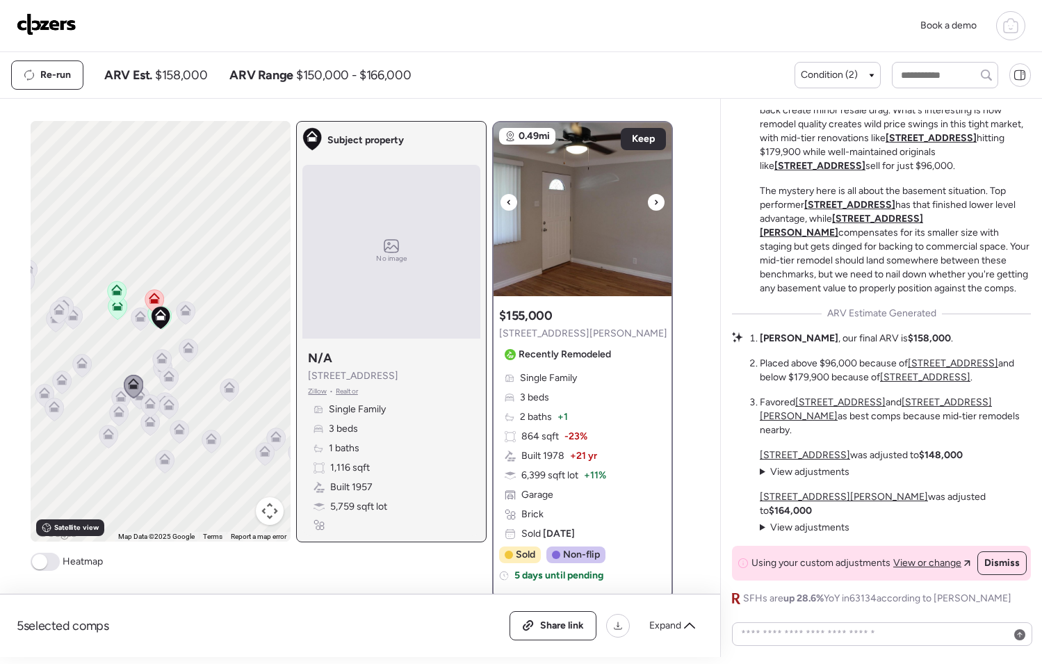
click at [653, 207] on icon at bounding box center [656, 202] width 6 height 17
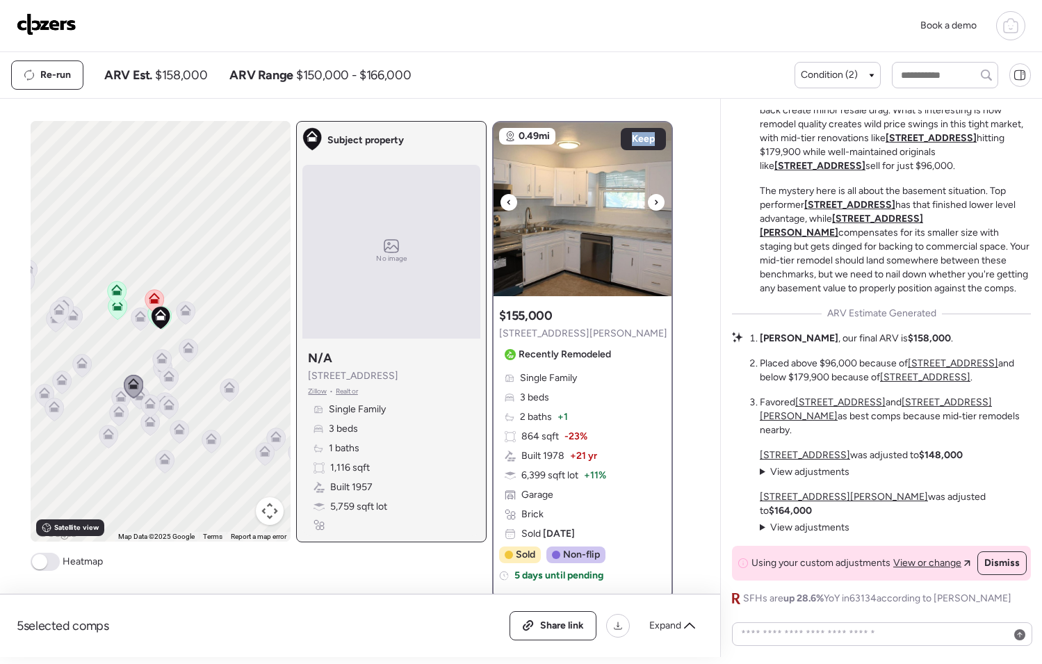
click at [653, 207] on icon at bounding box center [656, 202] width 6 height 17
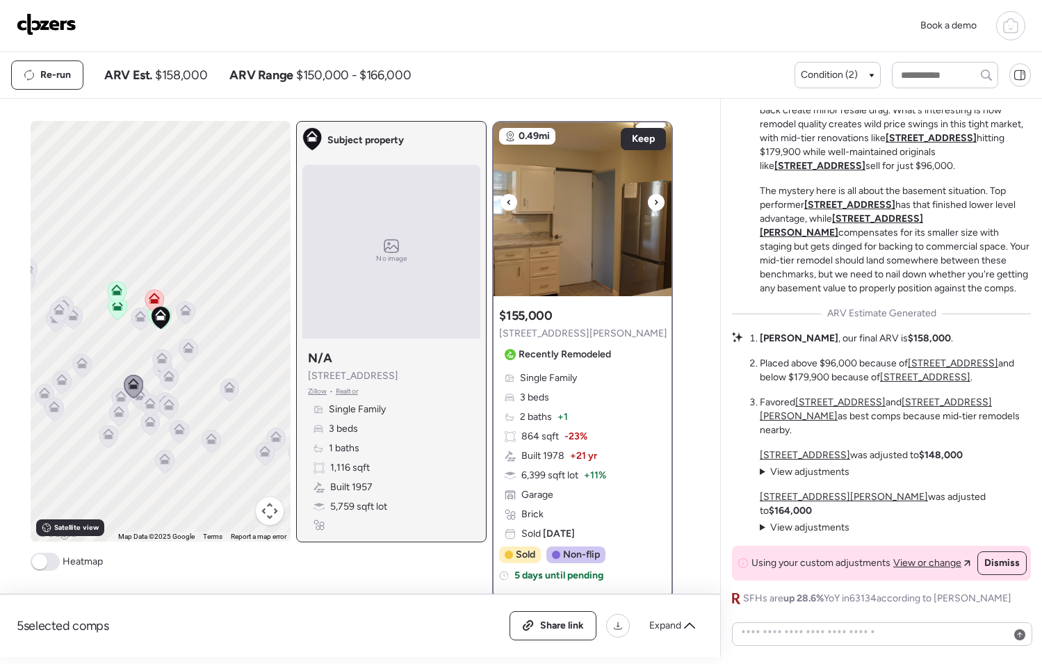
click at [653, 207] on icon at bounding box center [656, 202] width 6 height 17
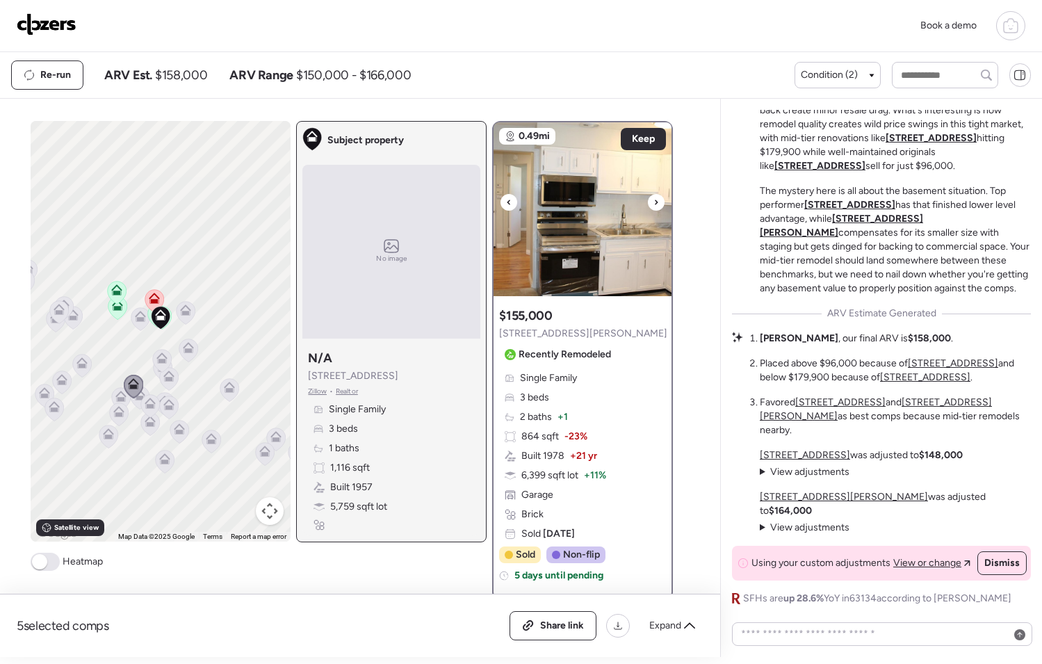
click at [653, 207] on icon at bounding box center [656, 202] width 6 height 17
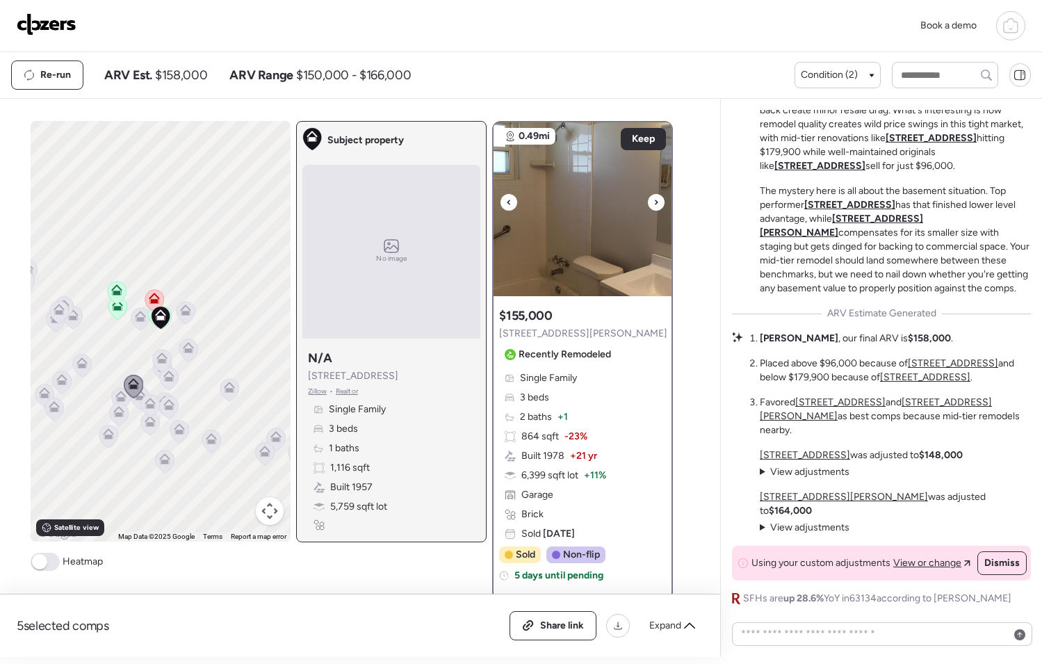
click at [653, 208] on icon at bounding box center [656, 202] width 6 height 17
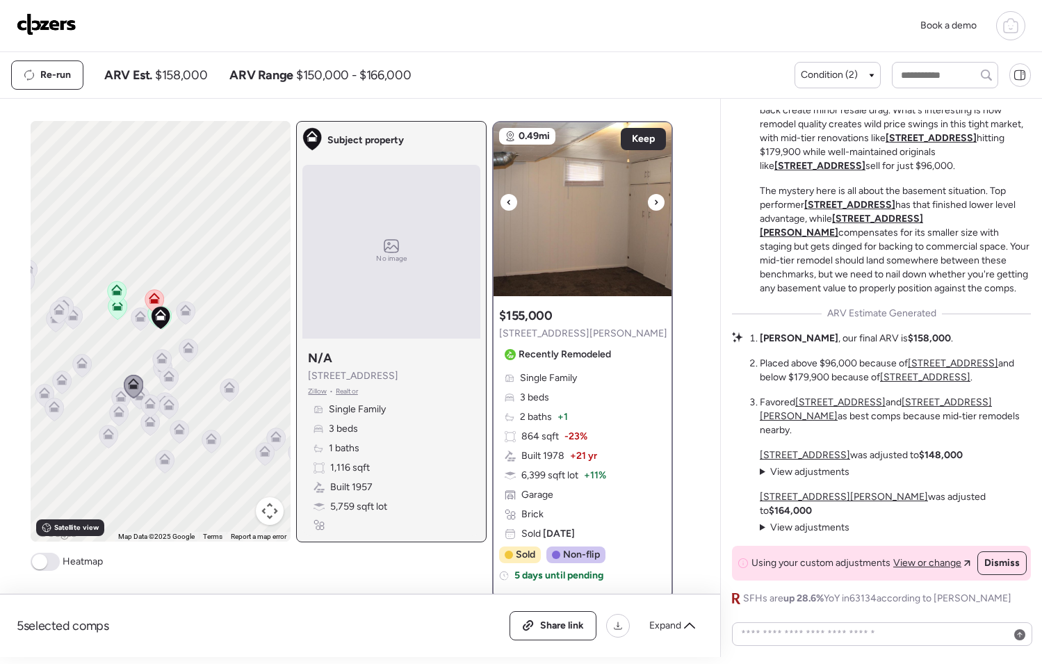
click at [653, 208] on icon at bounding box center [656, 202] width 6 height 17
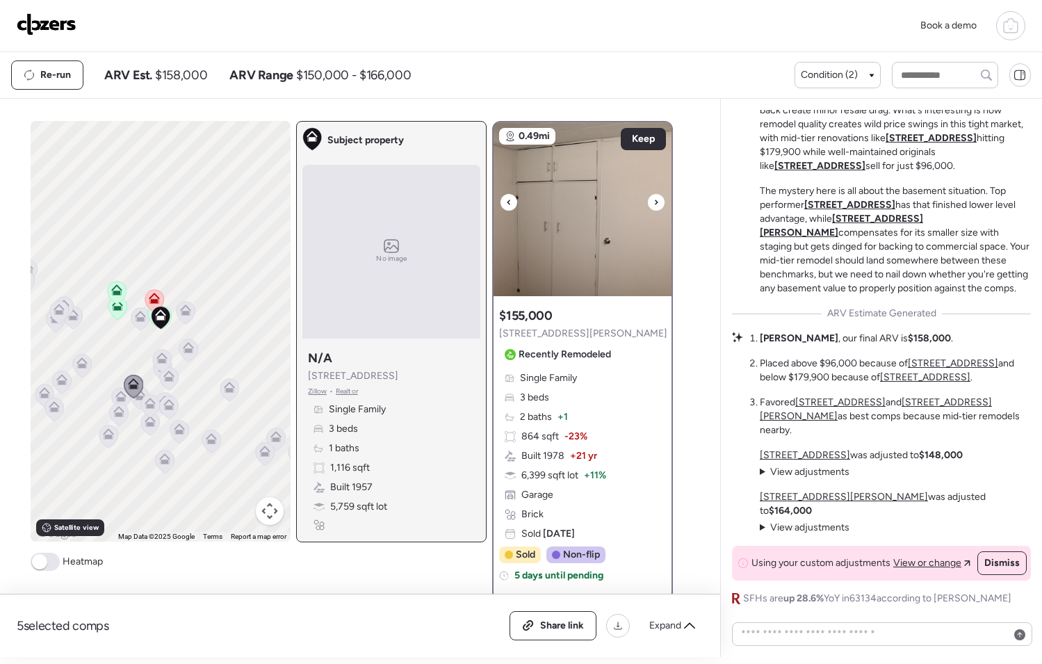
click at [653, 208] on icon at bounding box center [656, 202] width 6 height 17
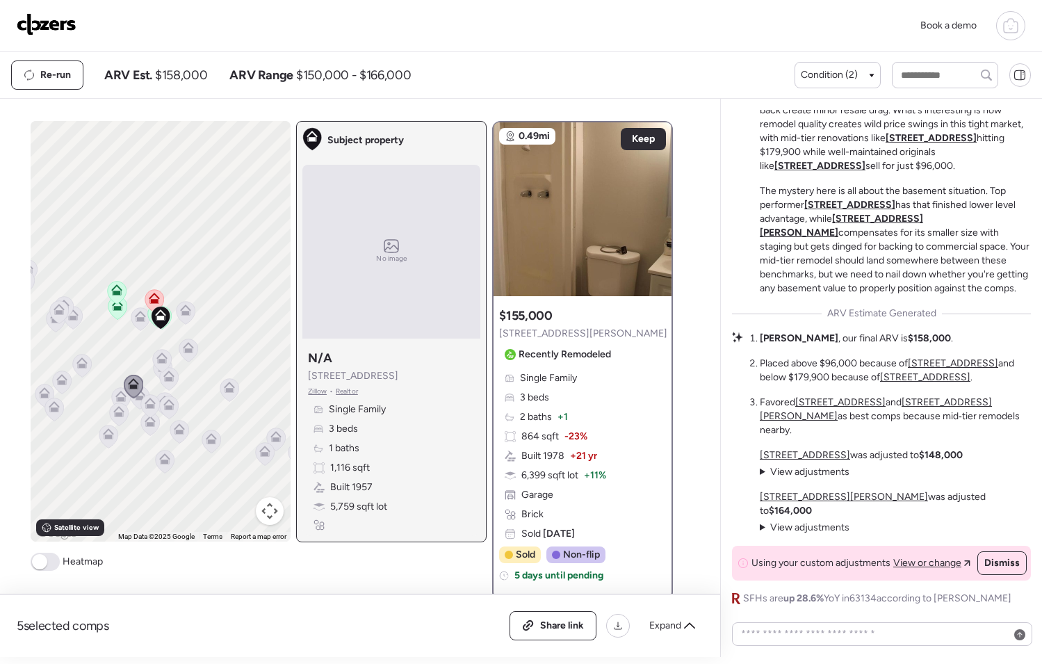
click at [157, 361] on icon at bounding box center [161, 361] width 9 height 4
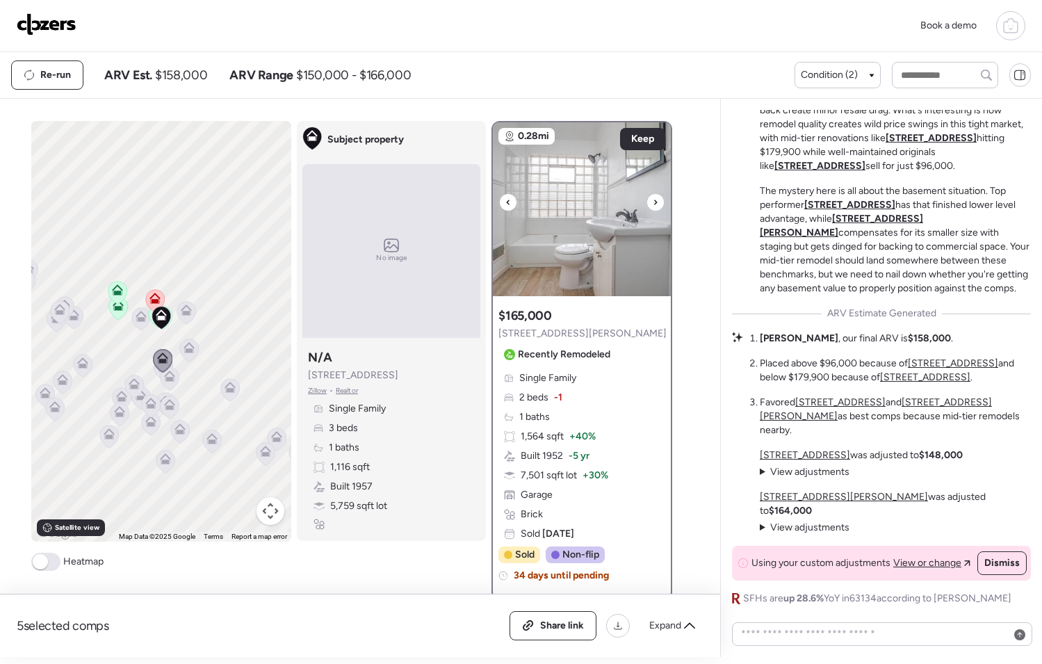
click at [653, 204] on icon at bounding box center [656, 202] width 6 height 17
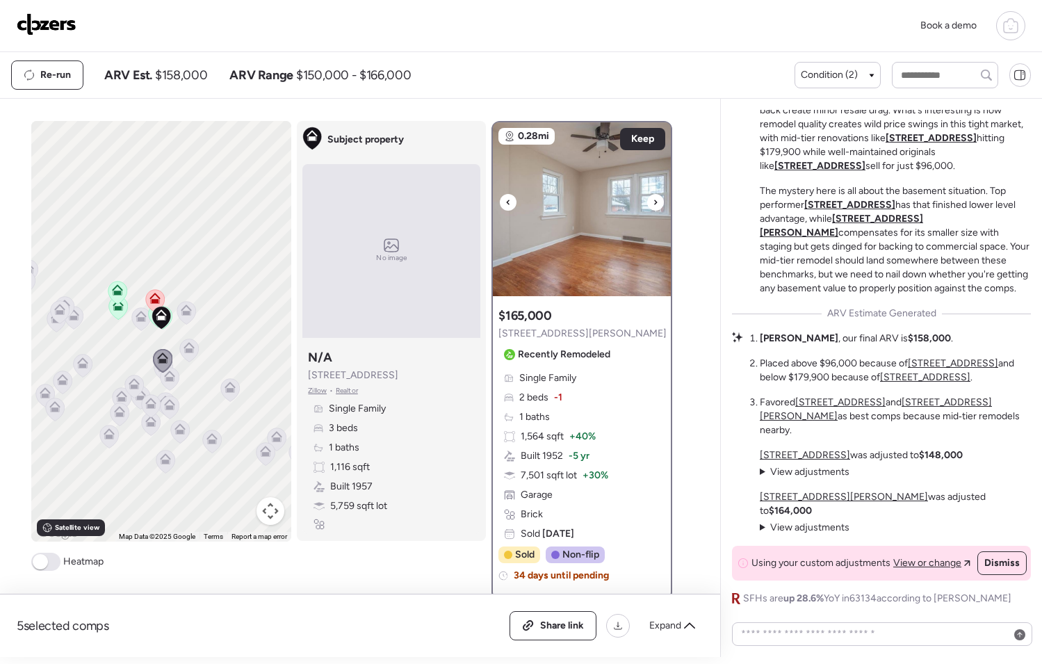
click at [653, 204] on icon at bounding box center [656, 202] width 6 height 17
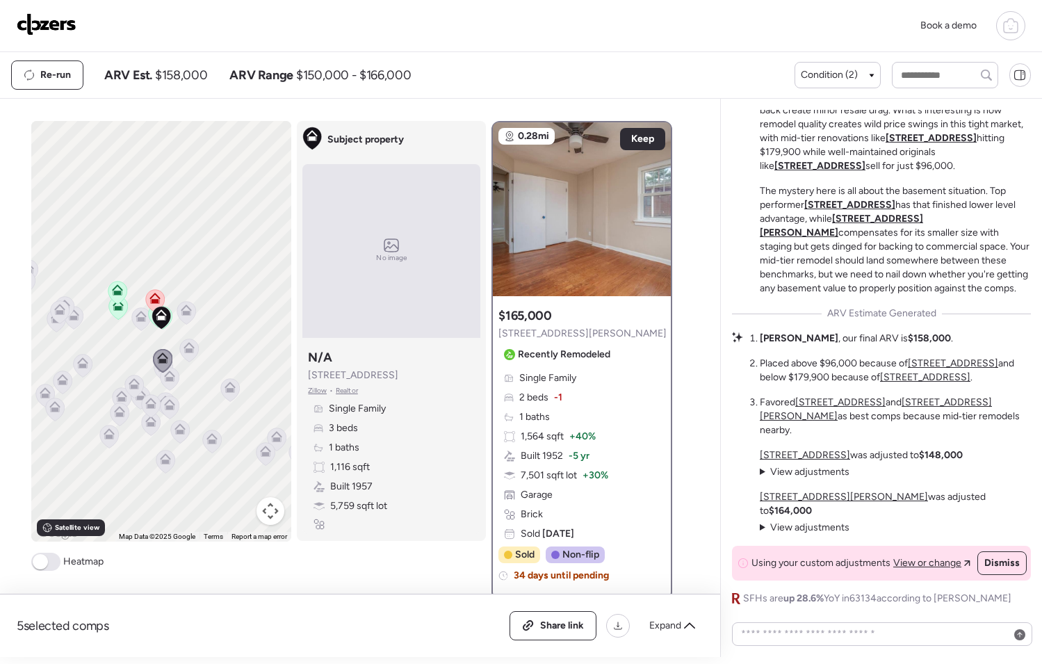
click at [77, 359] on icon at bounding box center [82, 362] width 11 height 11
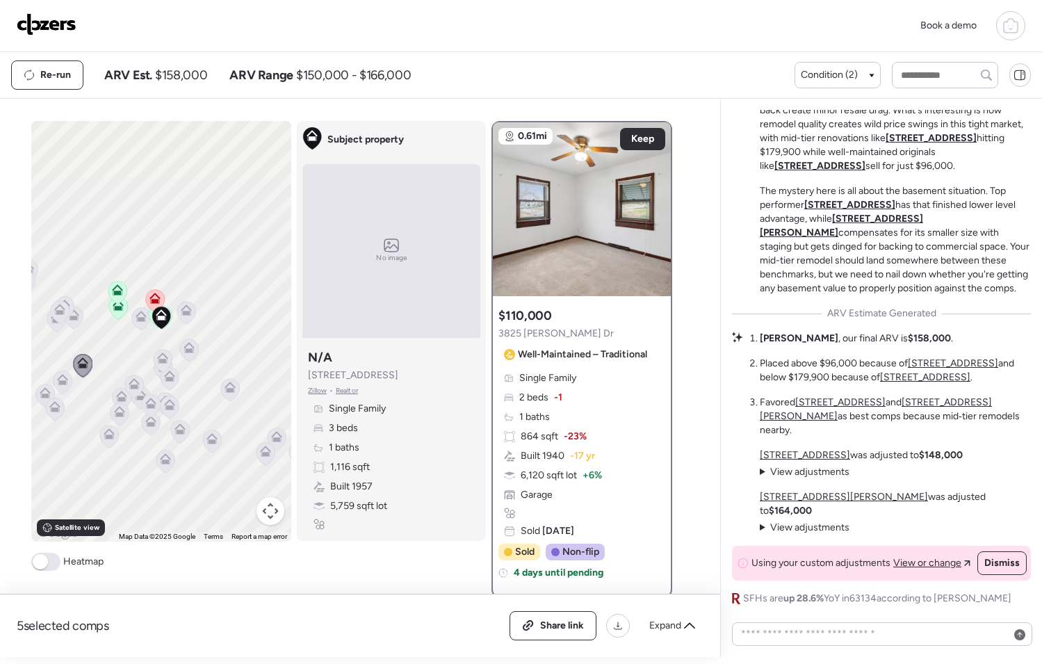
click at [1019, 29] on div at bounding box center [1010, 25] width 29 height 29
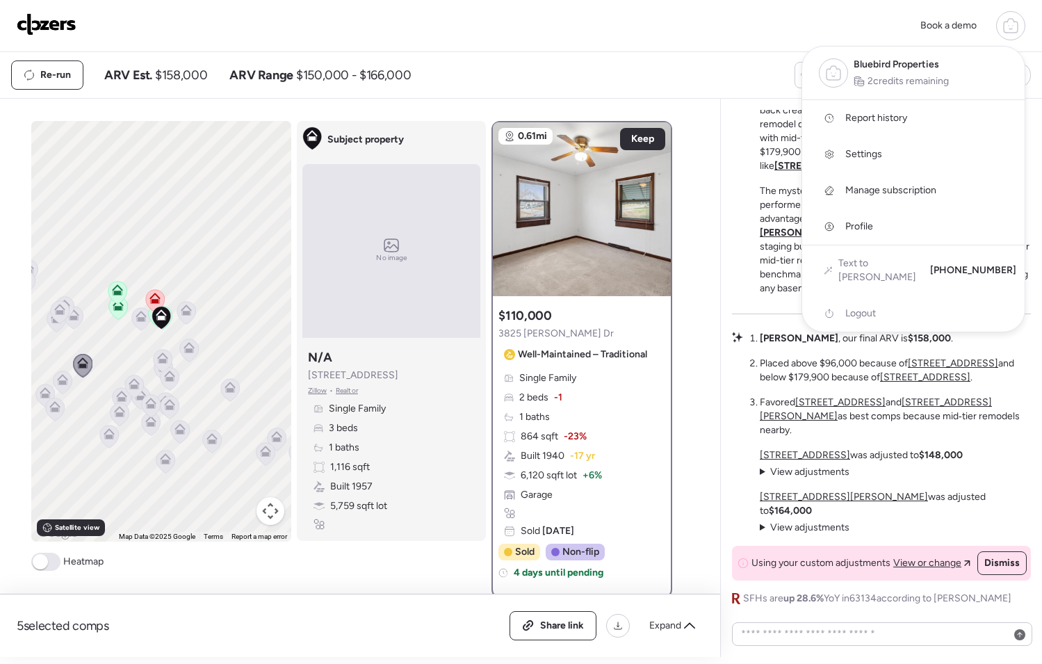
click at [778, 35] on div "Book a demo Bluebird Properties 2 credits remaining Report history Settings Man…" at bounding box center [521, 25] width 1008 height 29
click at [372, 373] on div at bounding box center [521, 293] width 1042 height 664
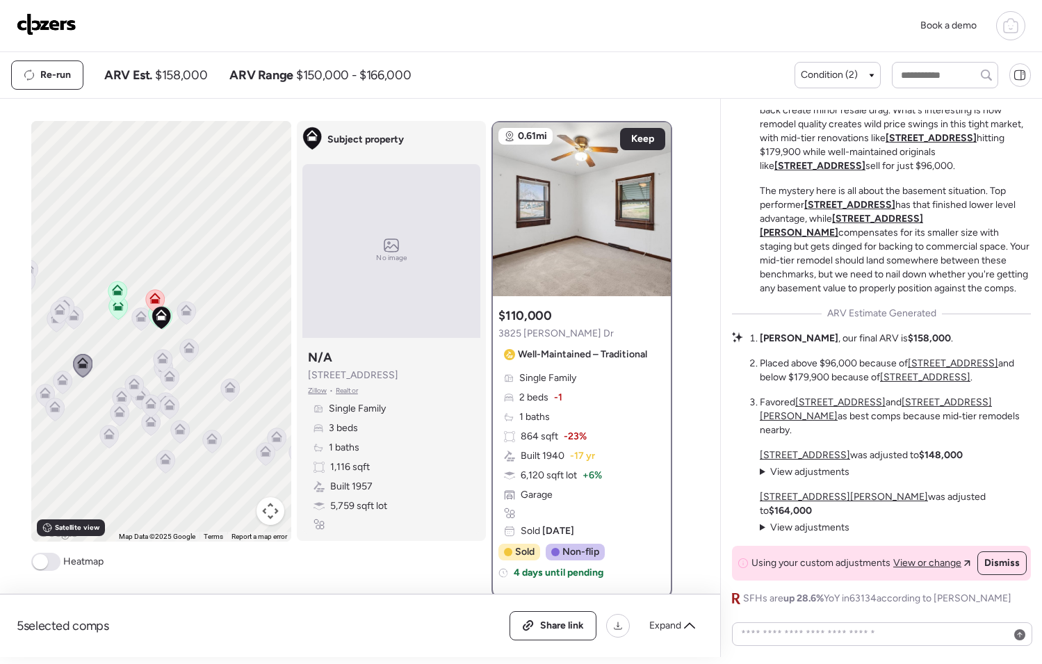
click at [373, 377] on span "9120 Macon Ave" at bounding box center [353, 375] width 90 height 14
click at [368, 356] on div "Subject property N/A 9120 Macon Ave Zillow • Realtor" at bounding box center [353, 372] width 90 height 47
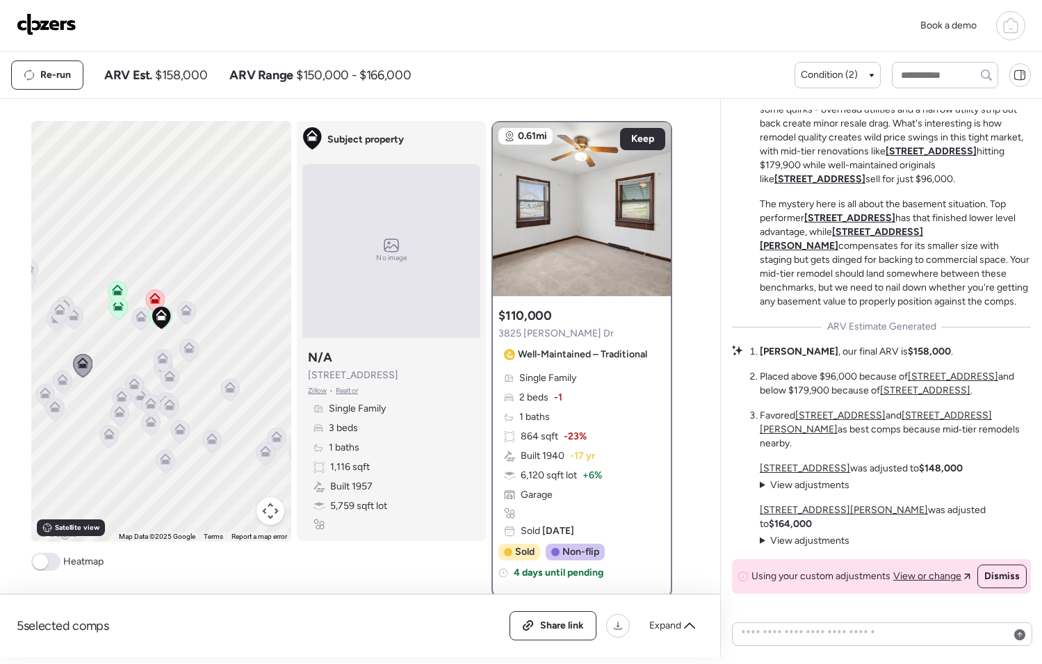
scroll to position [-35, 0]
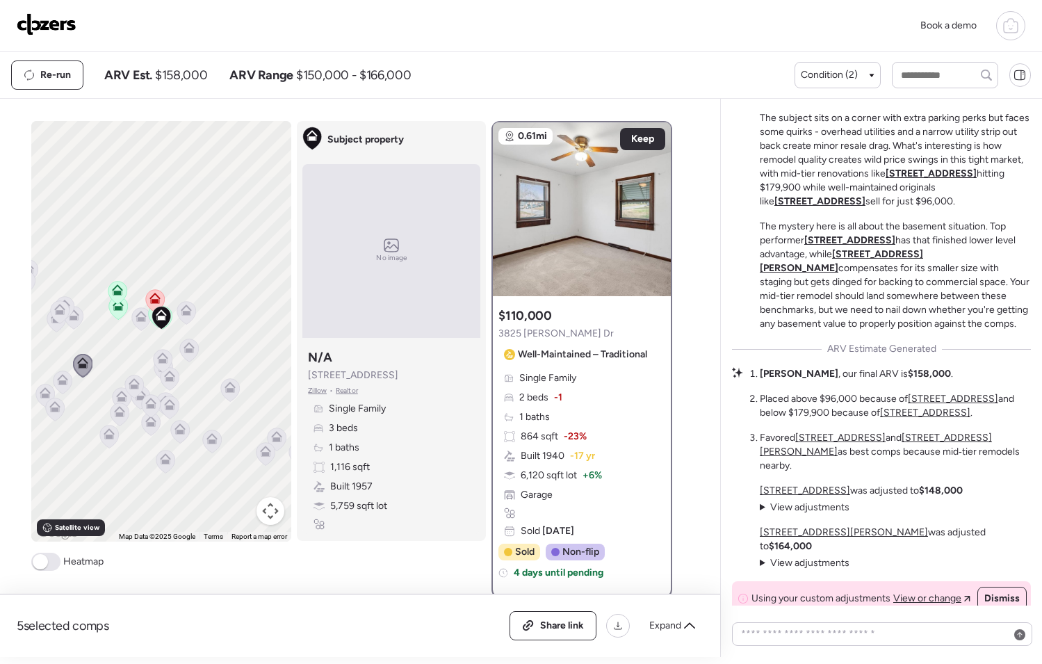
click at [42, 24] on img at bounding box center [47, 24] width 60 height 22
